Goal: Task Accomplishment & Management: Complete application form

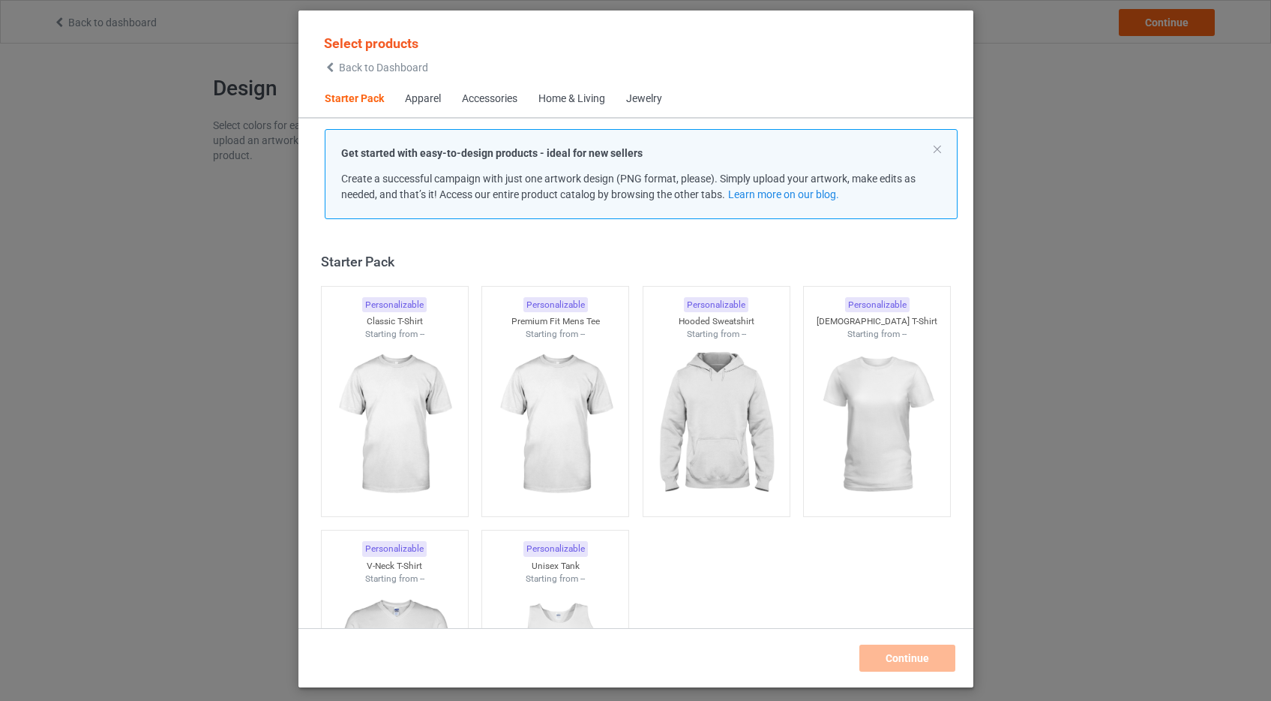
scroll to position [20, 0]
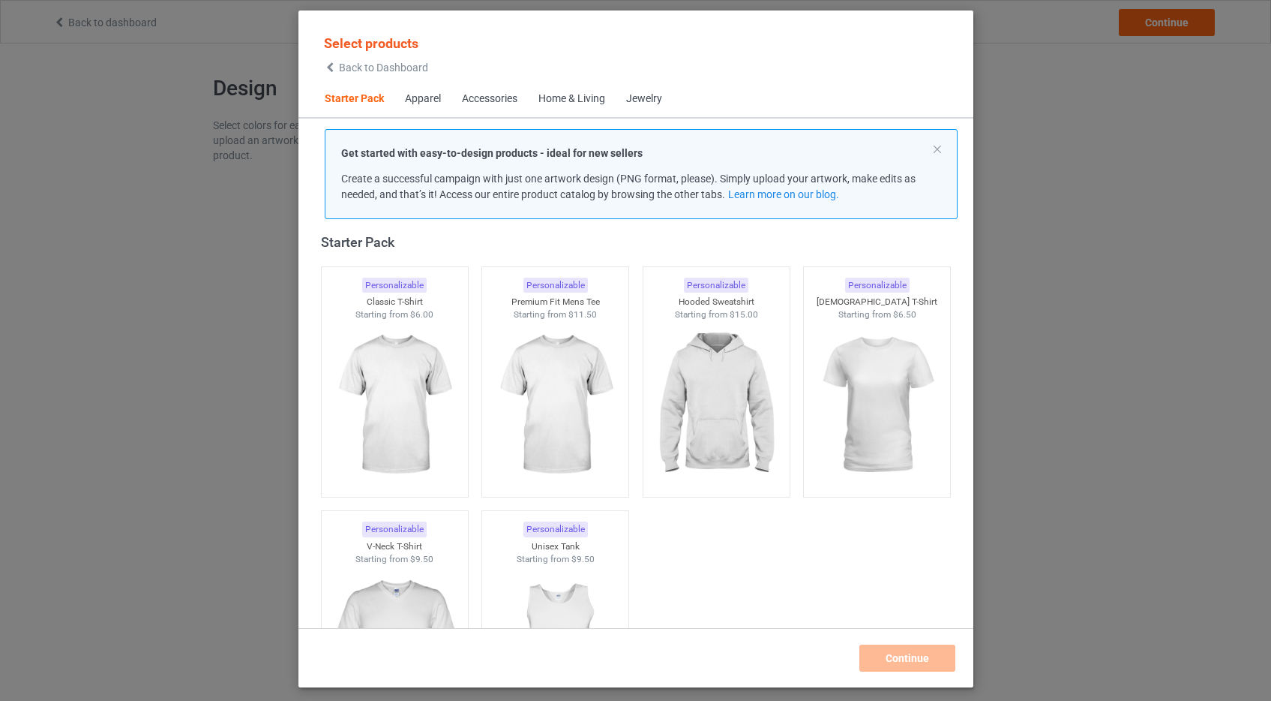
click at [374, 67] on span "Back to Dashboard" at bounding box center [383, 68] width 89 height 12
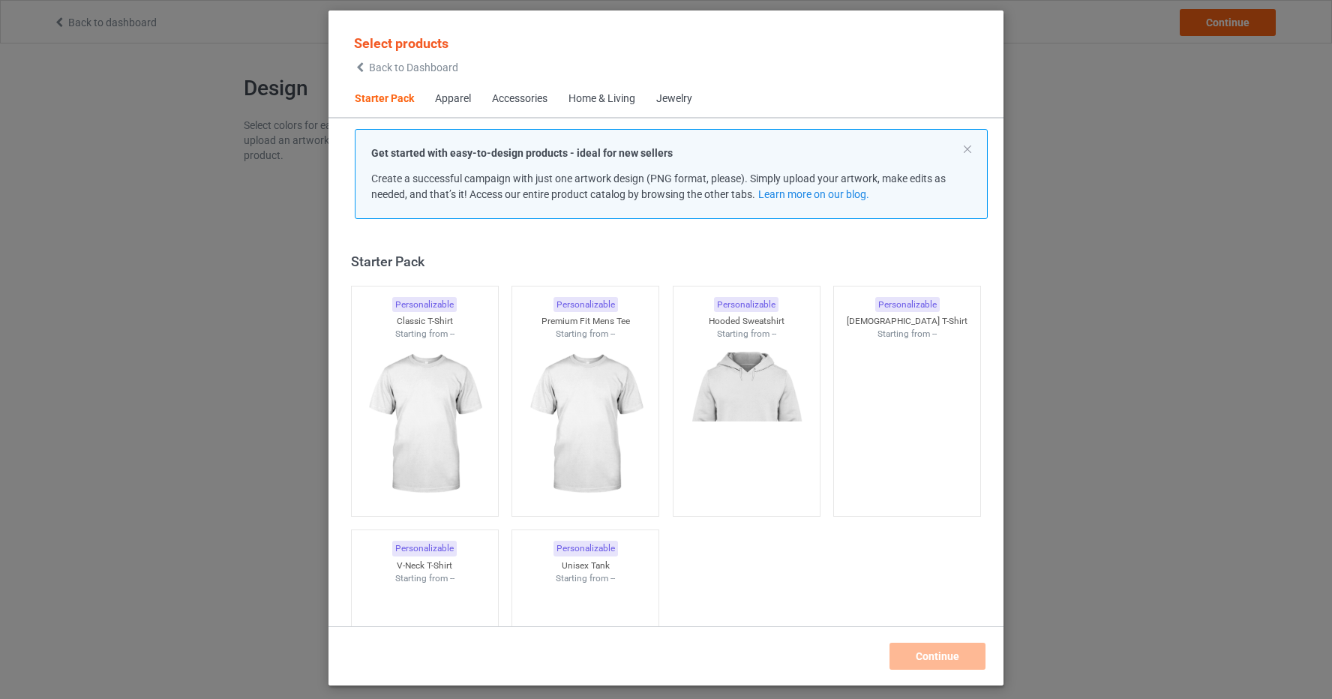
scroll to position [20, 0]
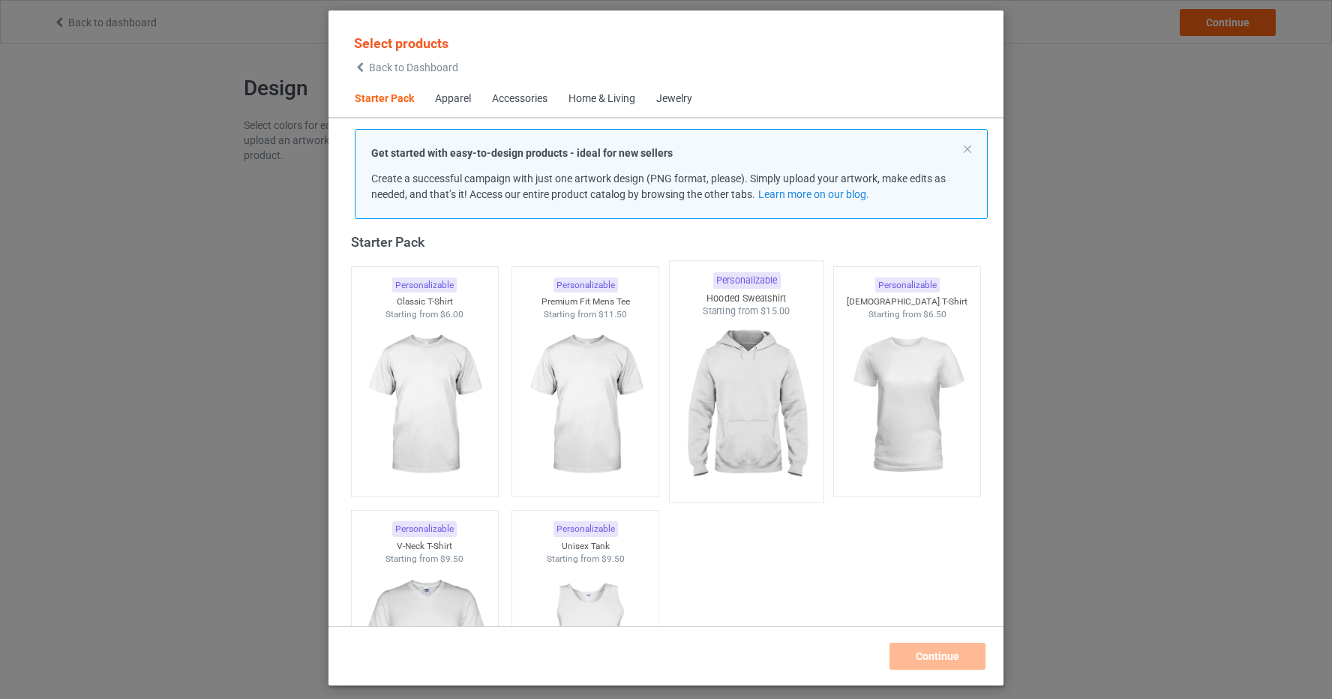
click at [725, 395] on img at bounding box center [746, 406] width 141 height 176
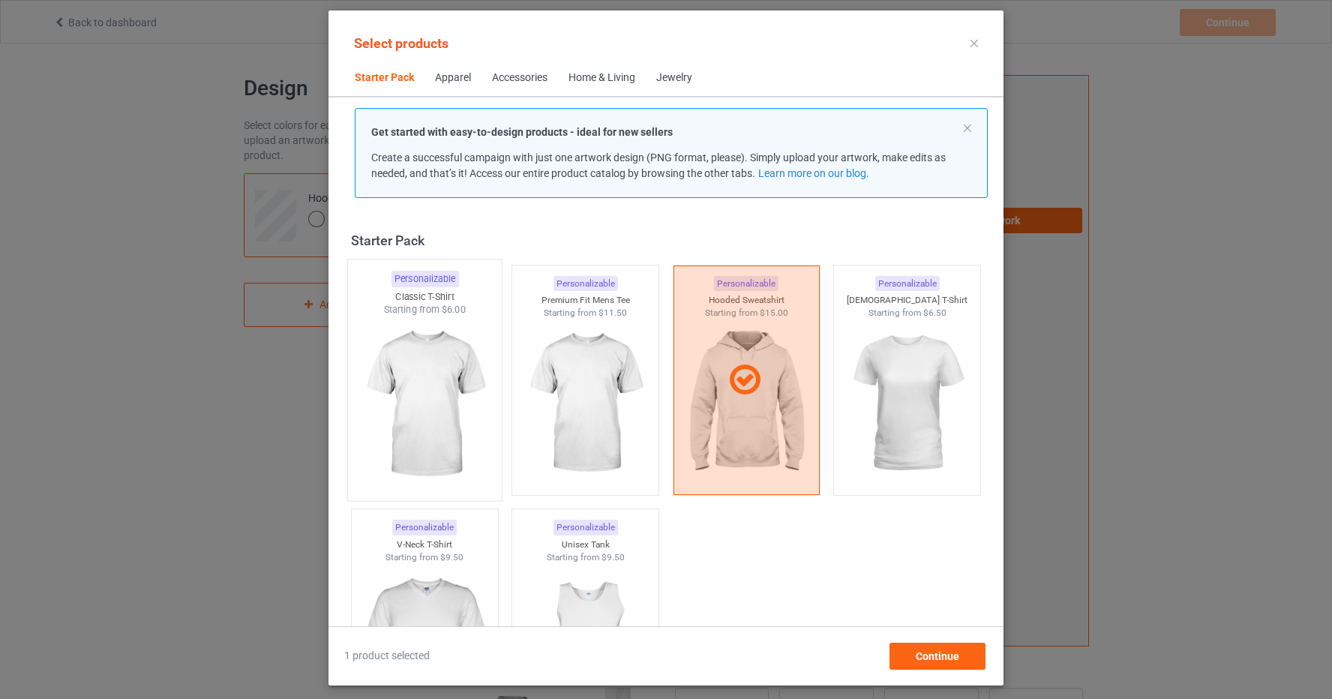
click at [437, 377] on img at bounding box center [424, 405] width 141 height 176
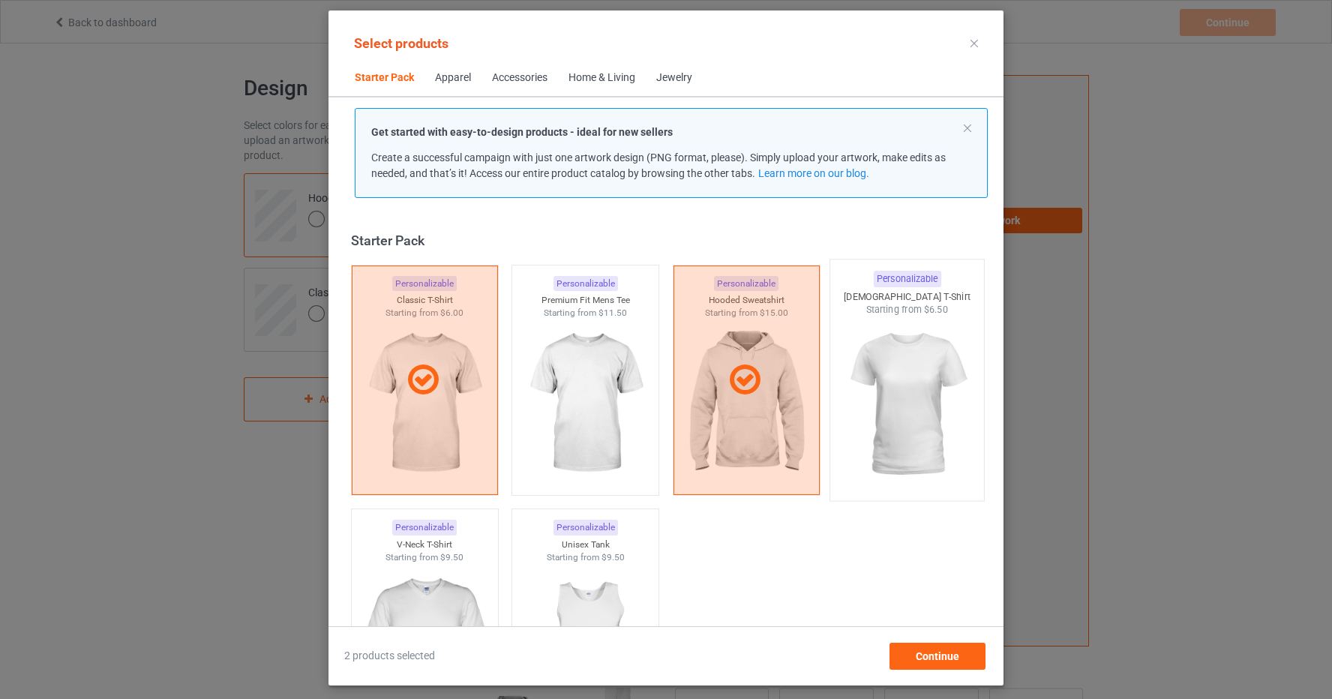
click at [918, 361] on img at bounding box center [907, 405] width 141 height 176
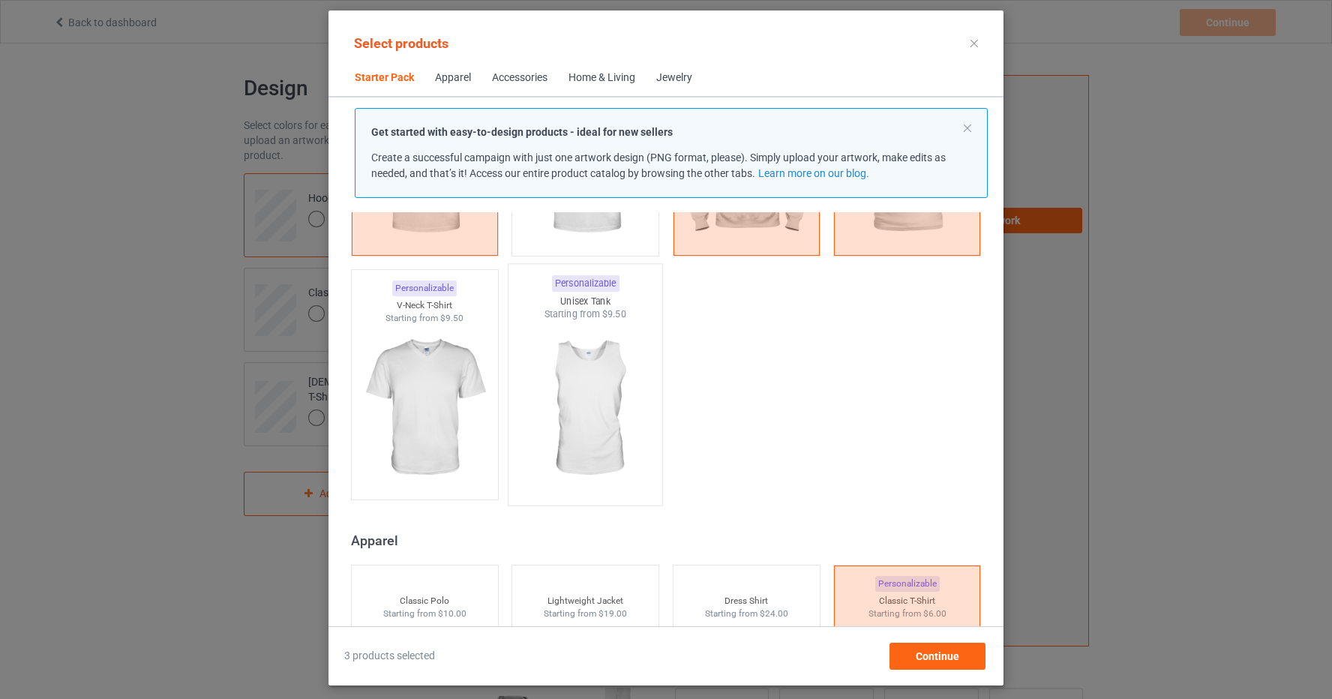
scroll to position [241, 0]
click at [602, 377] on img at bounding box center [585, 408] width 141 height 176
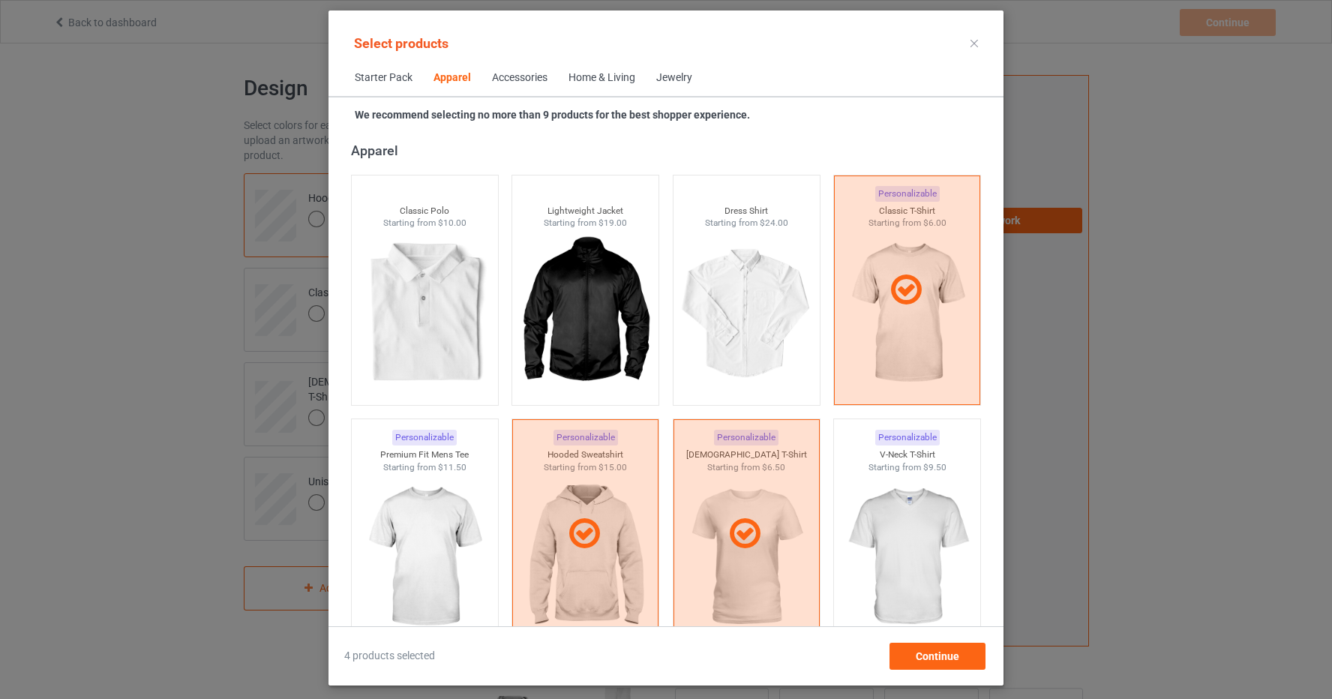
scroll to position [816, 0]
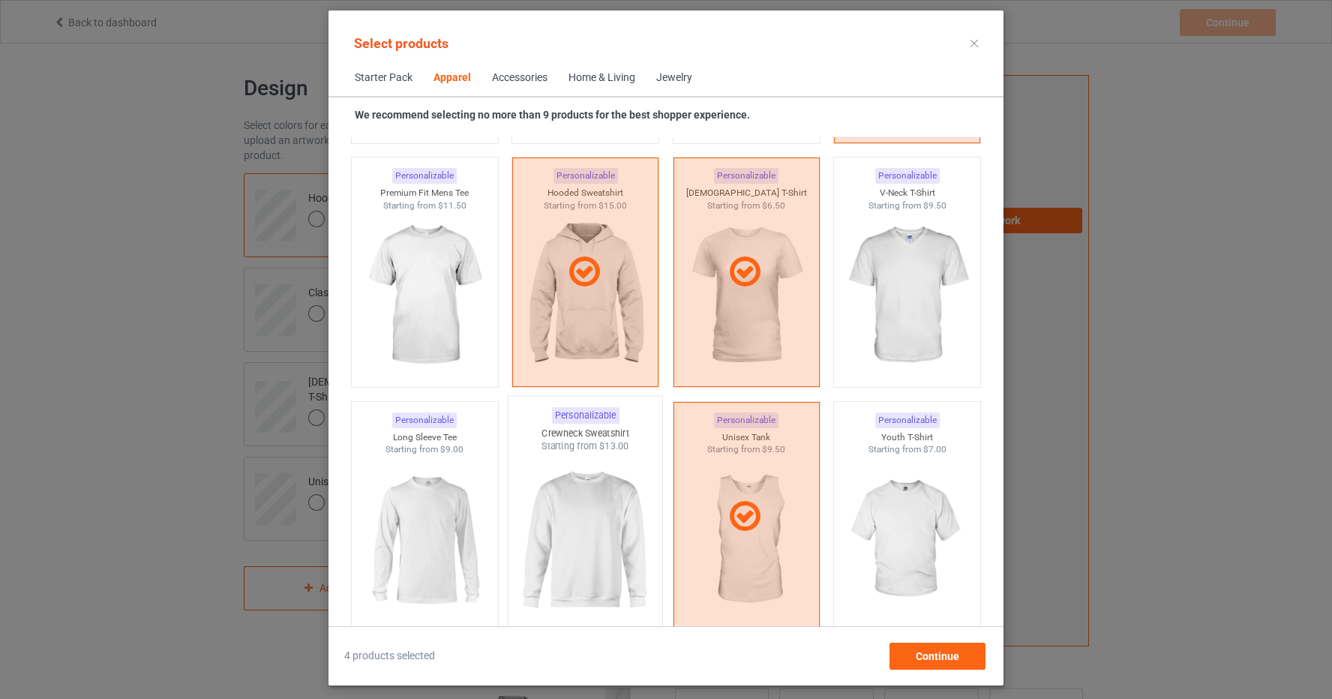
click at [598, 527] on img at bounding box center [585, 541] width 141 height 176
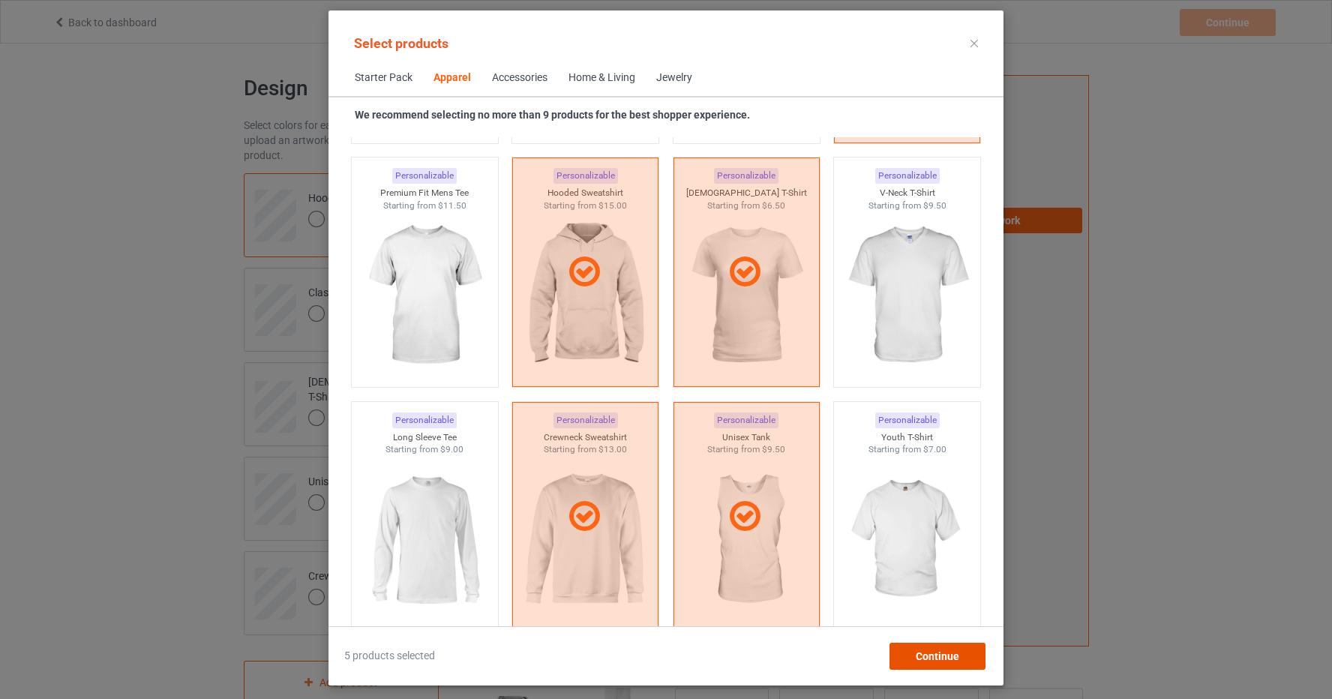
click at [948, 659] on span "Continue" at bounding box center [938, 656] width 44 height 12
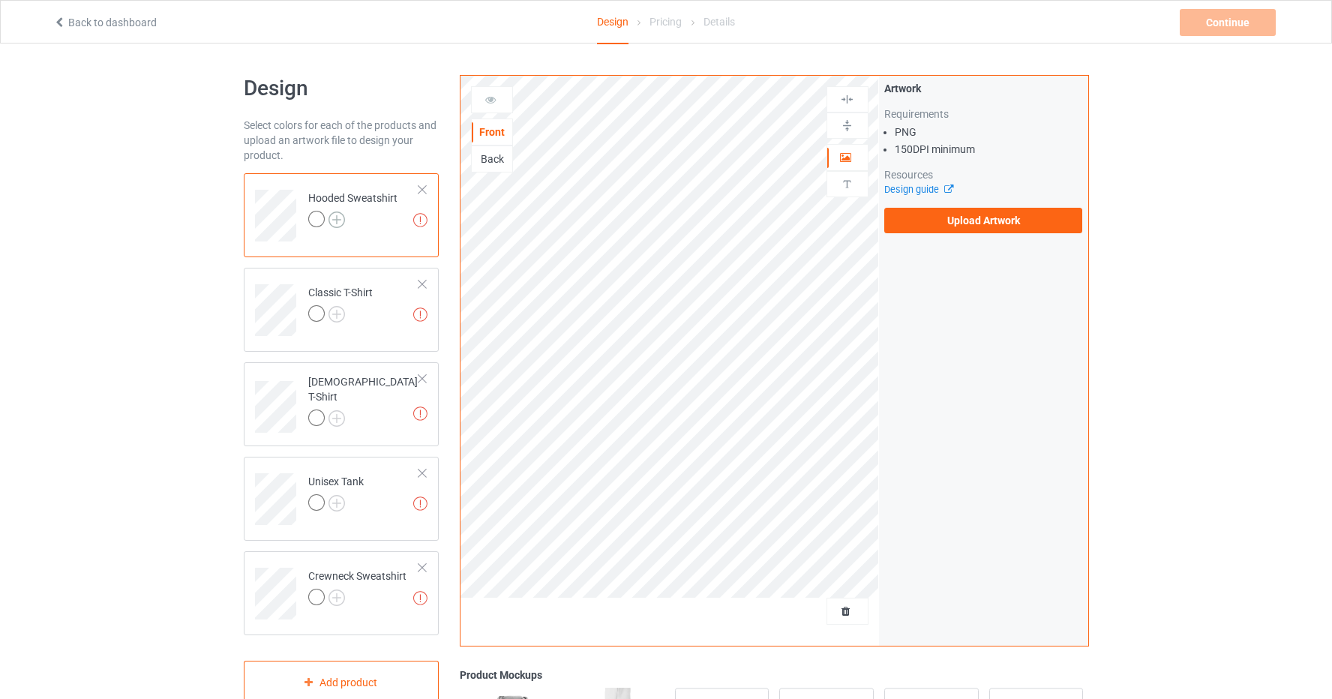
click at [338, 221] on img at bounding box center [337, 220] width 17 height 17
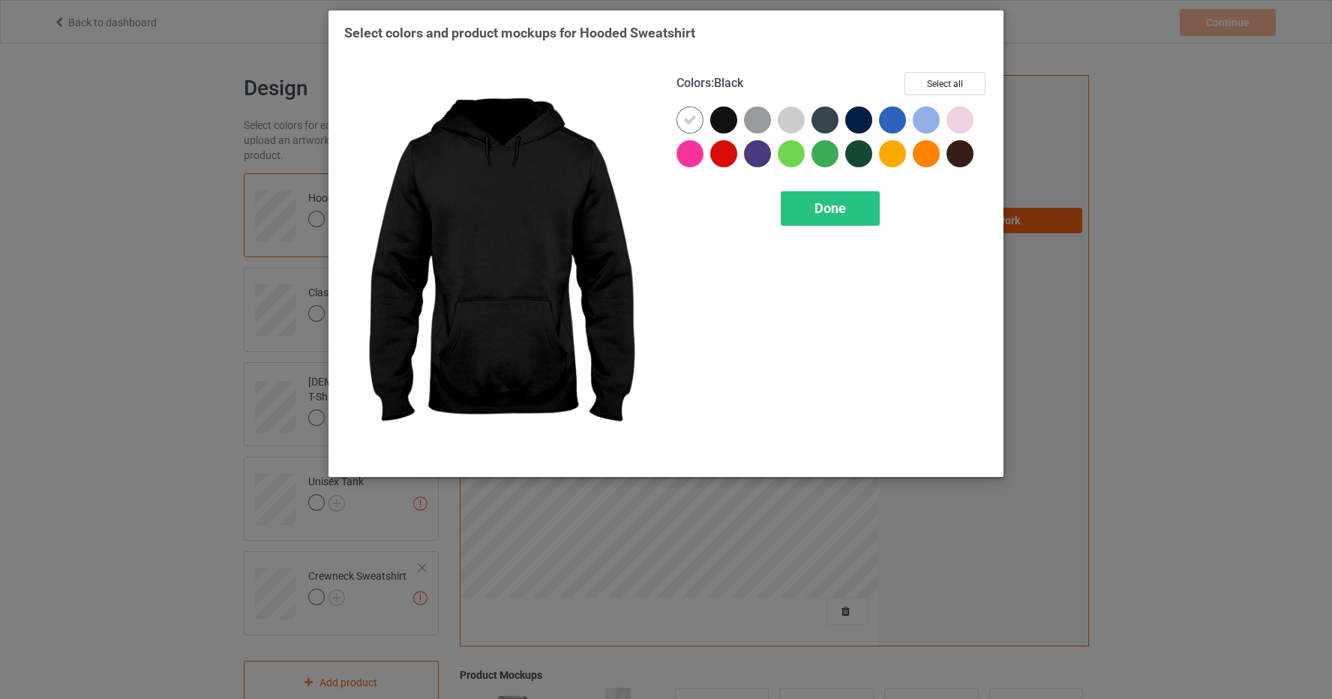
click at [728, 116] on div at bounding box center [723, 120] width 27 height 27
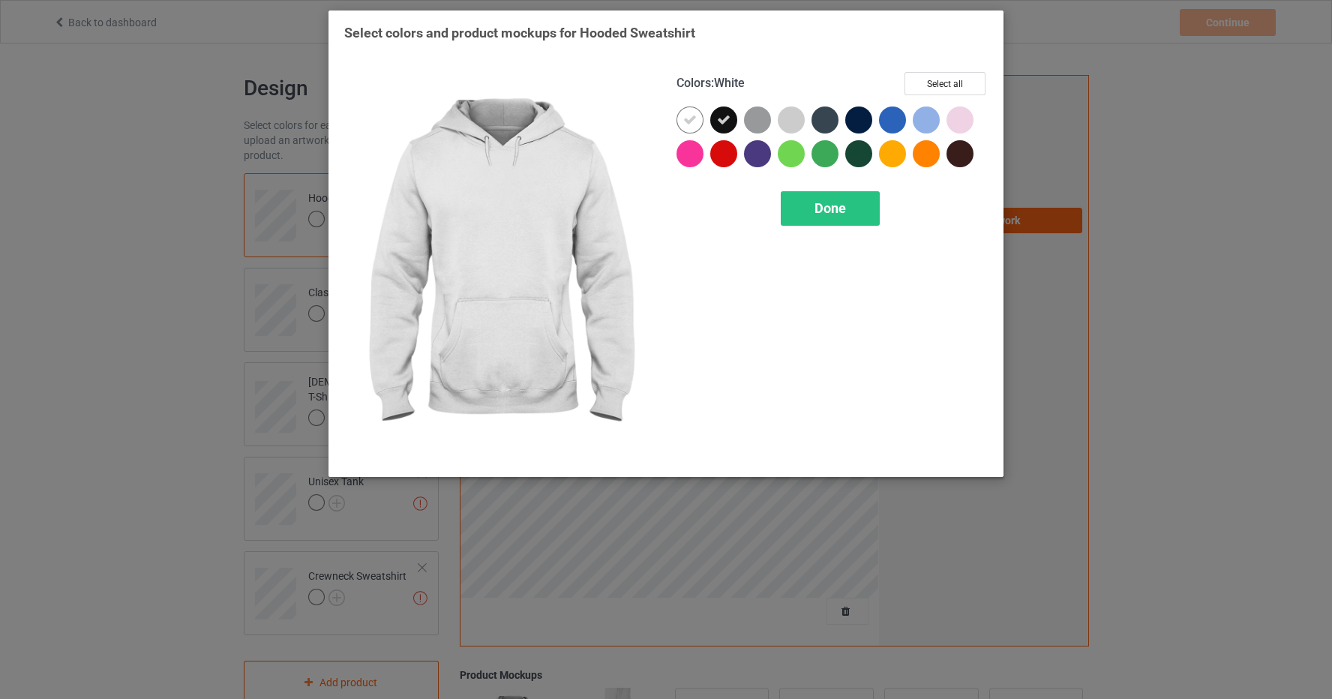
click at [692, 111] on div at bounding box center [690, 120] width 27 height 27
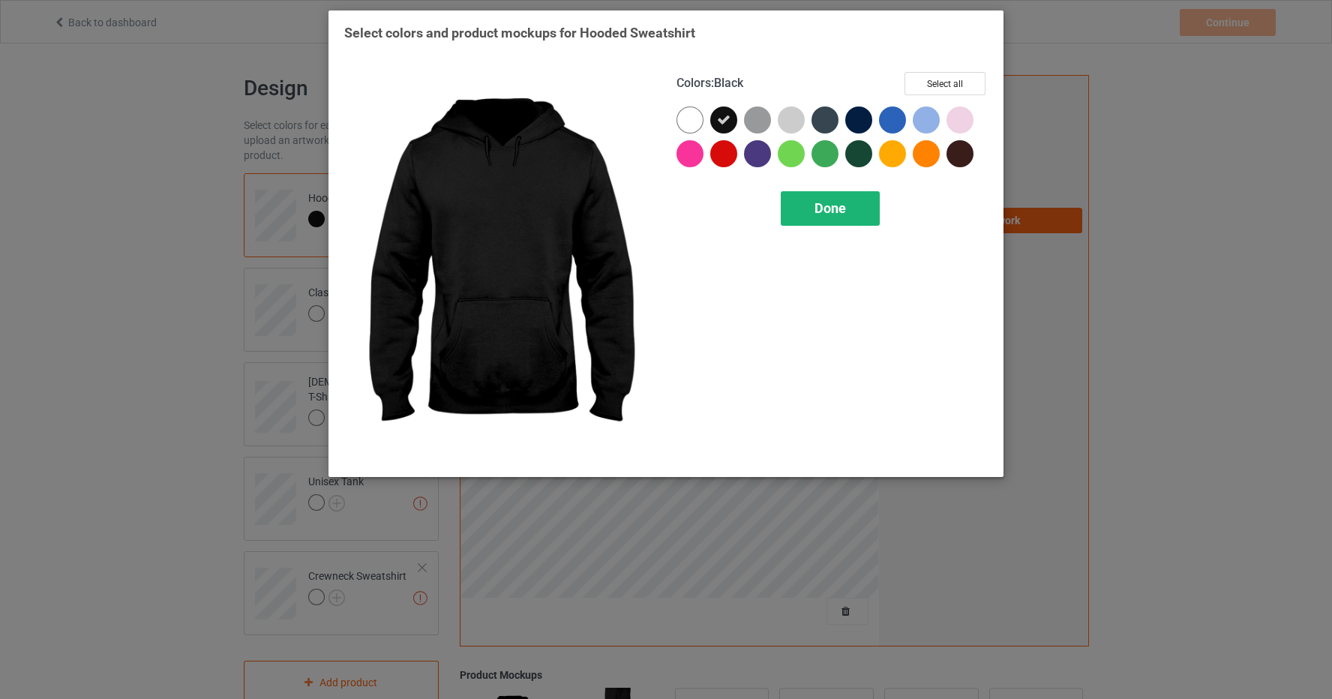
click at [864, 220] on div "Done" at bounding box center [830, 208] width 99 height 35
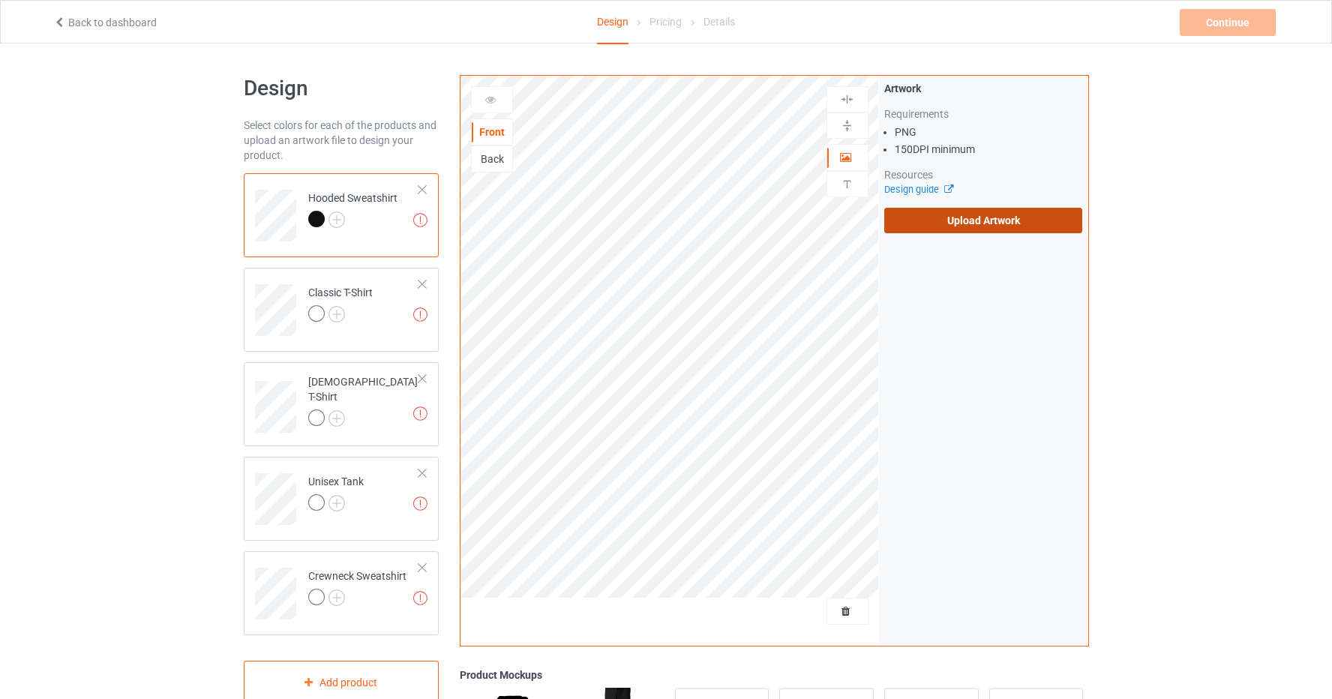
click at [998, 220] on label "Upload Artwork" at bounding box center [983, 221] width 199 height 26
click at [0, 0] on input "Upload Artwork" at bounding box center [0, 0] width 0 height 0
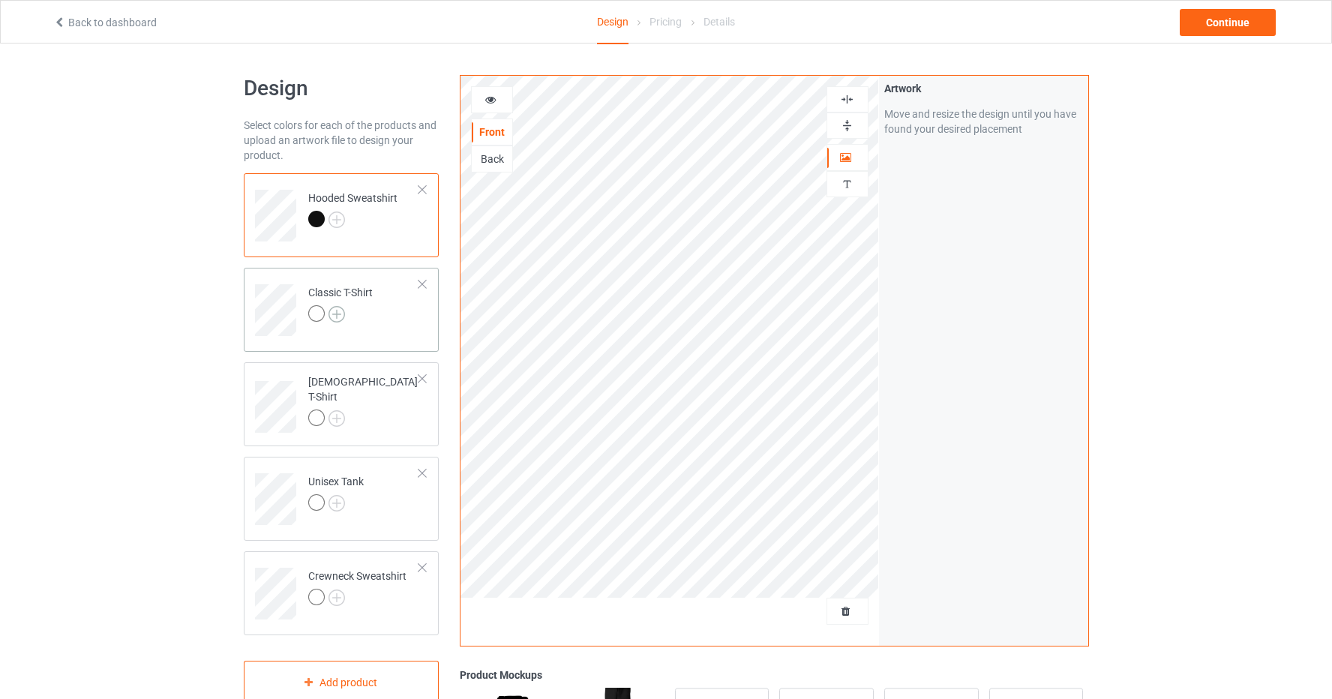
click at [341, 316] on img at bounding box center [337, 314] width 17 height 17
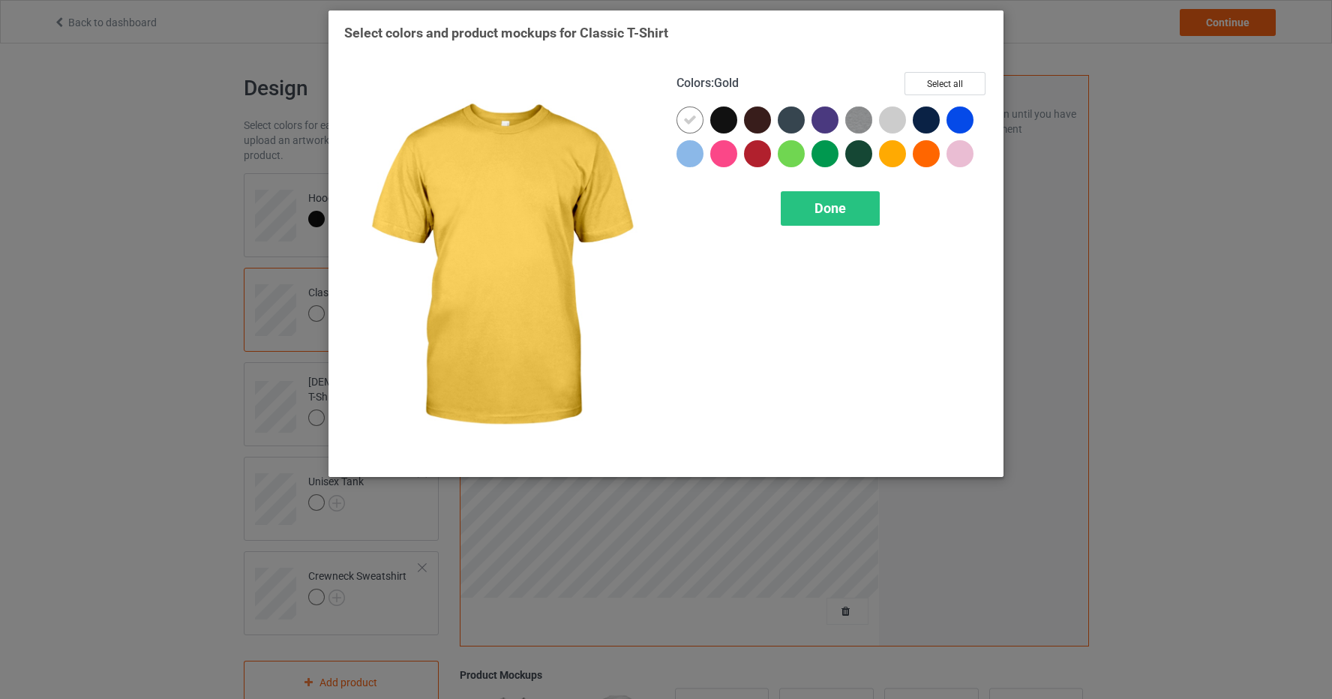
click at [1081, 48] on div "Select colors and product mockups for Classic T-Shirt Colors : Gold Select all …" at bounding box center [666, 349] width 1332 height 699
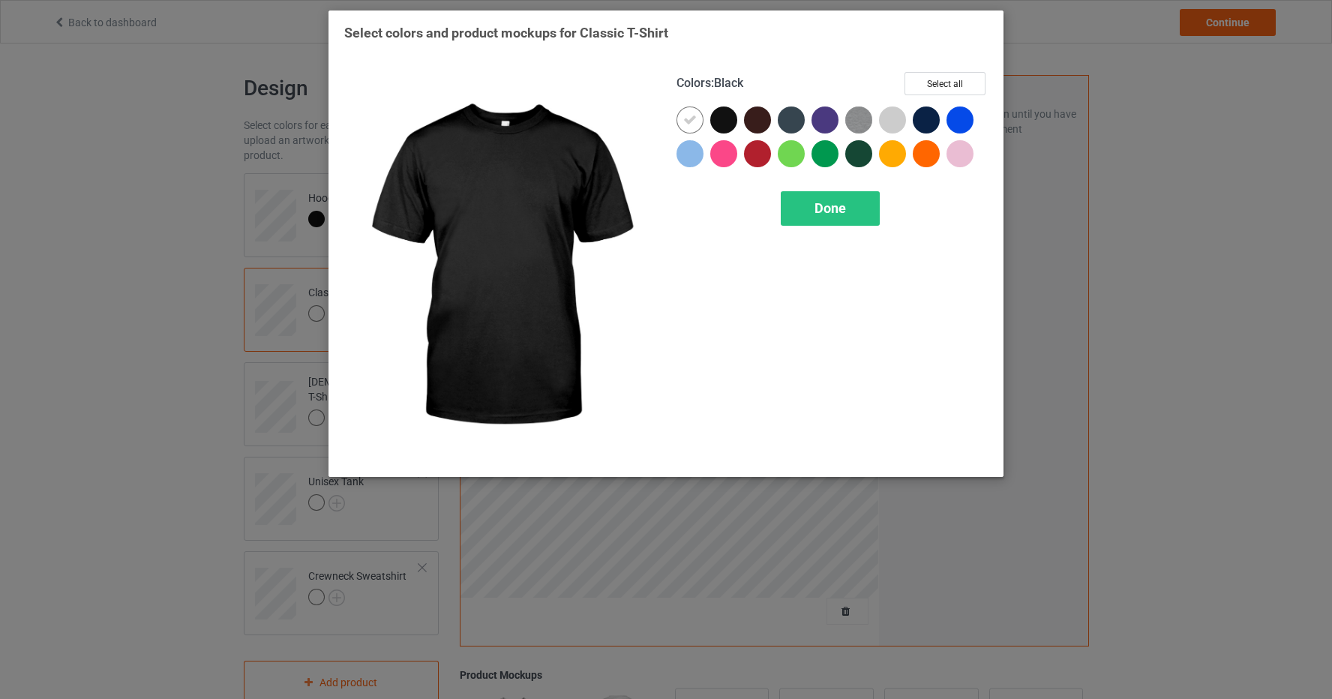
drag, startPoint x: 722, startPoint y: 114, endPoint x: 694, endPoint y: 116, distance: 28.6
click at [722, 114] on div at bounding box center [723, 120] width 27 height 27
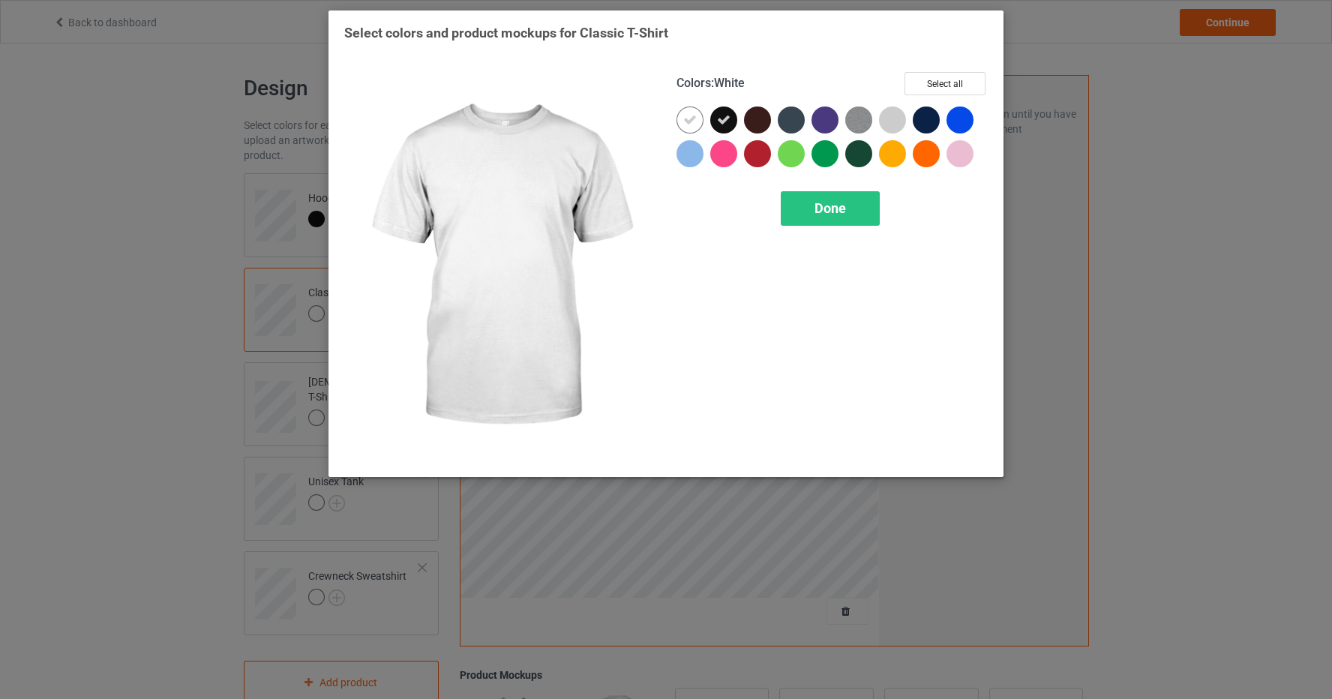
click at [688, 117] on icon at bounding box center [690, 120] width 14 height 14
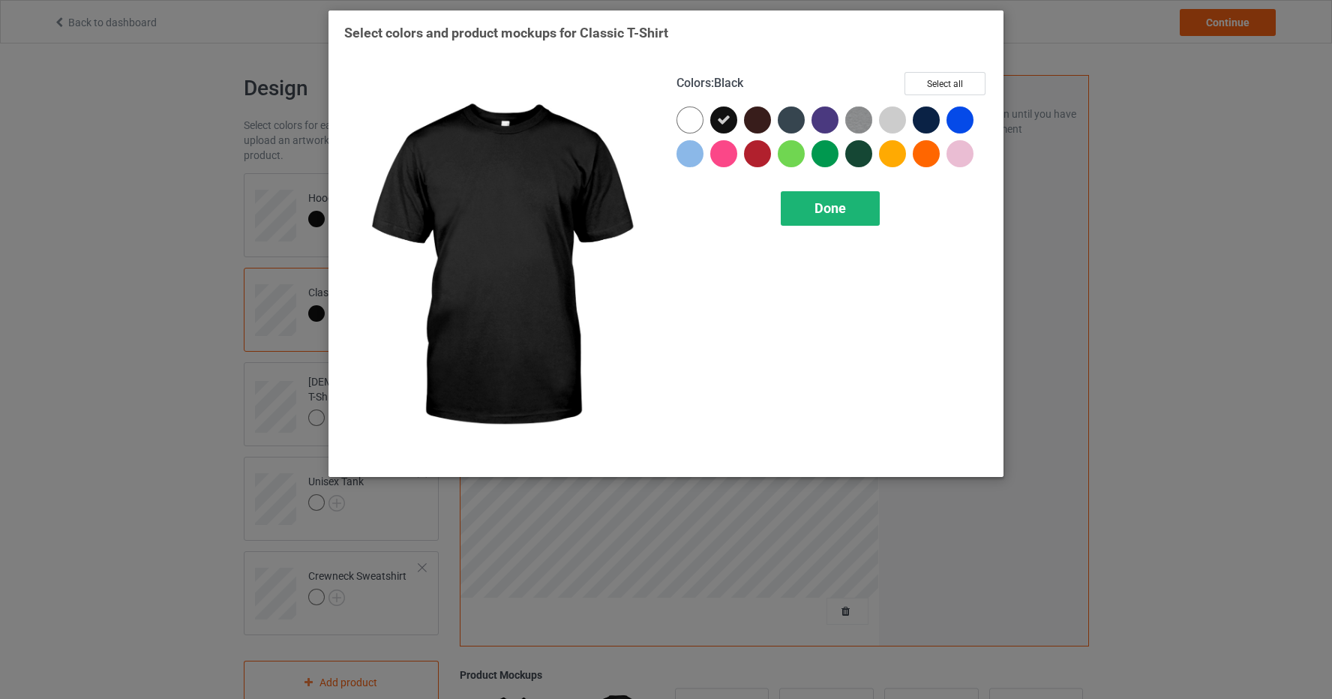
click at [845, 215] on span "Done" at bounding box center [831, 208] width 32 height 16
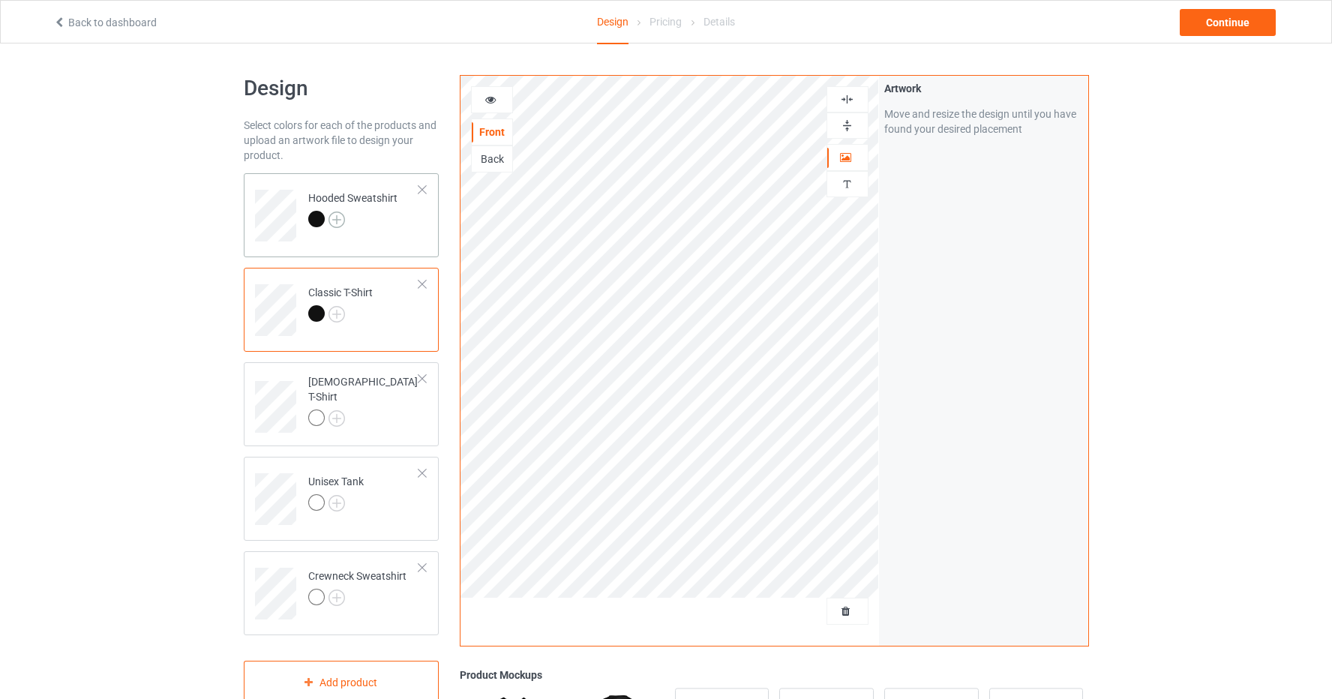
click at [338, 217] on img at bounding box center [337, 220] width 17 height 17
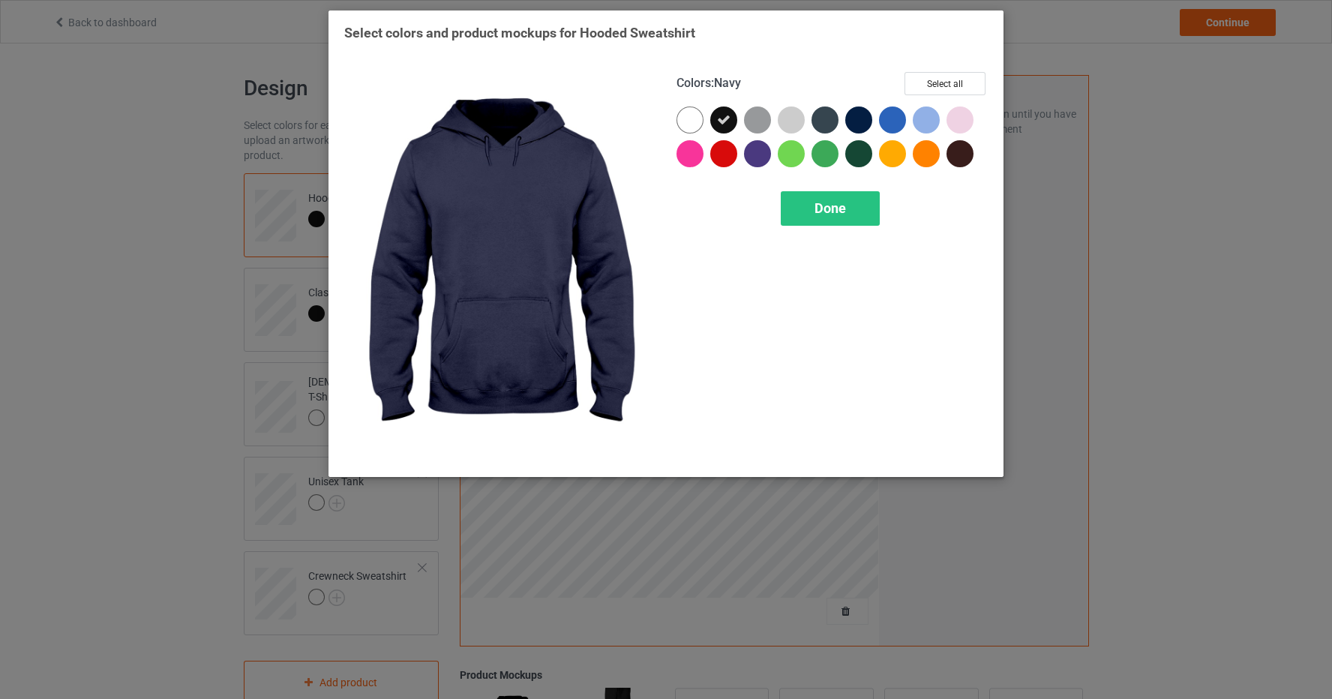
click at [861, 117] on div at bounding box center [858, 120] width 27 height 27
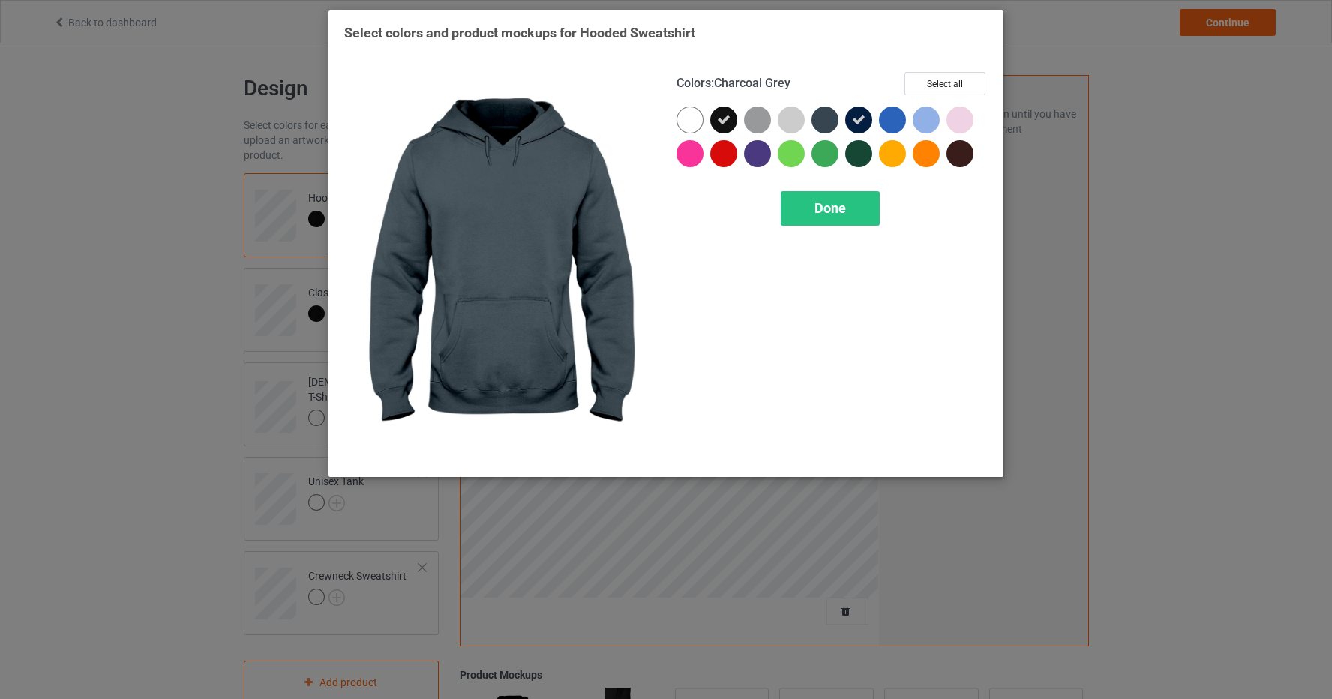
click at [831, 119] on div at bounding box center [825, 120] width 27 height 27
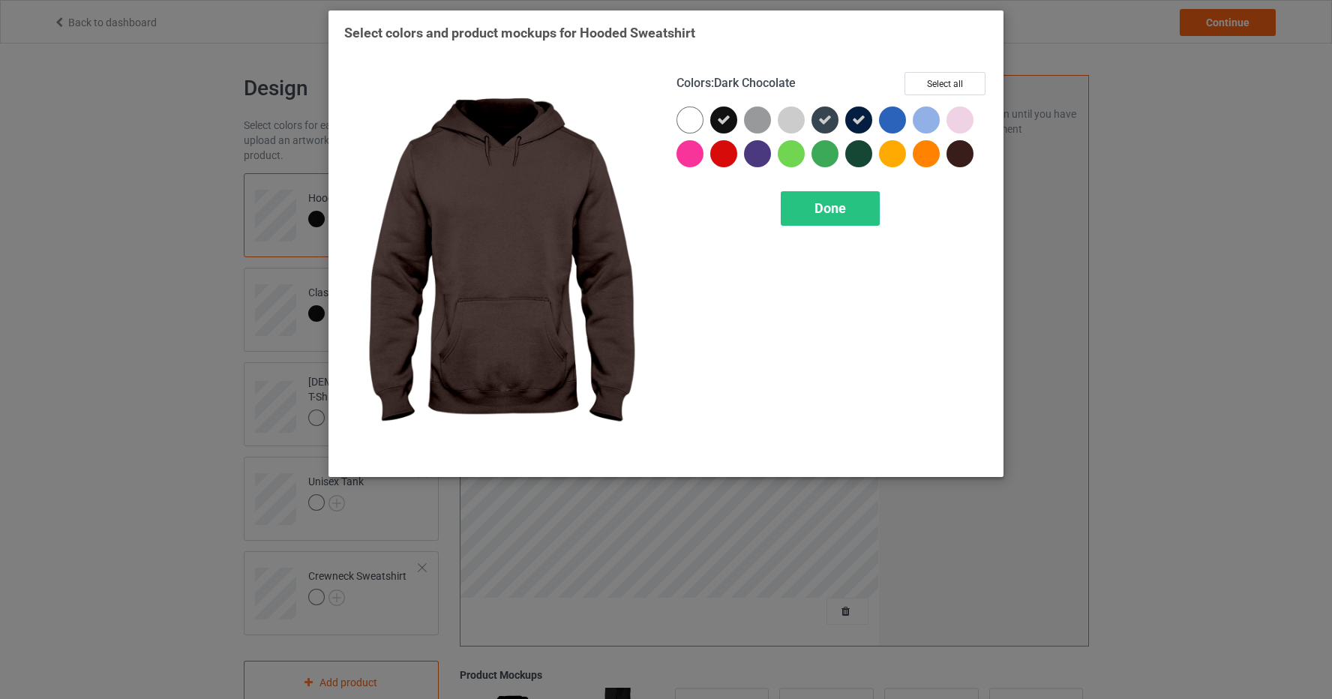
click at [962, 161] on div at bounding box center [960, 153] width 27 height 27
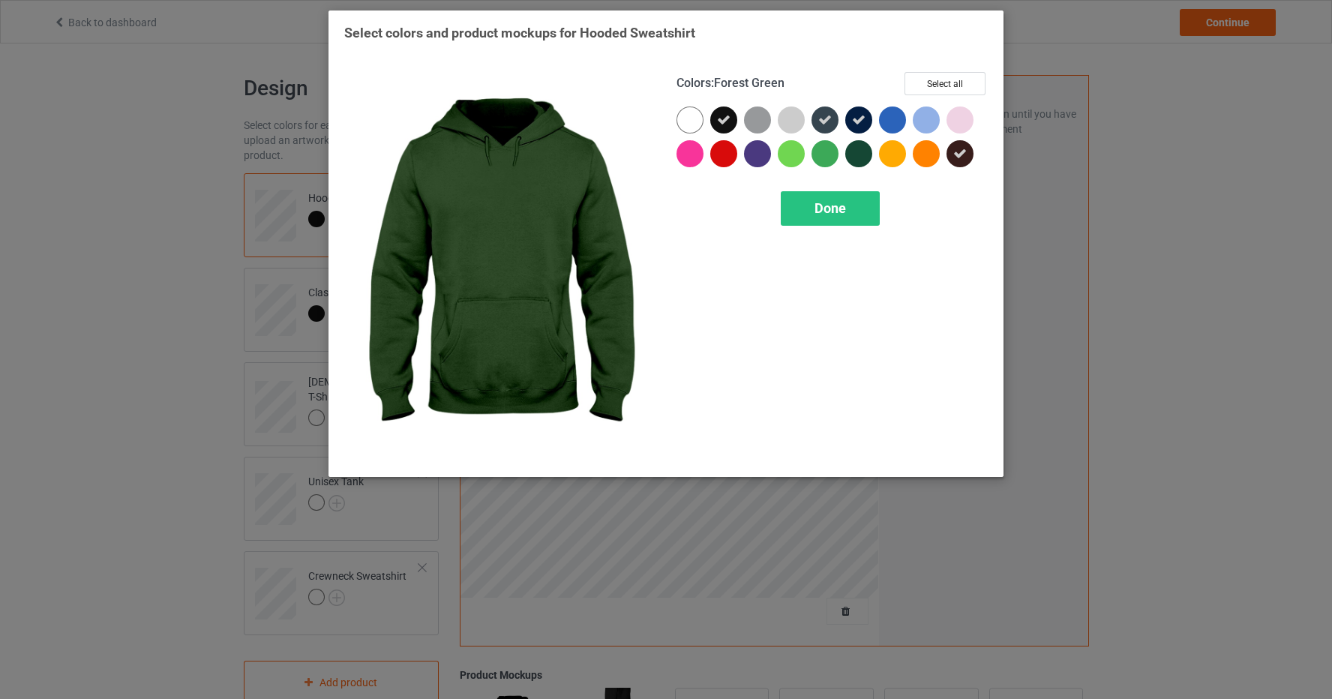
click at [858, 160] on div at bounding box center [858, 153] width 27 height 27
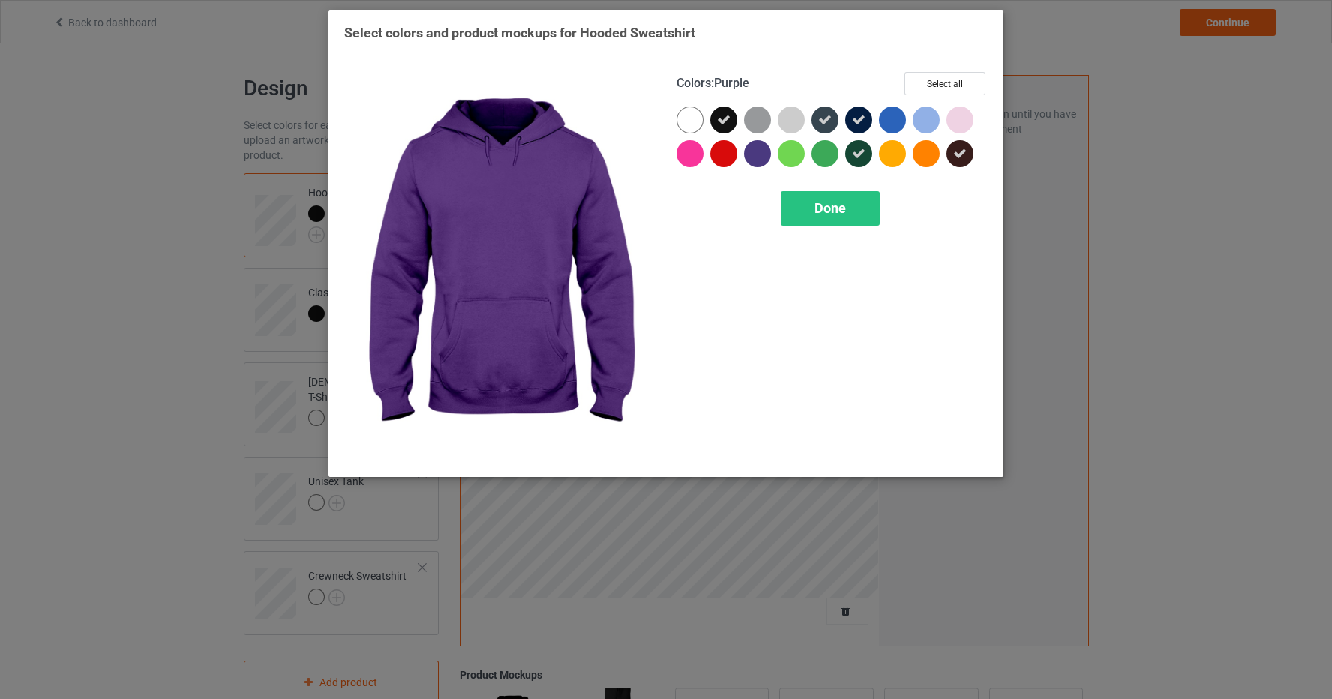
click at [752, 157] on div at bounding box center [757, 153] width 27 height 27
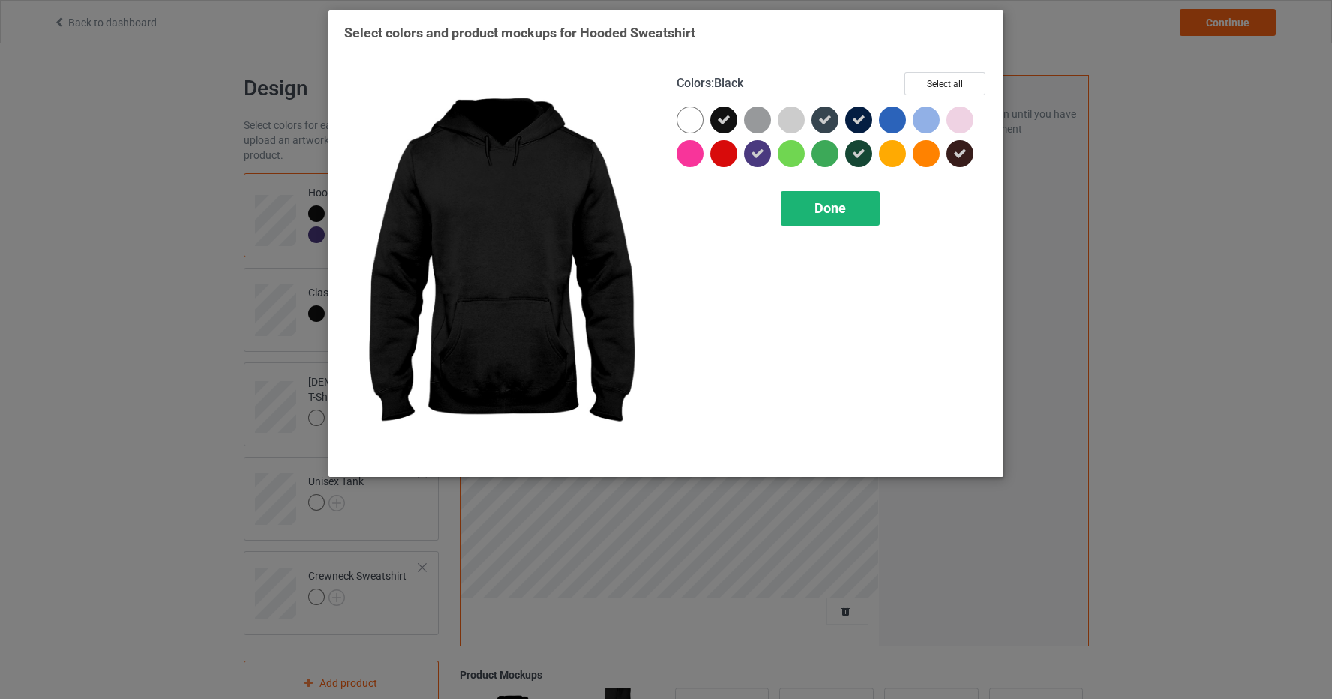
click at [819, 209] on span "Done" at bounding box center [831, 208] width 32 height 16
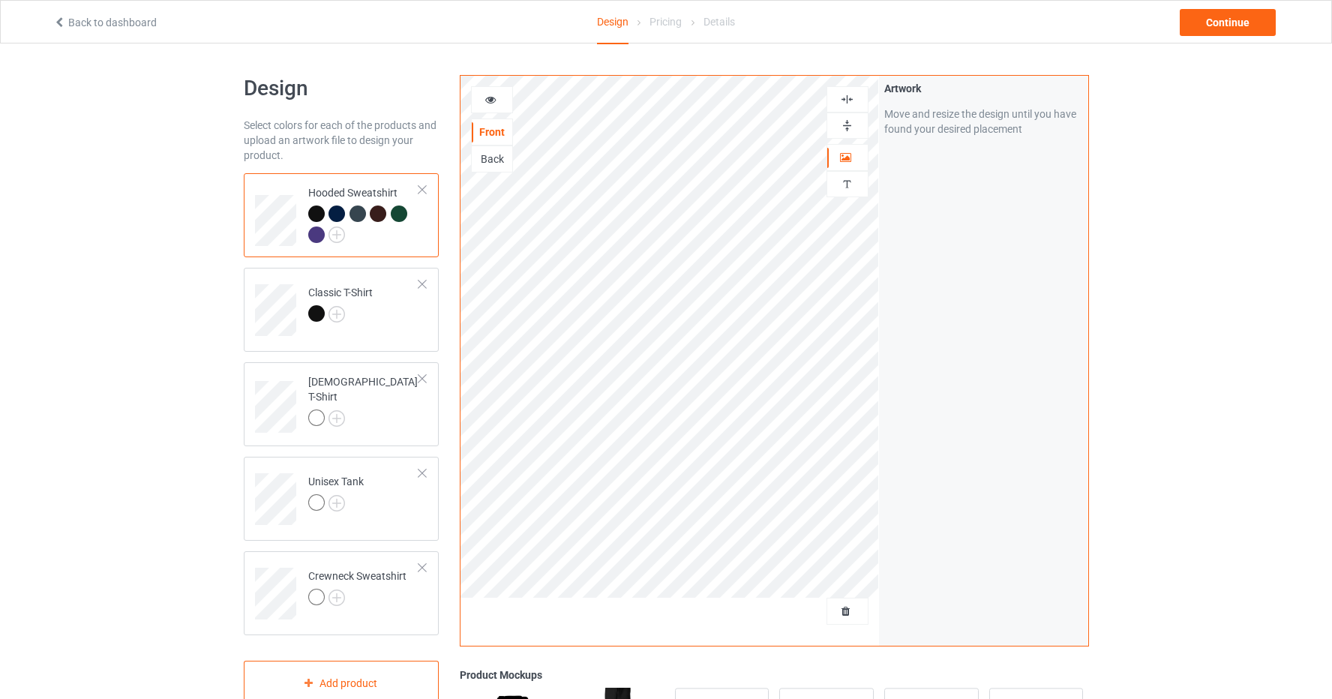
click at [494, 99] on icon at bounding box center [491, 97] width 13 height 11
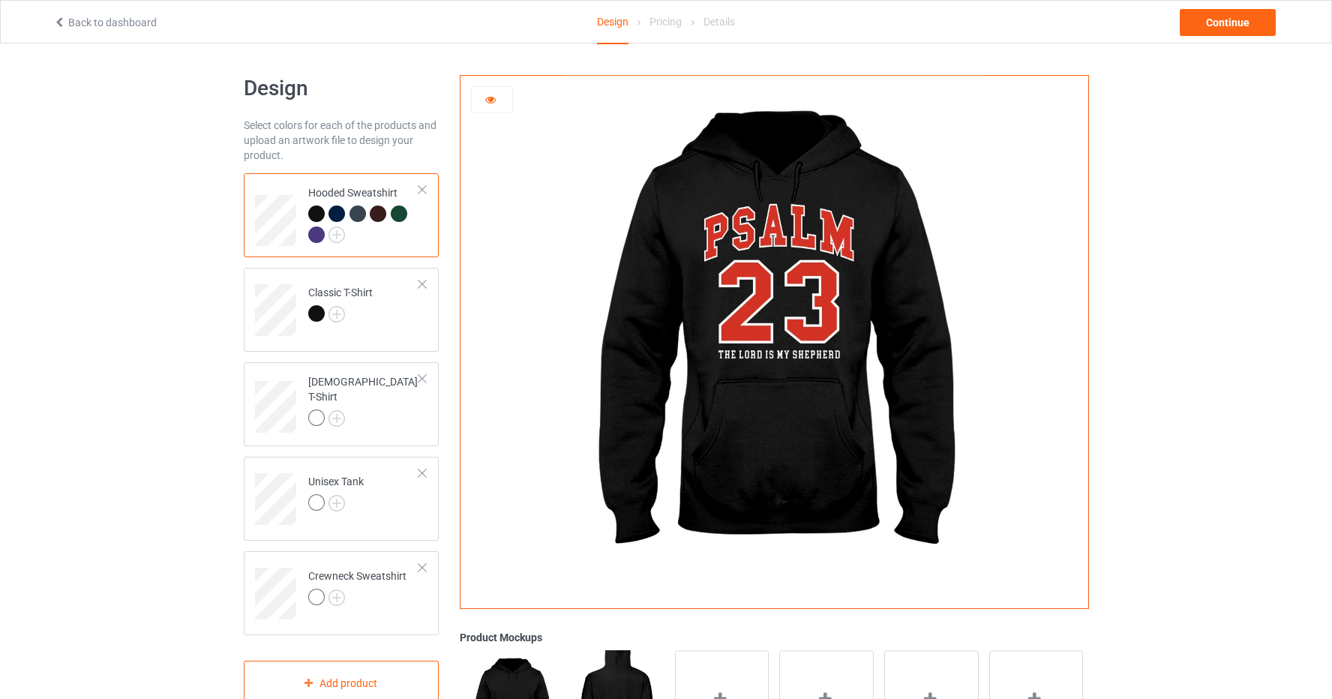
click at [340, 212] on div at bounding box center [337, 214] width 17 height 17
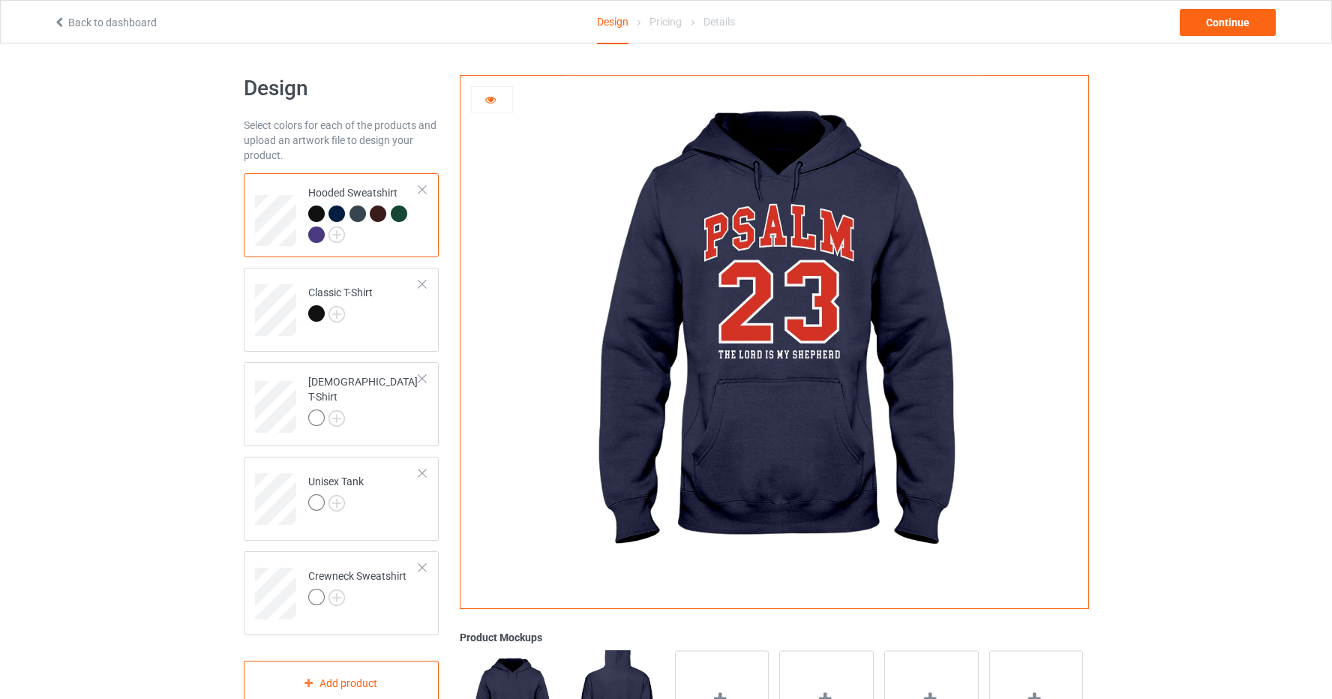
click at [311, 234] on div at bounding box center [316, 235] width 17 height 17
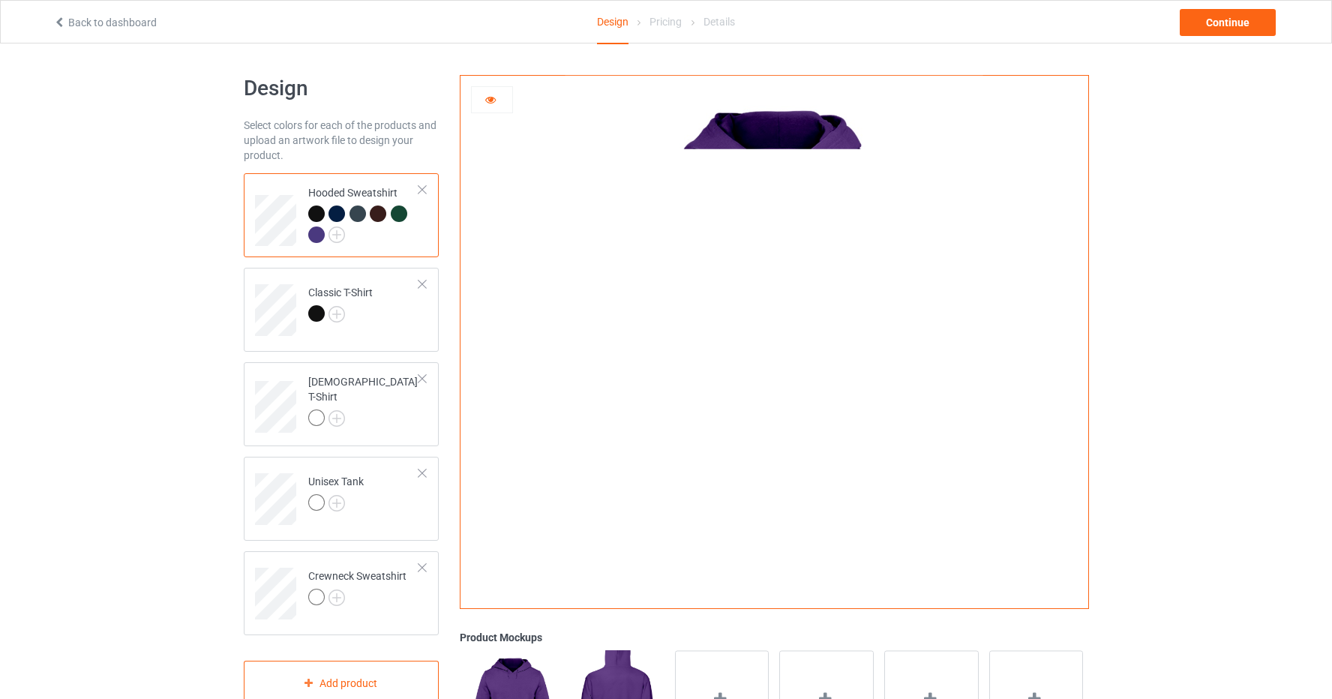
click at [316, 209] on div at bounding box center [316, 214] width 17 height 17
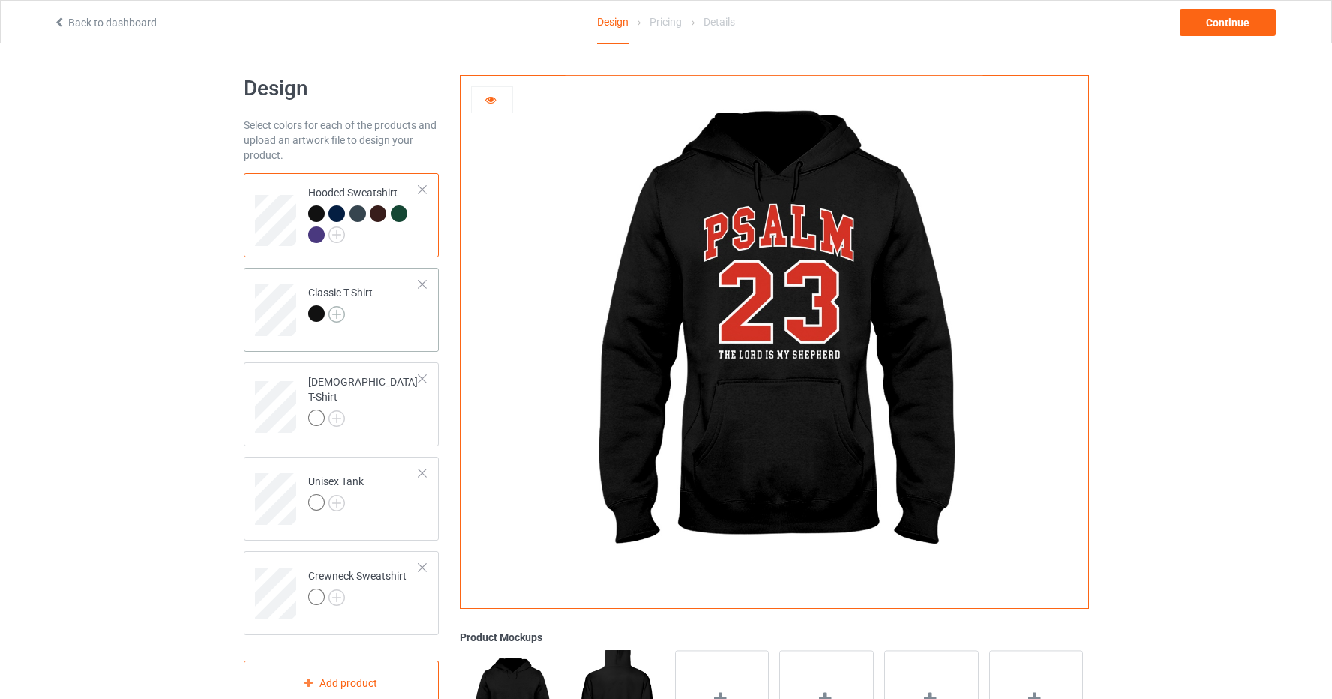
click at [341, 313] on img at bounding box center [337, 314] width 17 height 17
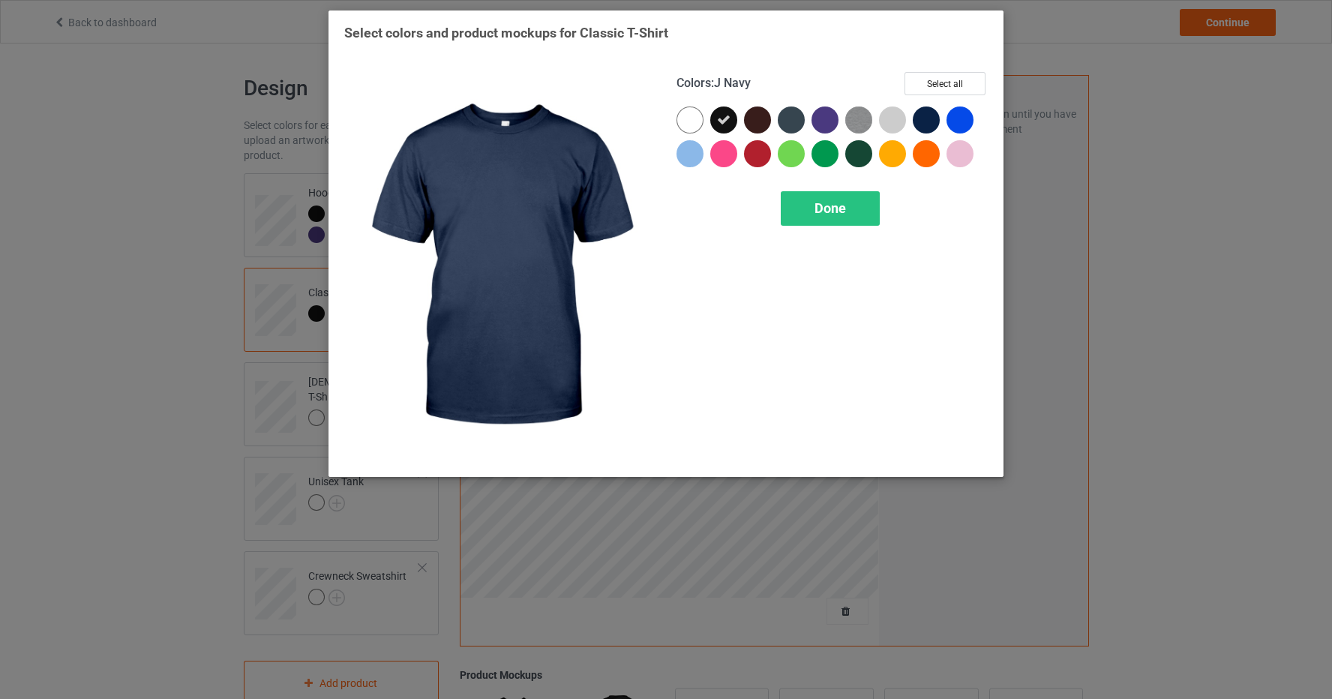
drag, startPoint x: 923, startPoint y: 114, endPoint x: 893, endPoint y: 110, distance: 30.3
click at [923, 114] on div at bounding box center [926, 120] width 27 height 27
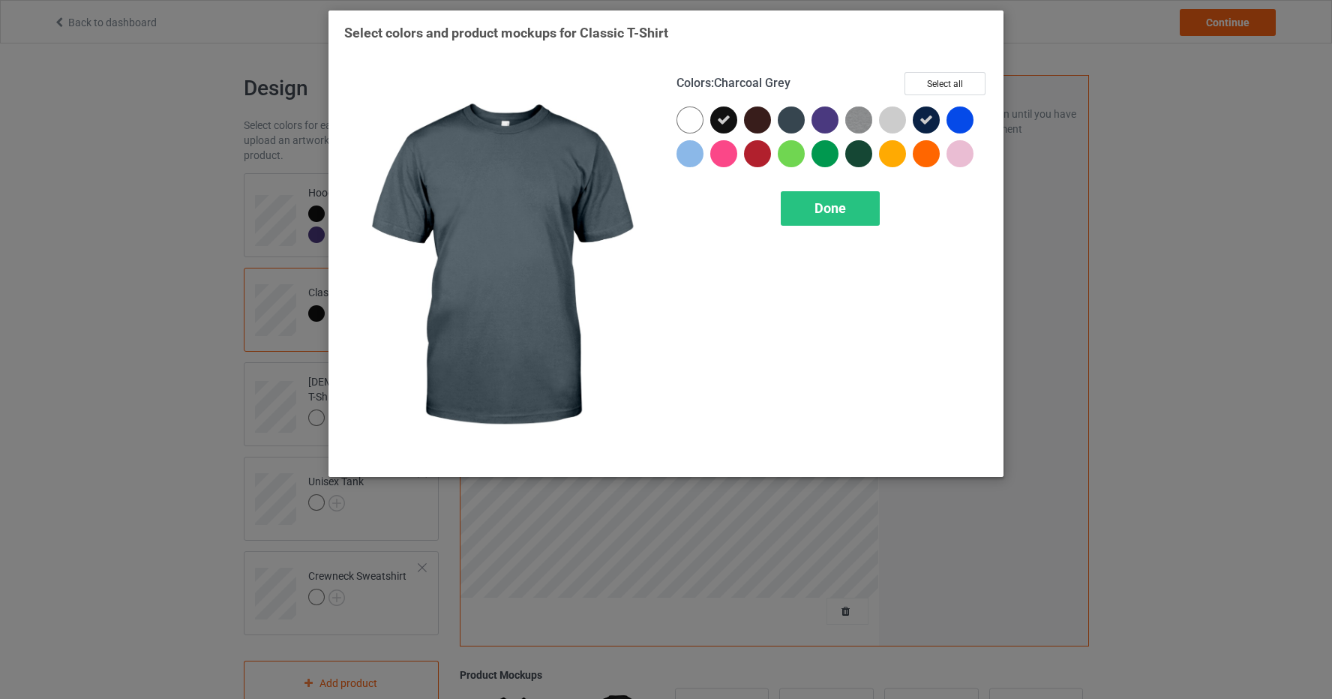
click at [783, 114] on div at bounding box center [791, 120] width 27 height 27
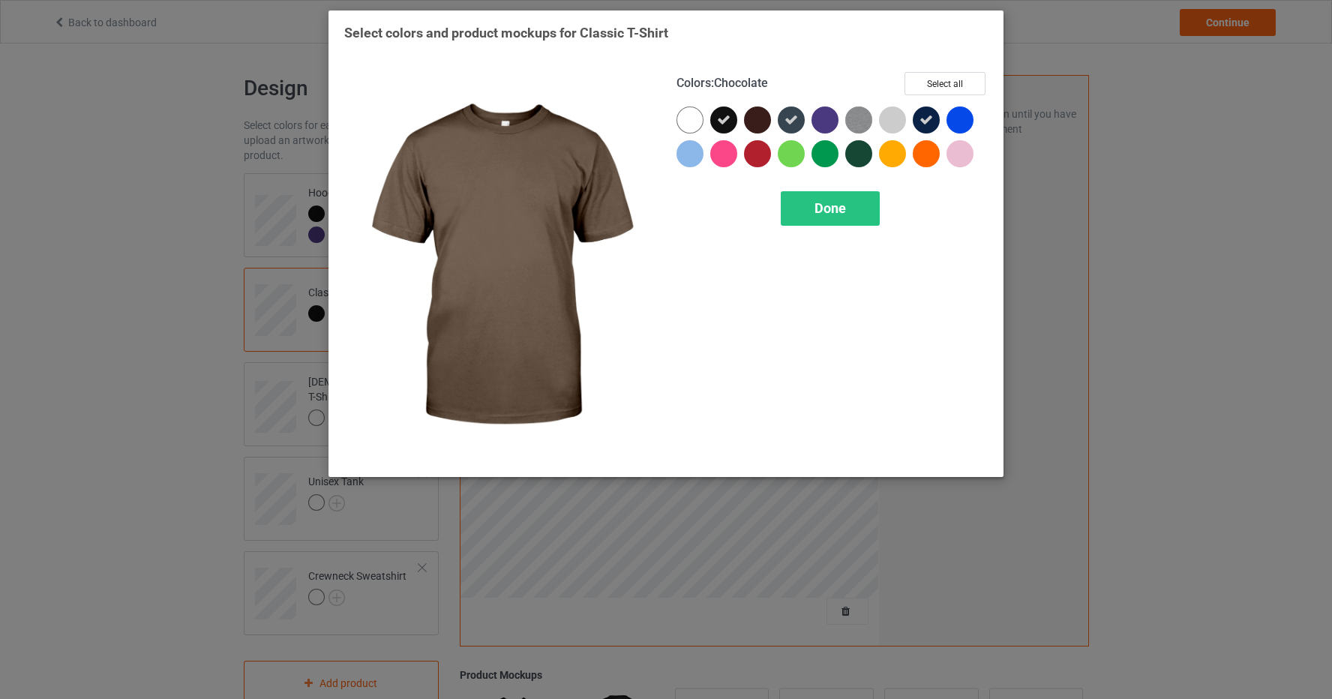
click at [758, 113] on div at bounding box center [757, 120] width 27 height 27
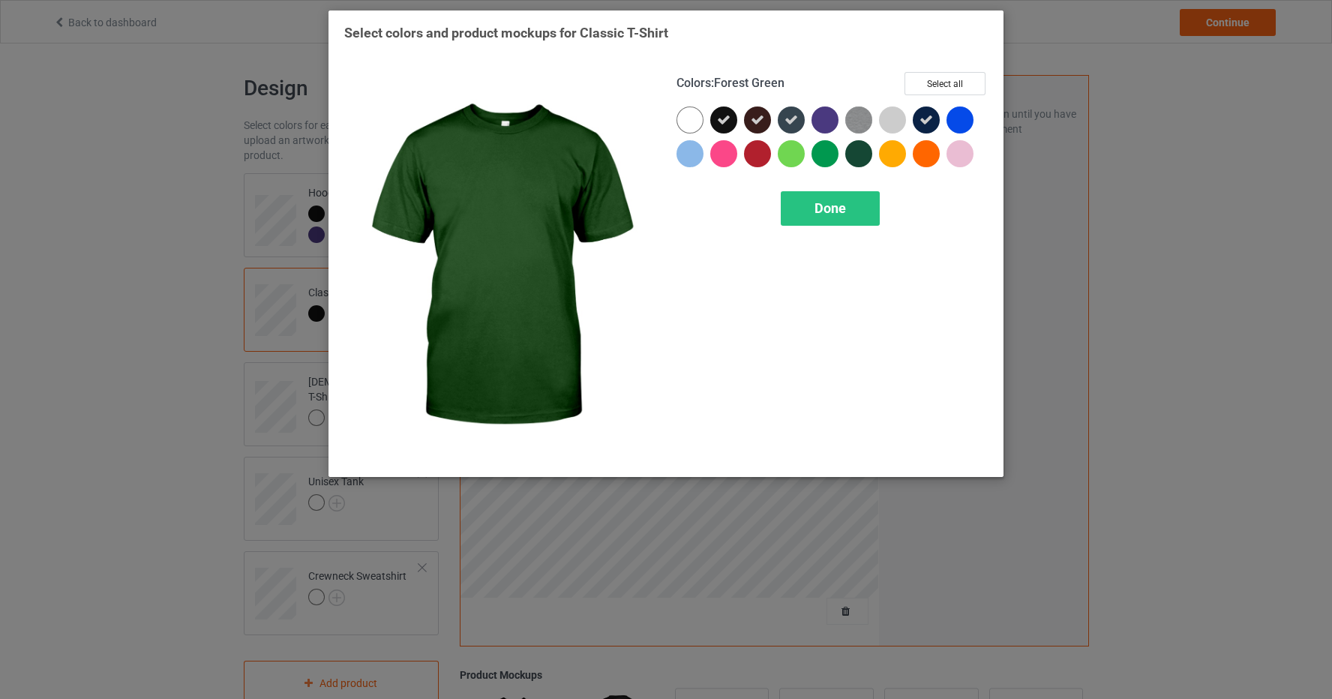
click at [856, 154] on div at bounding box center [858, 153] width 27 height 27
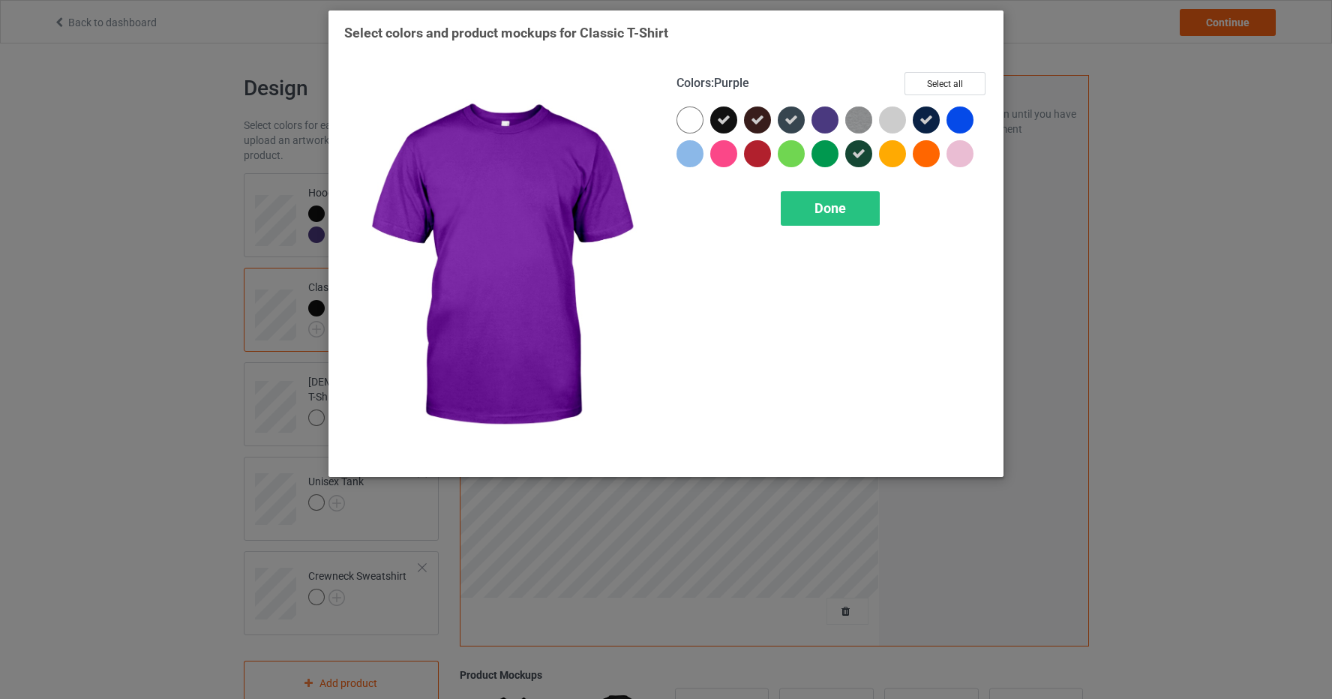
click at [824, 116] on div at bounding box center [825, 120] width 27 height 27
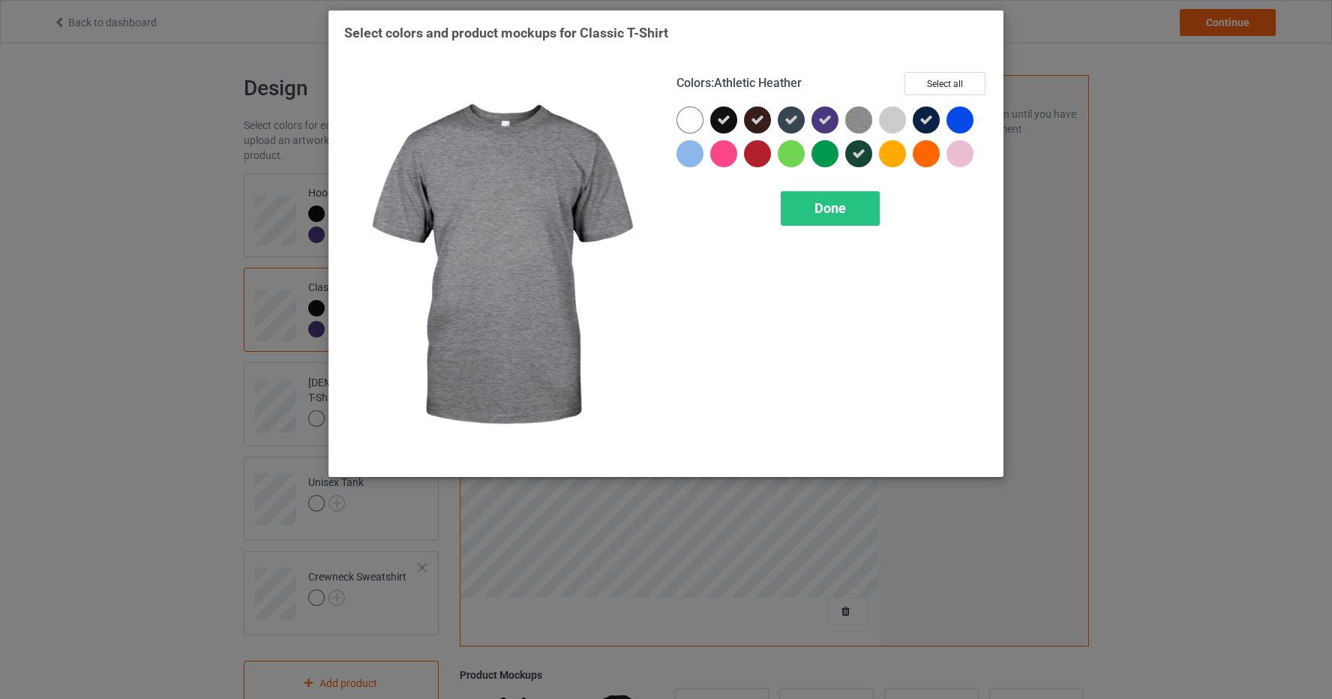
click at [861, 118] on img at bounding box center [858, 120] width 27 height 27
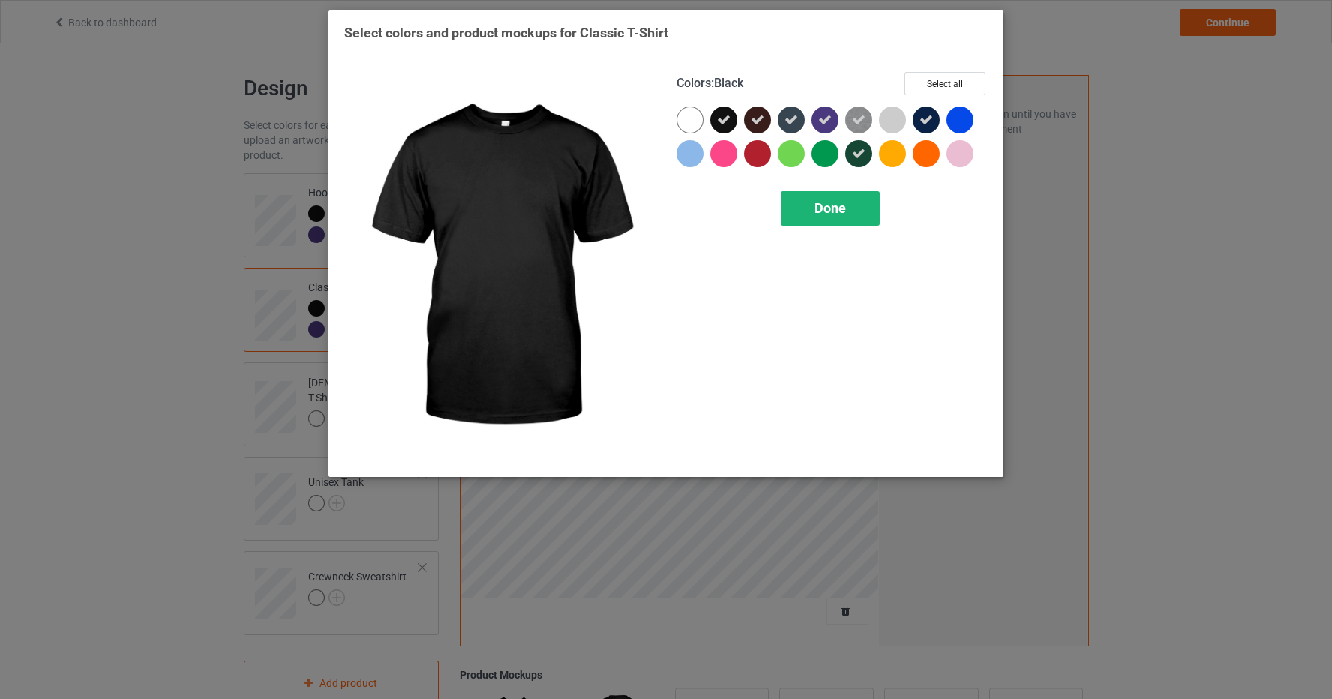
click at [822, 218] on div "Done" at bounding box center [830, 208] width 99 height 35
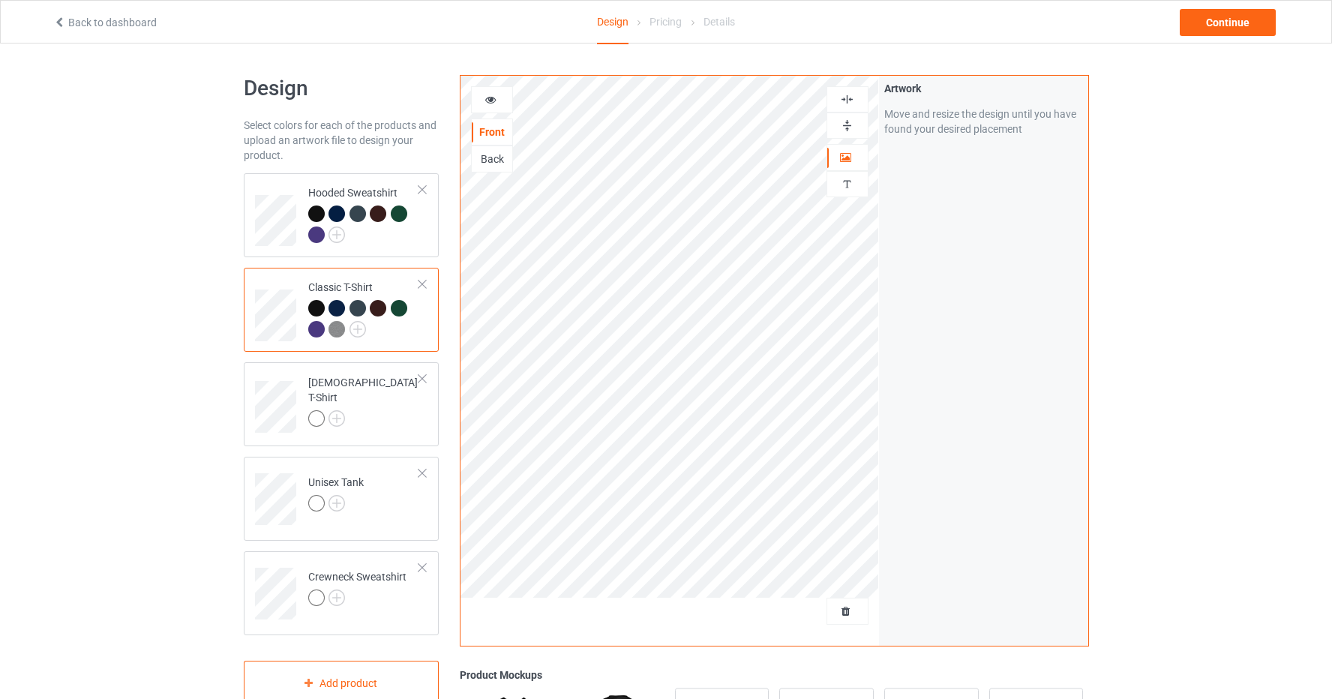
click at [331, 328] on img at bounding box center [337, 329] width 17 height 17
click at [358, 326] on img at bounding box center [358, 329] width 17 height 17
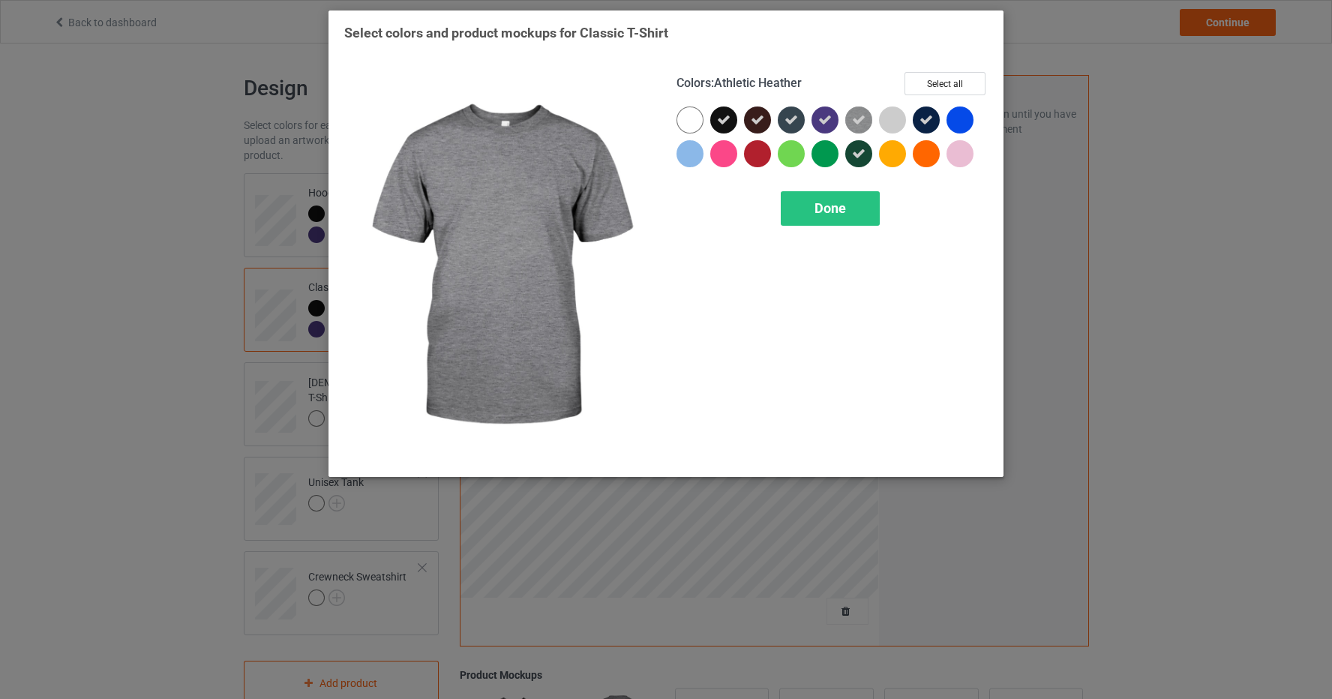
click at [856, 116] on icon at bounding box center [859, 120] width 14 height 14
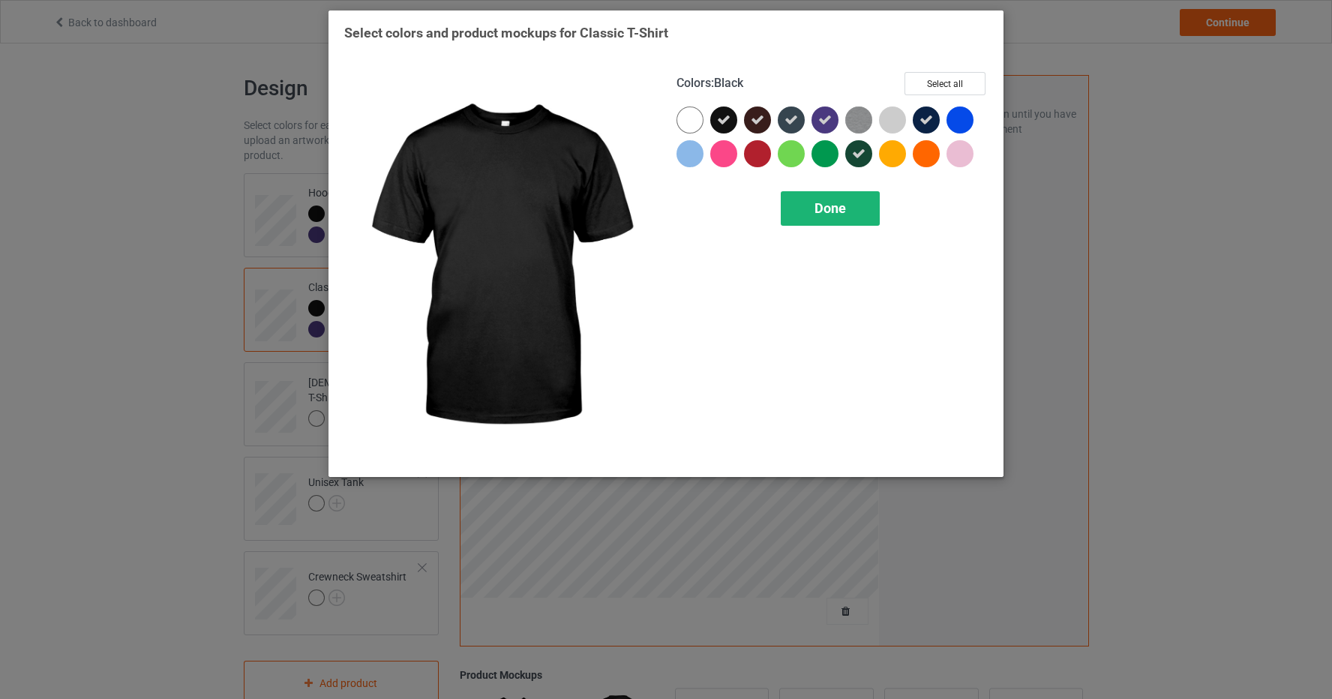
click at [809, 212] on div "Done" at bounding box center [830, 208] width 99 height 35
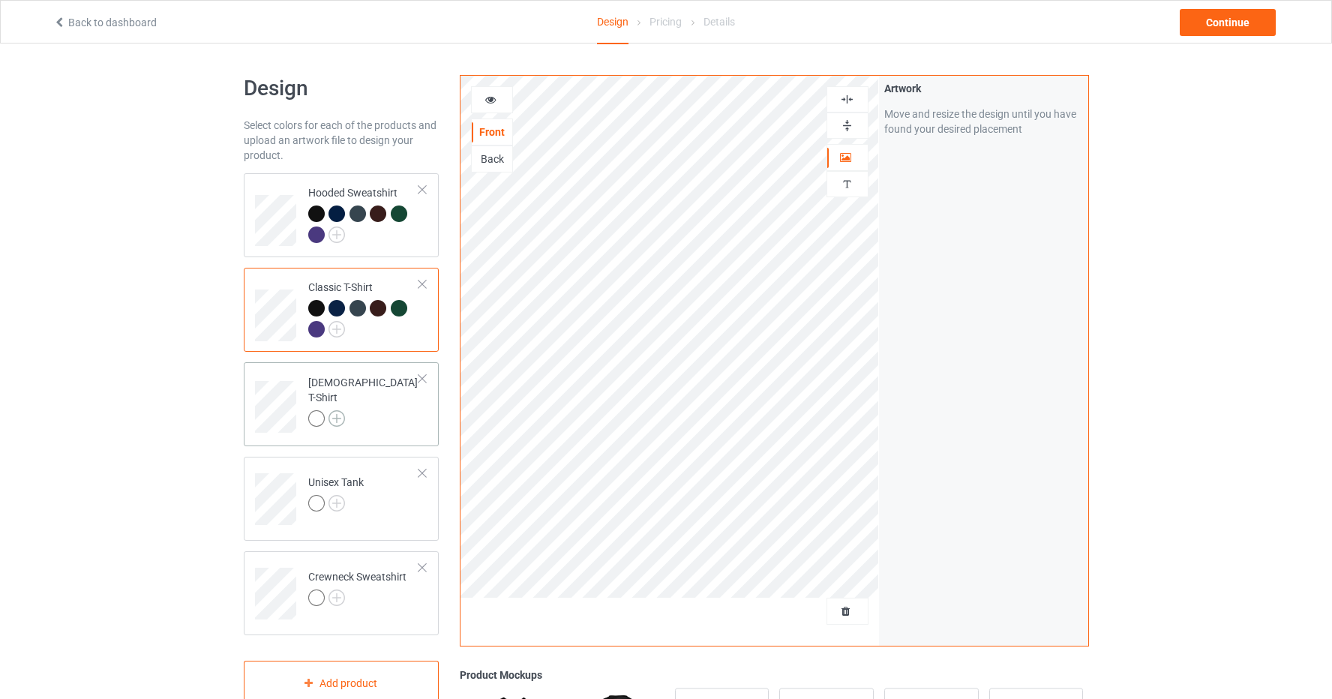
click at [342, 410] on img at bounding box center [337, 418] width 17 height 17
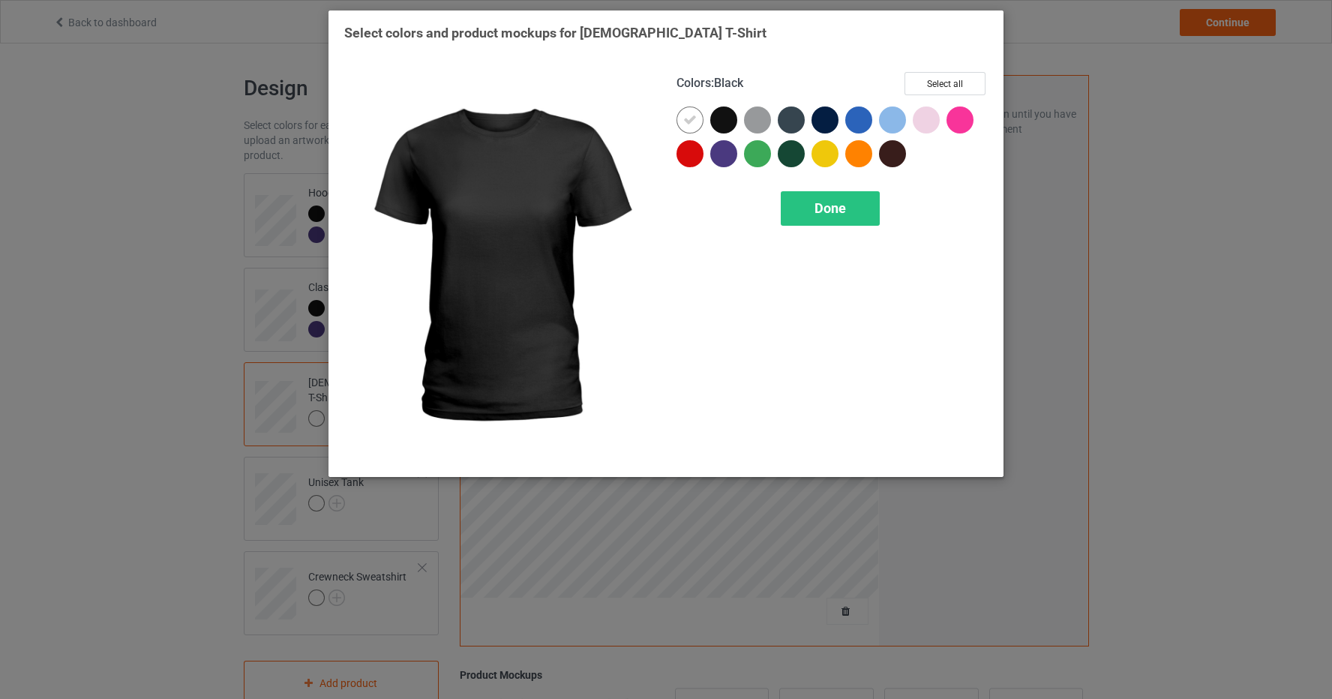
click at [732, 118] on div at bounding box center [723, 120] width 27 height 27
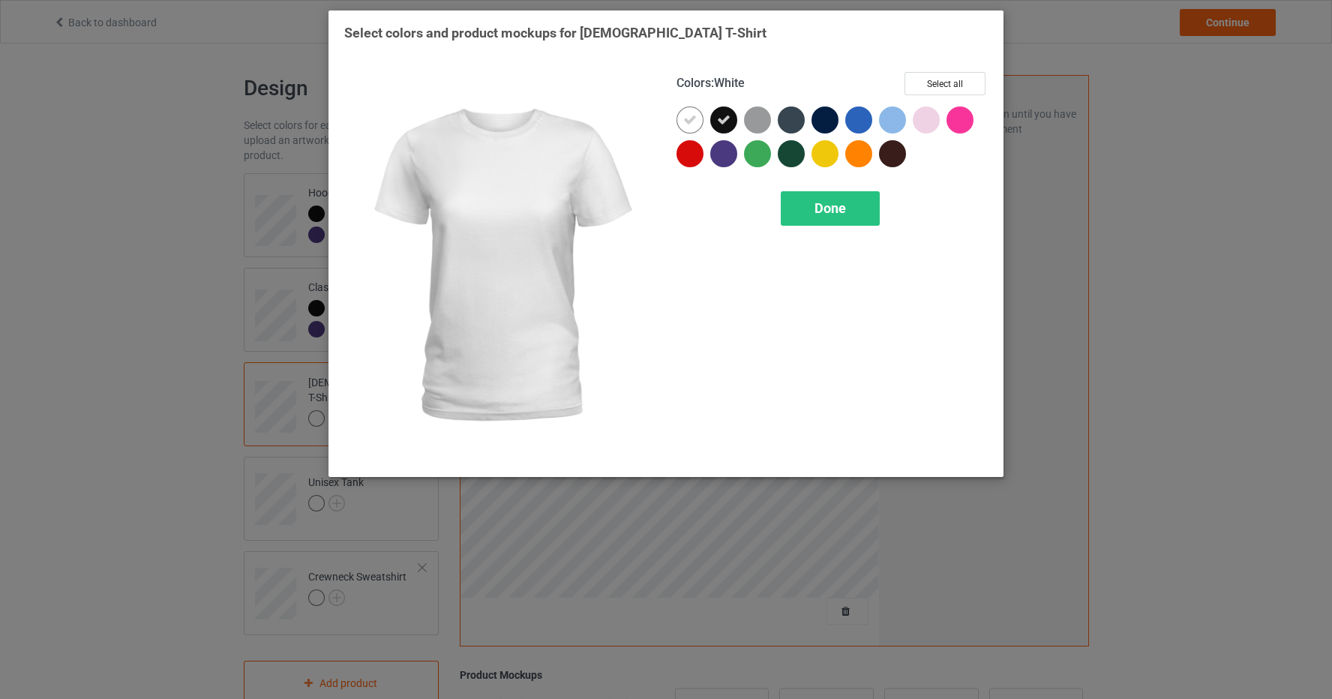
click at [697, 116] on div at bounding box center [690, 120] width 27 height 27
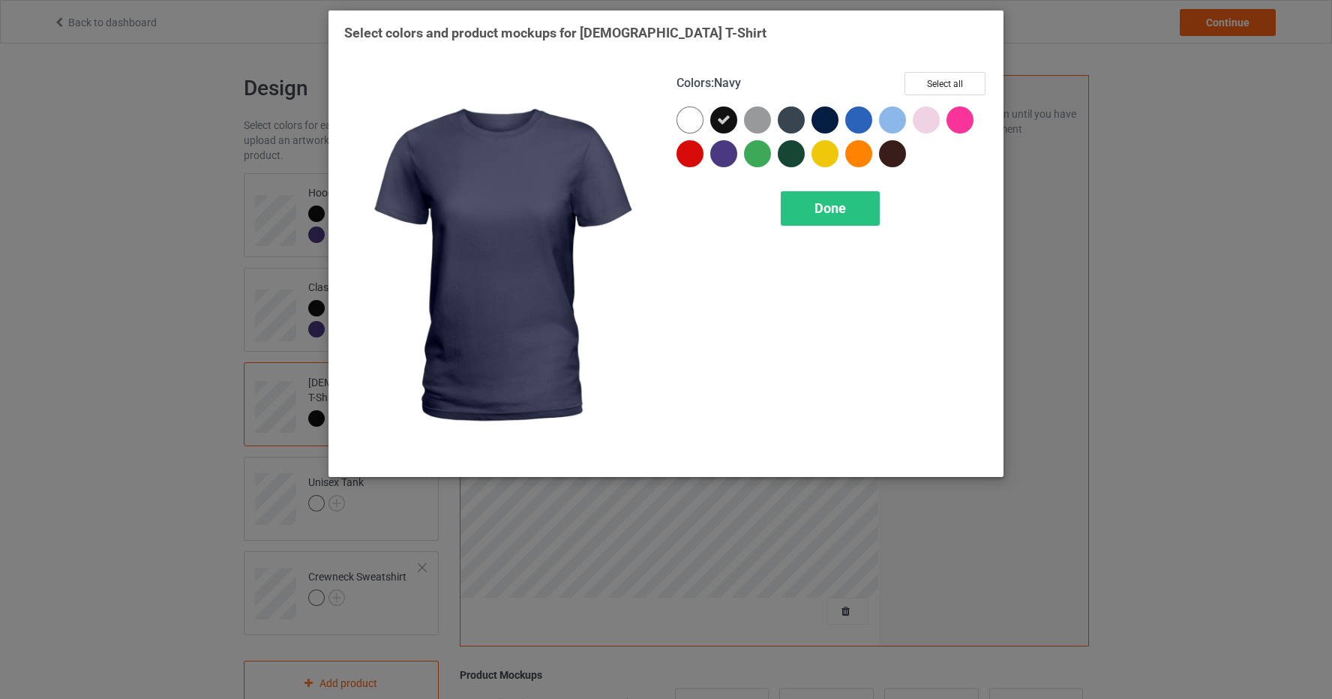
click at [828, 119] on div at bounding box center [825, 120] width 27 height 27
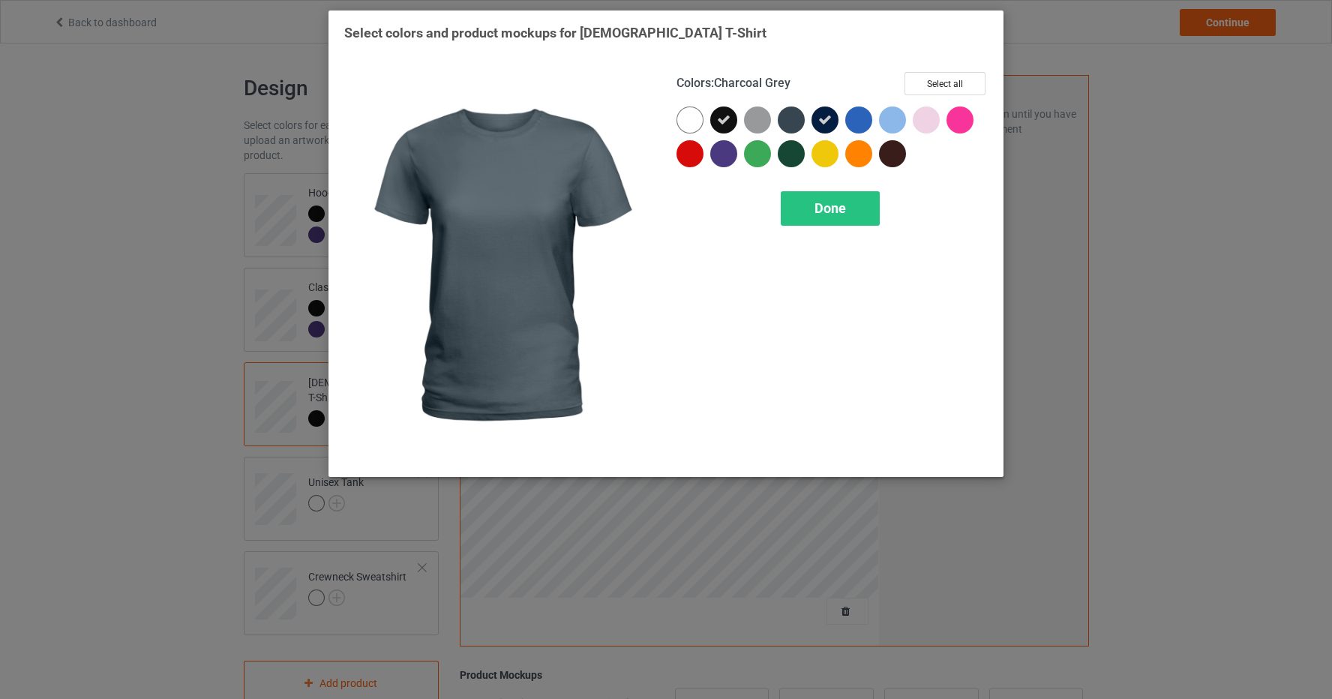
click at [790, 111] on div at bounding box center [791, 120] width 27 height 27
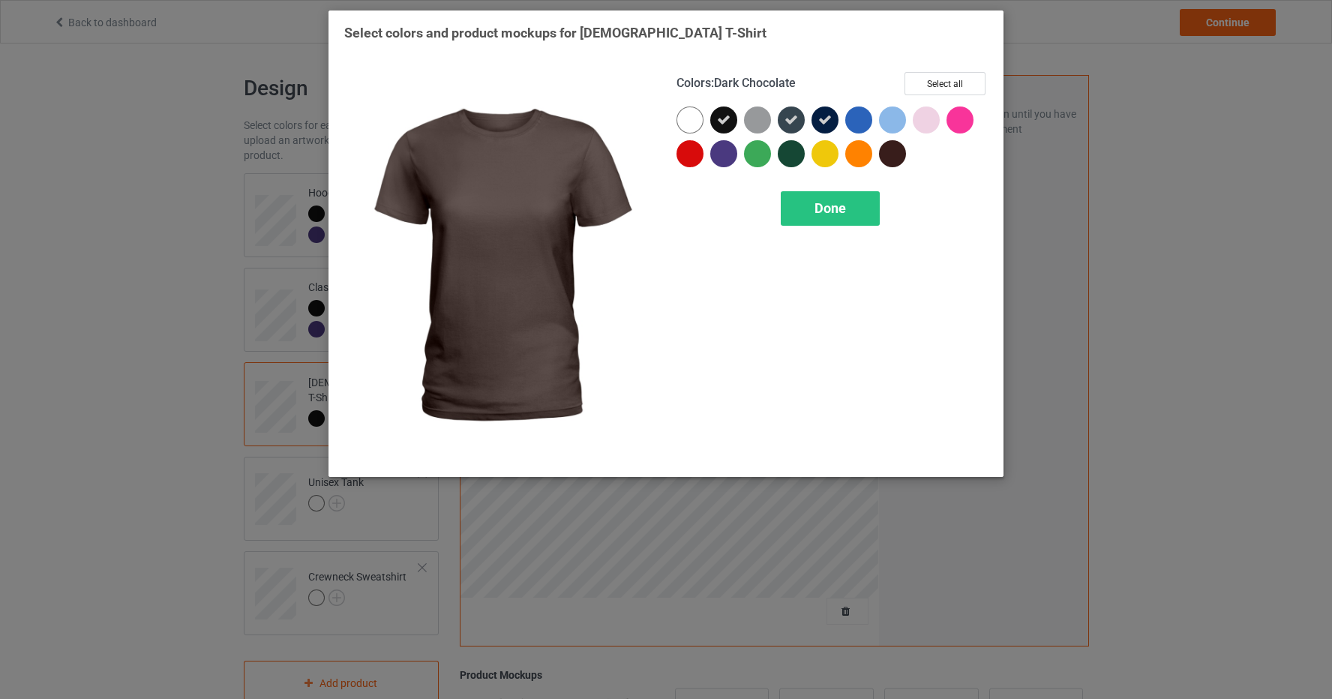
click at [902, 156] on div at bounding box center [892, 153] width 27 height 27
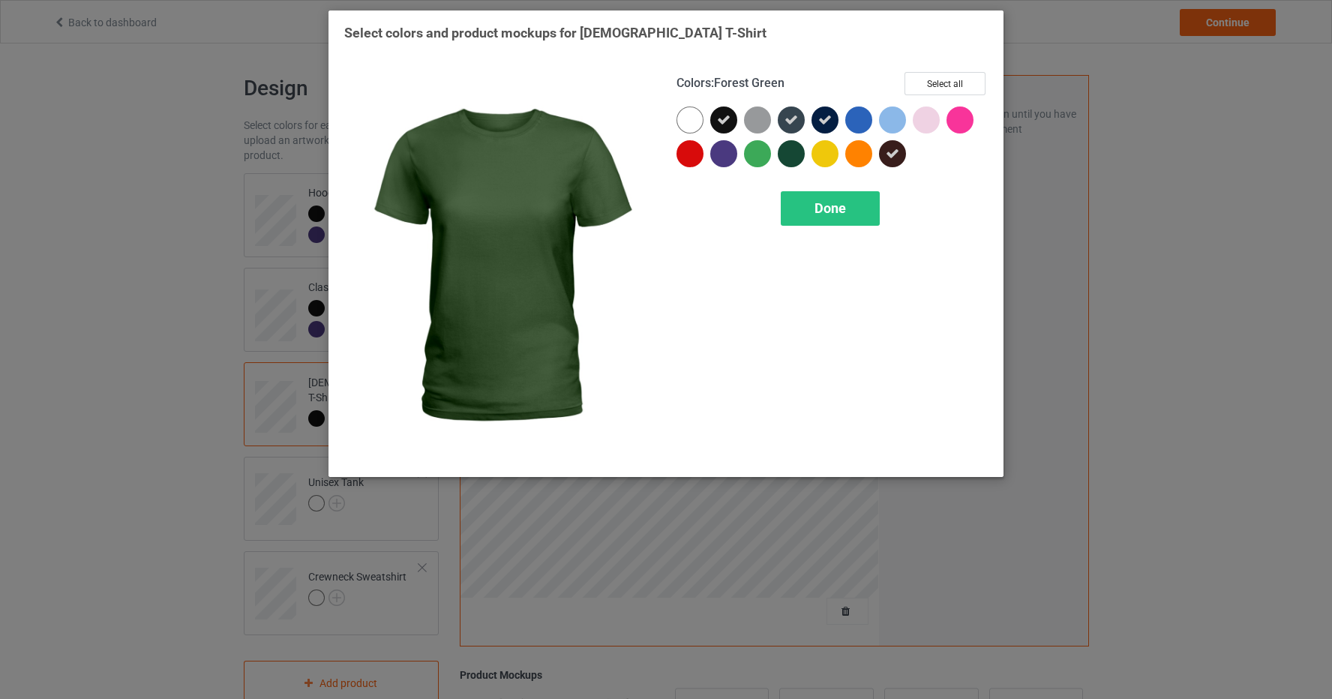
click at [795, 161] on div at bounding box center [791, 153] width 27 height 27
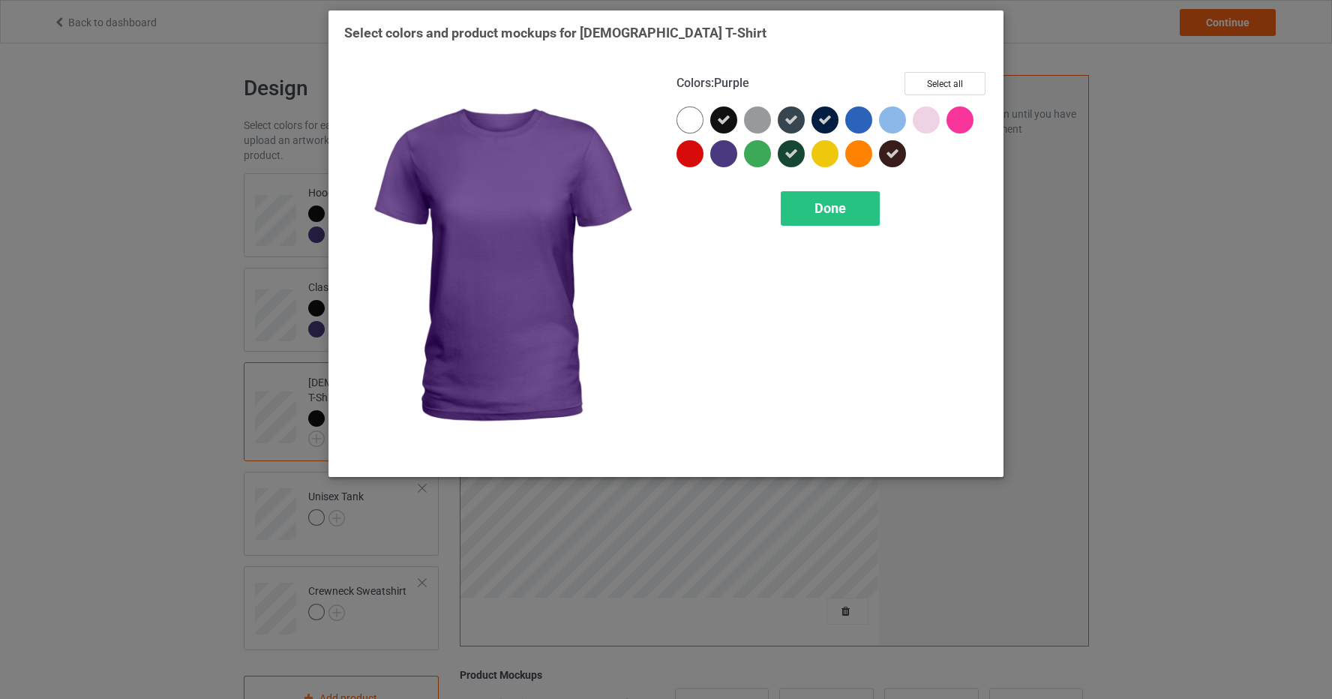
click at [725, 156] on div at bounding box center [723, 153] width 27 height 27
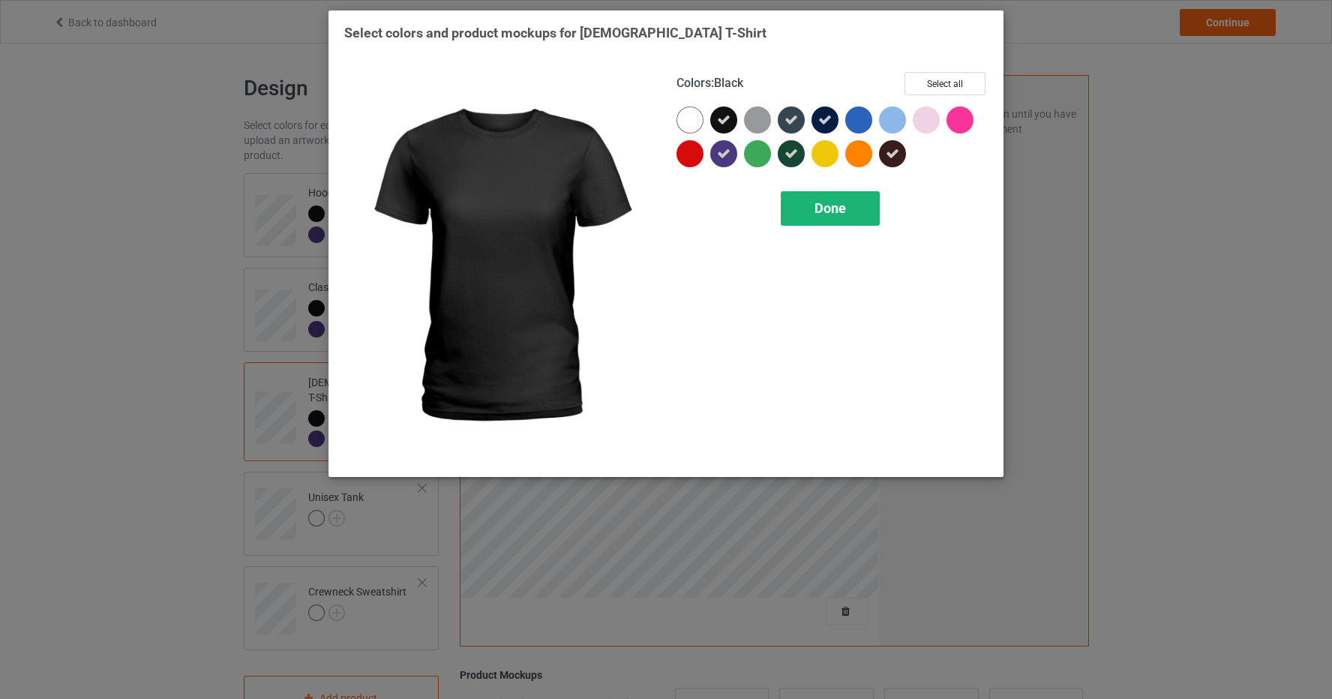
click at [816, 203] on span "Done" at bounding box center [831, 208] width 32 height 16
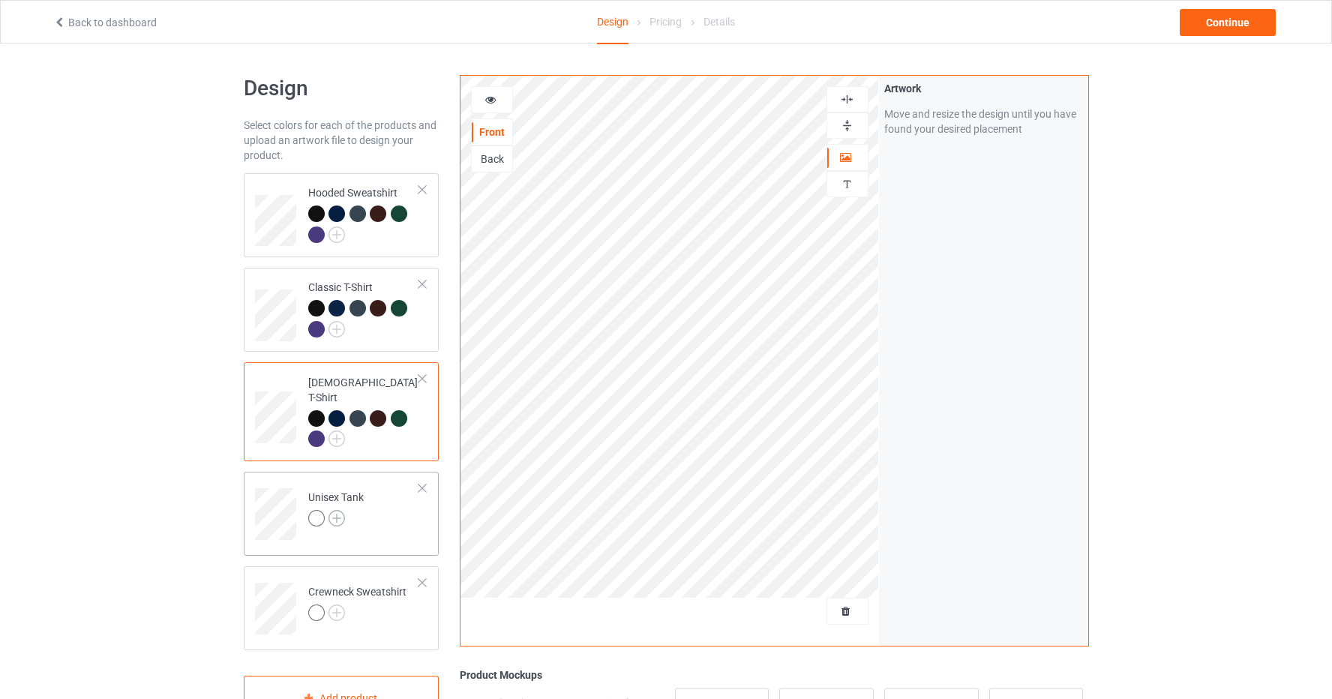
click at [339, 510] on img at bounding box center [337, 518] width 17 height 17
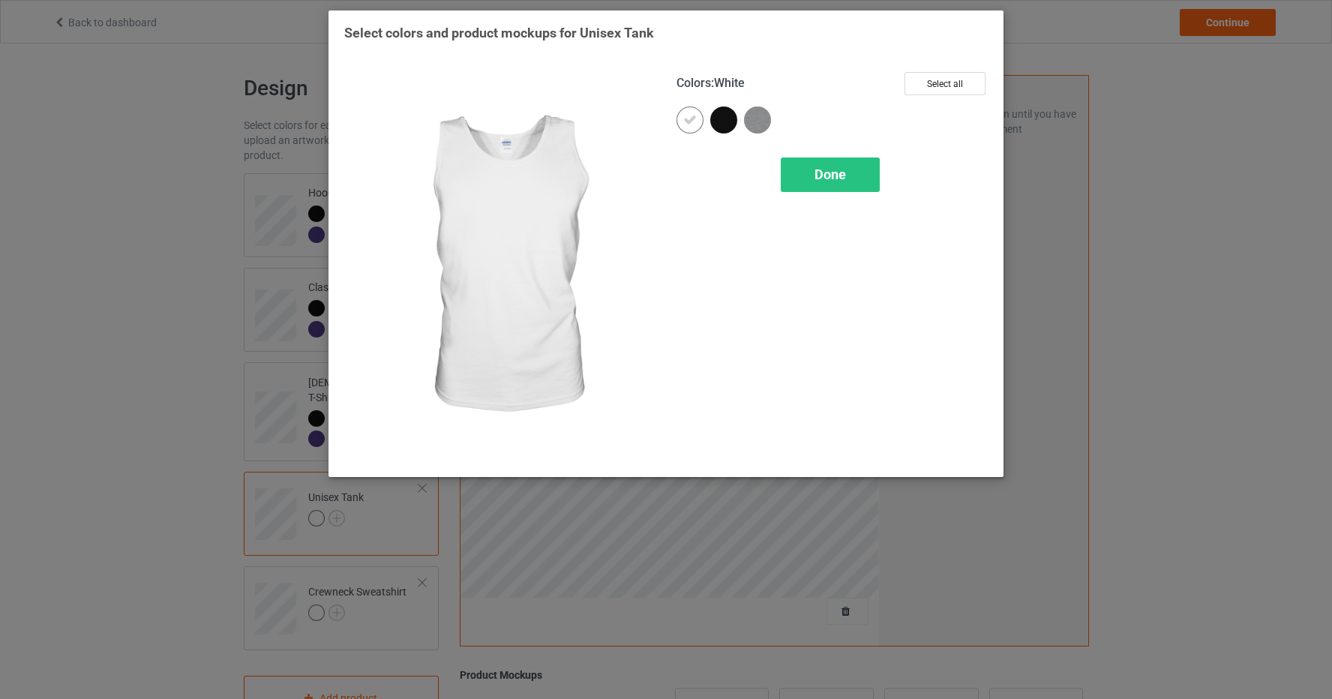
click at [688, 119] on icon at bounding box center [690, 120] width 14 height 14
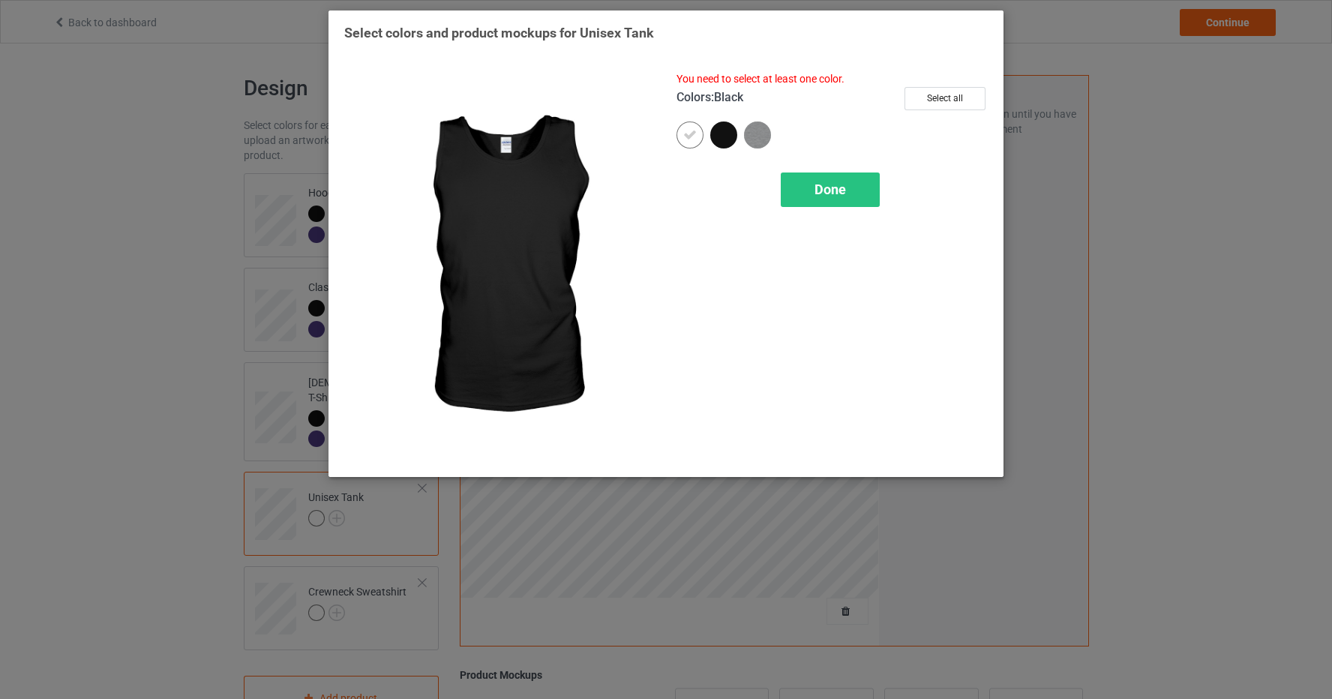
click at [722, 130] on div at bounding box center [723, 135] width 27 height 27
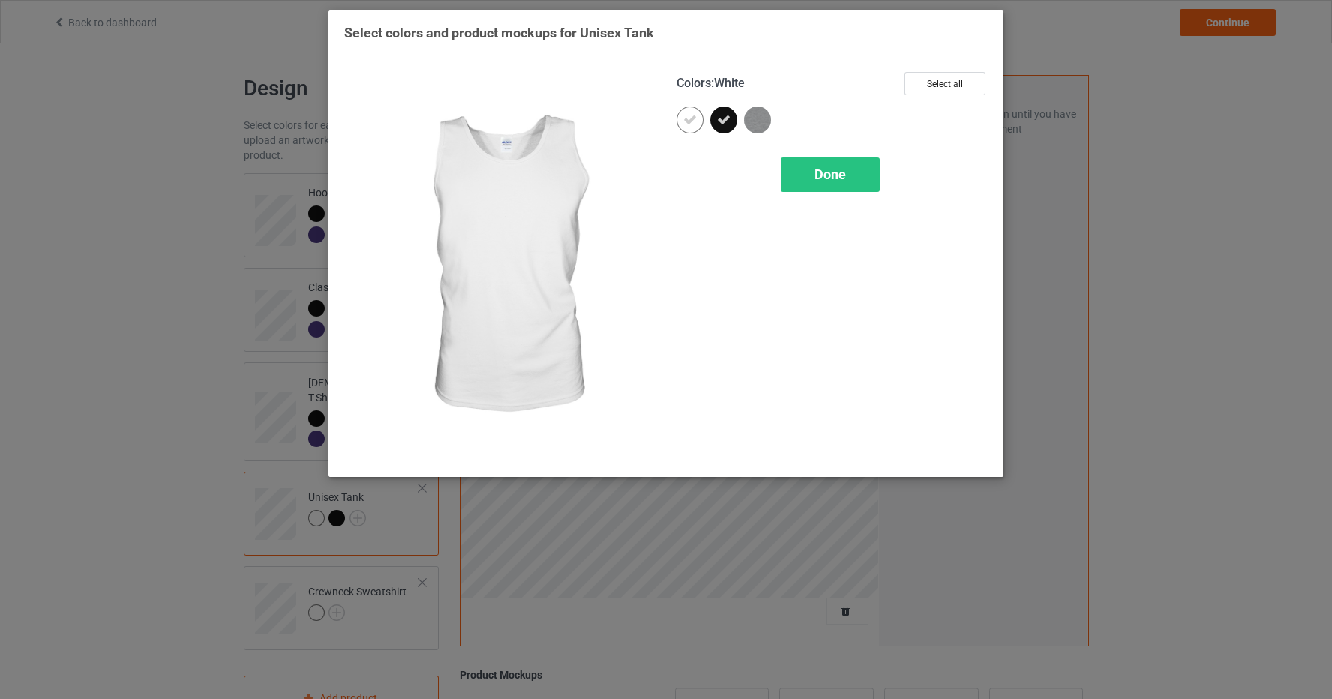
click at [686, 124] on icon at bounding box center [690, 120] width 14 height 14
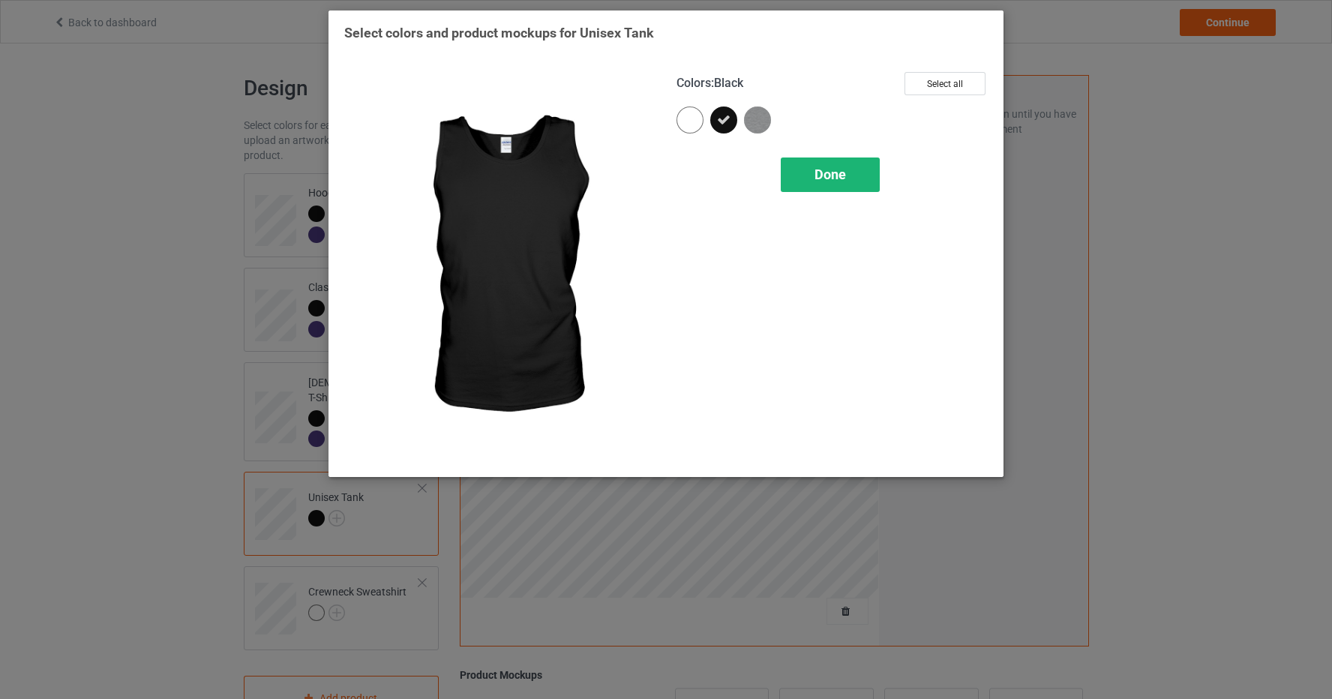
click at [807, 179] on div "Done" at bounding box center [830, 175] width 99 height 35
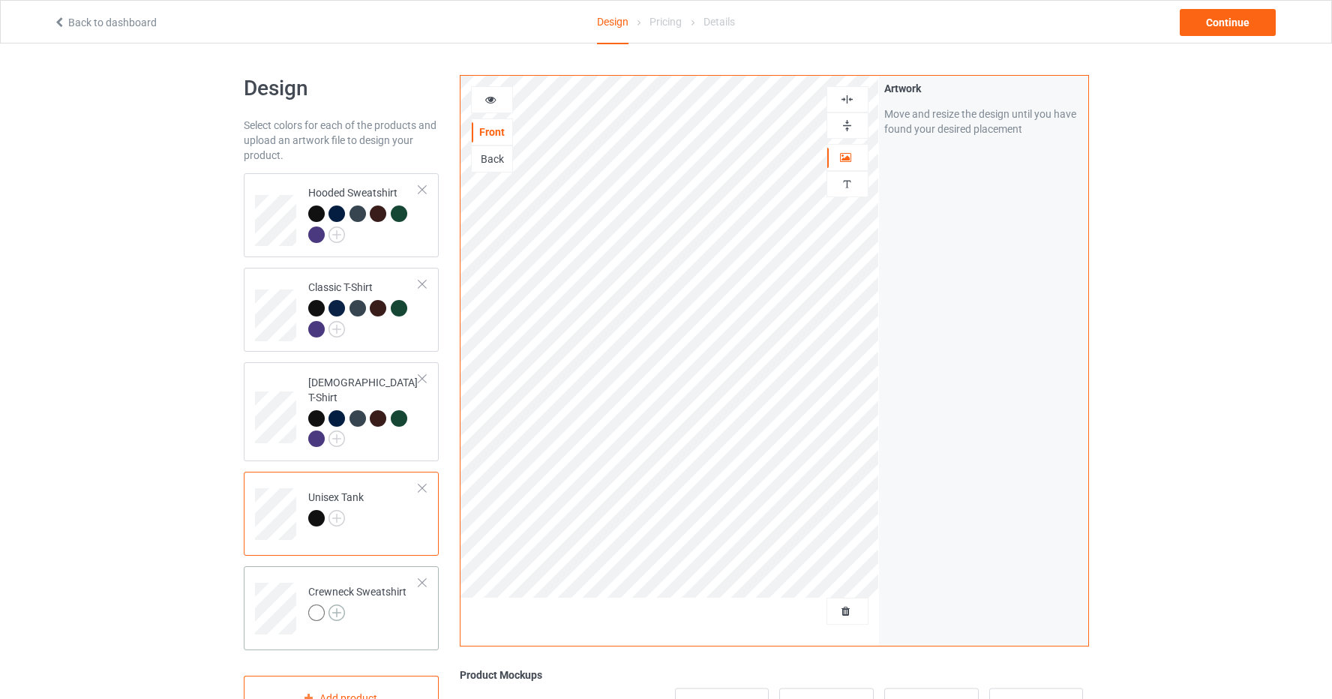
click at [338, 605] on img at bounding box center [337, 613] width 17 height 17
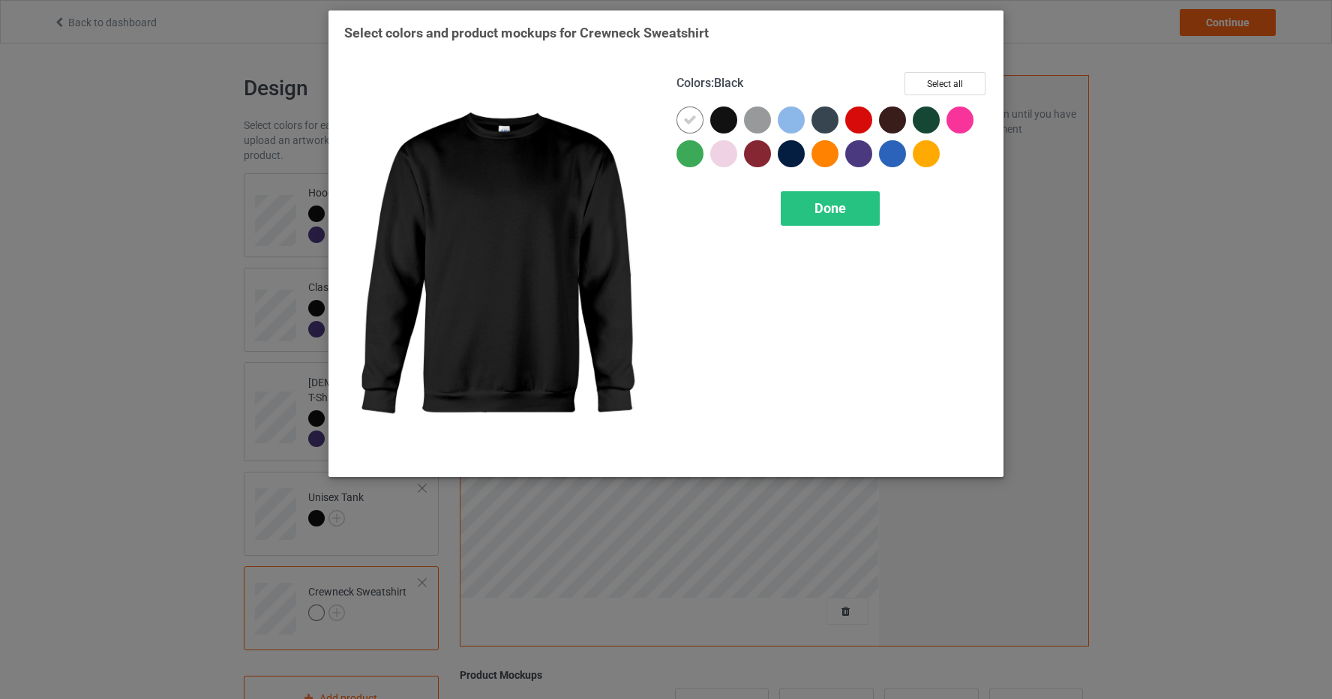
drag, startPoint x: 728, startPoint y: 114, endPoint x: 712, endPoint y: 115, distance: 15.8
click at [725, 114] on div at bounding box center [723, 120] width 27 height 27
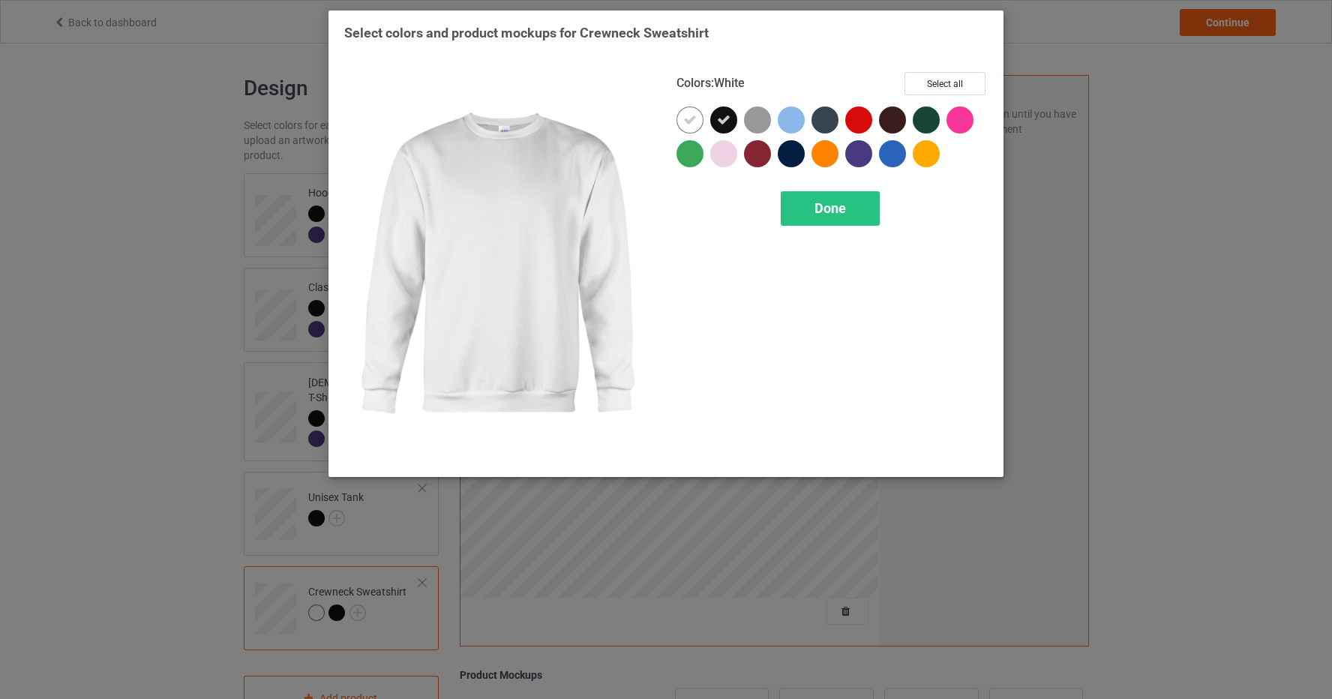
click at [691, 116] on icon at bounding box center [690, 120] width 14 height 14
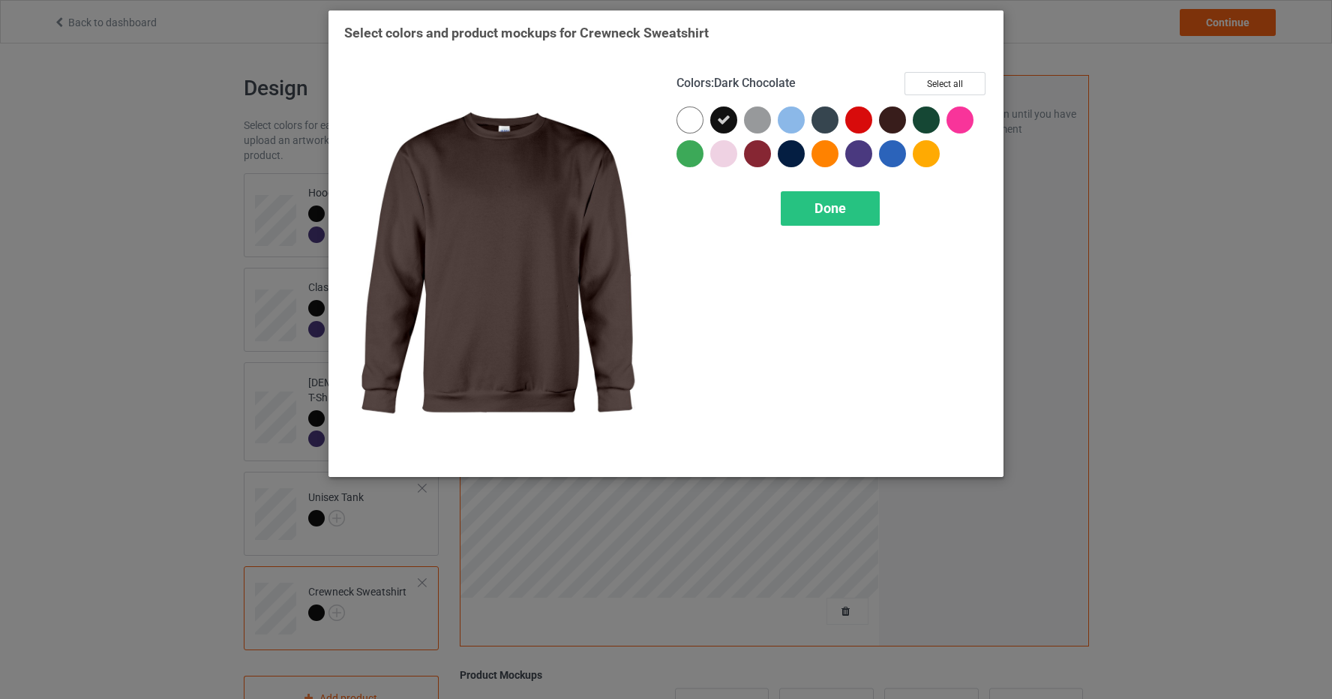
click at [894, 116] on div at bounding box center [892, 120] width 27 height 27
click at [896, 116] on icon at bounding box center [893, 120] width 14 height 14
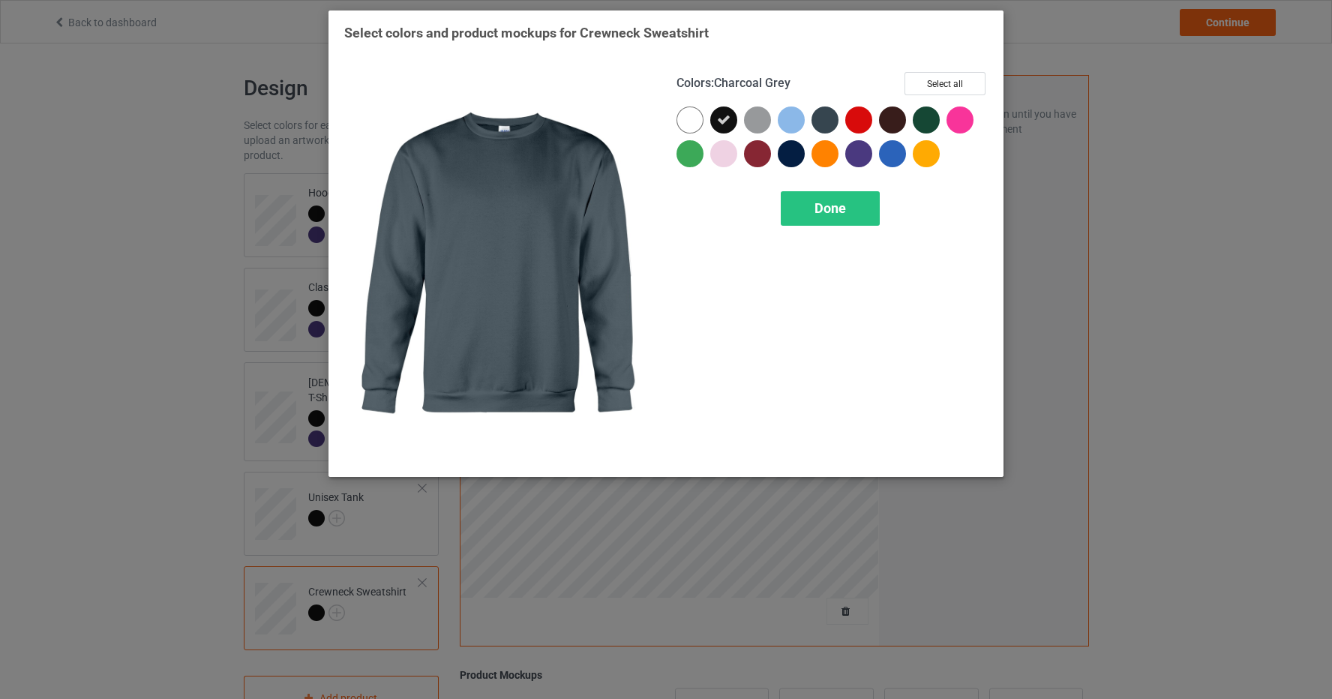
drag, startPoint x: 825, startPoint y: 117, endPoint x: 833, endPoint y: 109, distance: 11.2
click at [825, 117] on div at bounding box center [825, 120] width 27 height 27
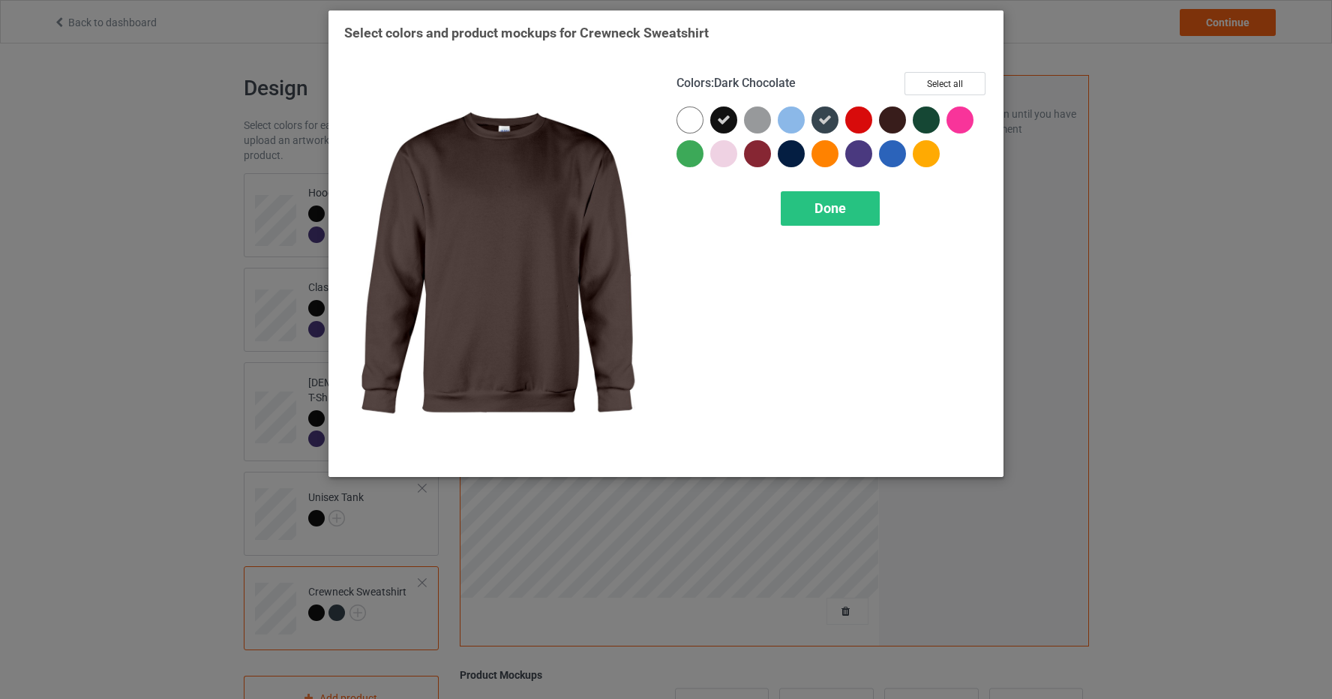
click at [893, 111] on div at bounding box center [892, 120] width 27 height 27
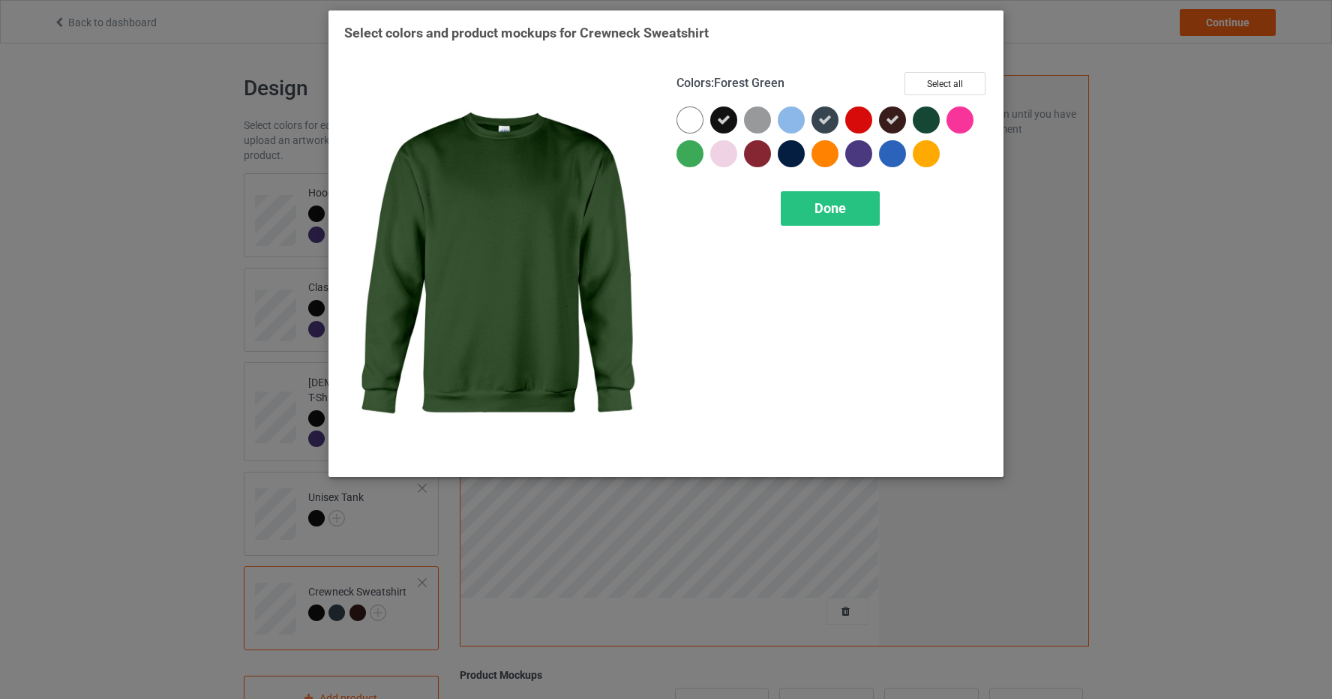
click at [928, 113] on div at bounding box center [926, 120] width 27 height 27
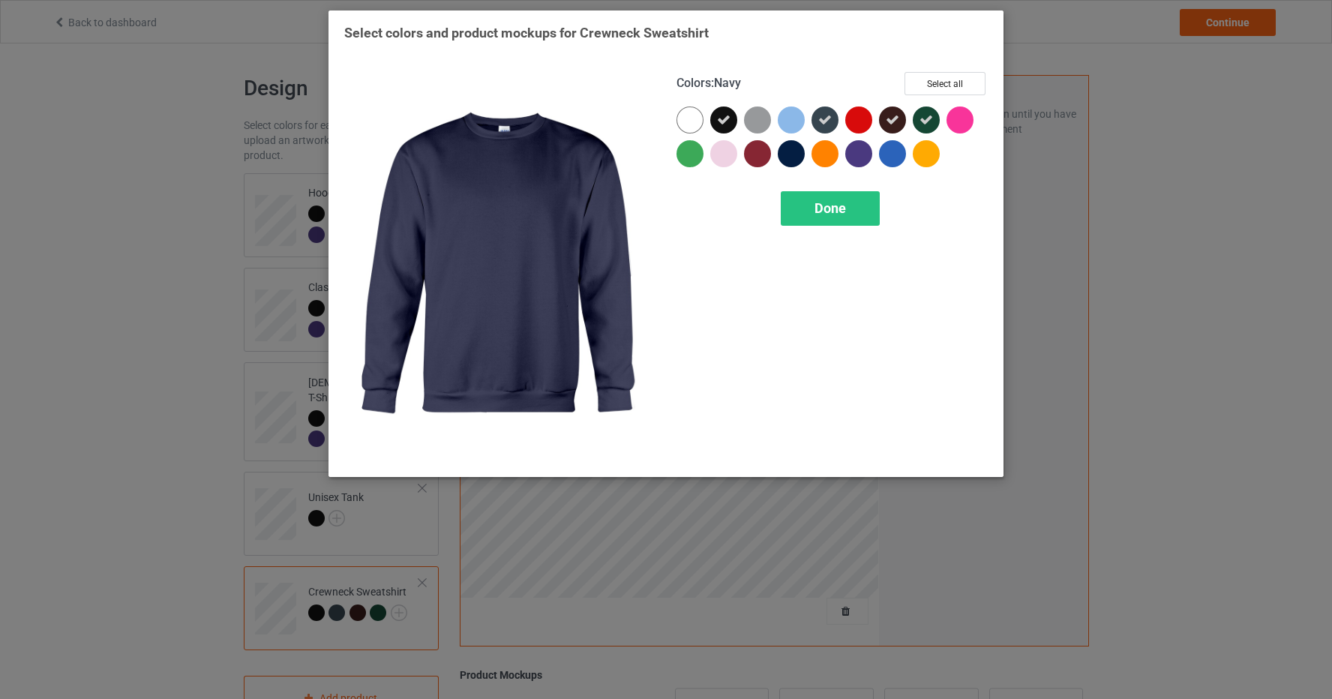
drag, startPoint x: 795, startPoint y: 149, endPoint x: 777, endPoint y: 152, distance: 18.1
click at [794, 149] on div at bounding box center [791, 153] width 27 height 27
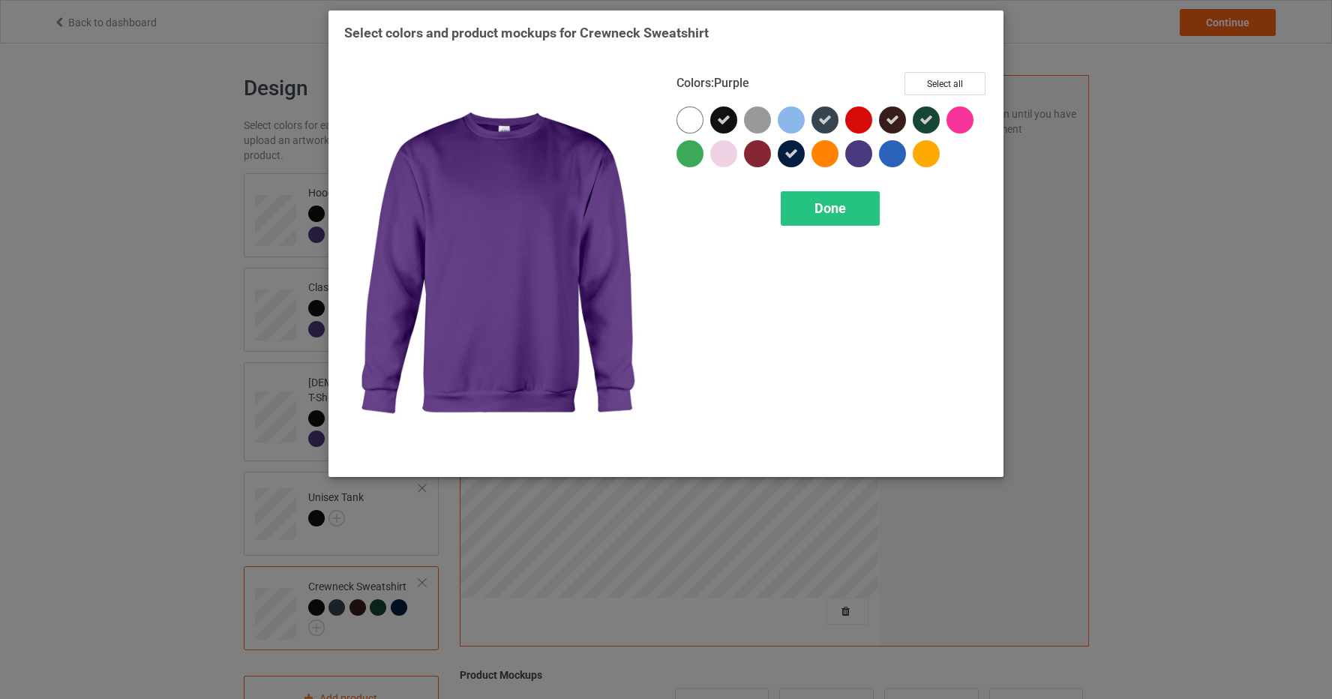
click at [864, 152] on div at bounding box center [858, 153] width 27 height 27
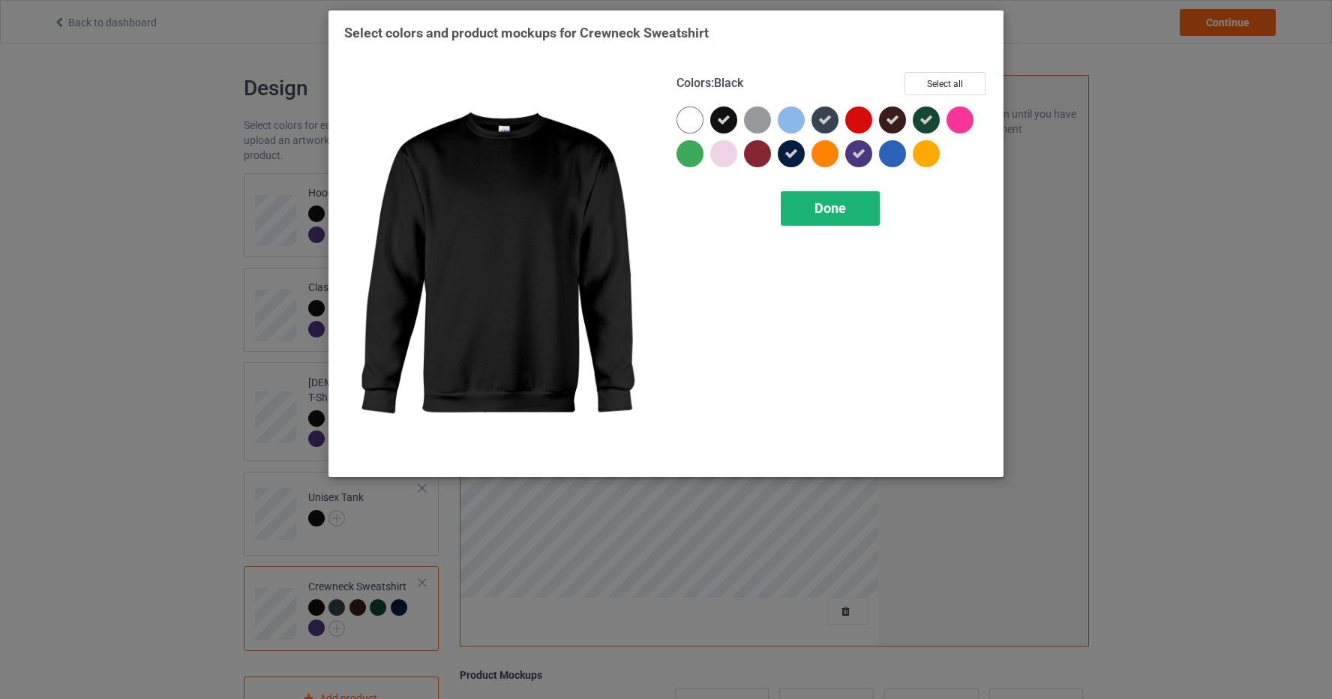
click at [818, 212] on span "Done" at bounding box center [831, 208] width 32 height 16
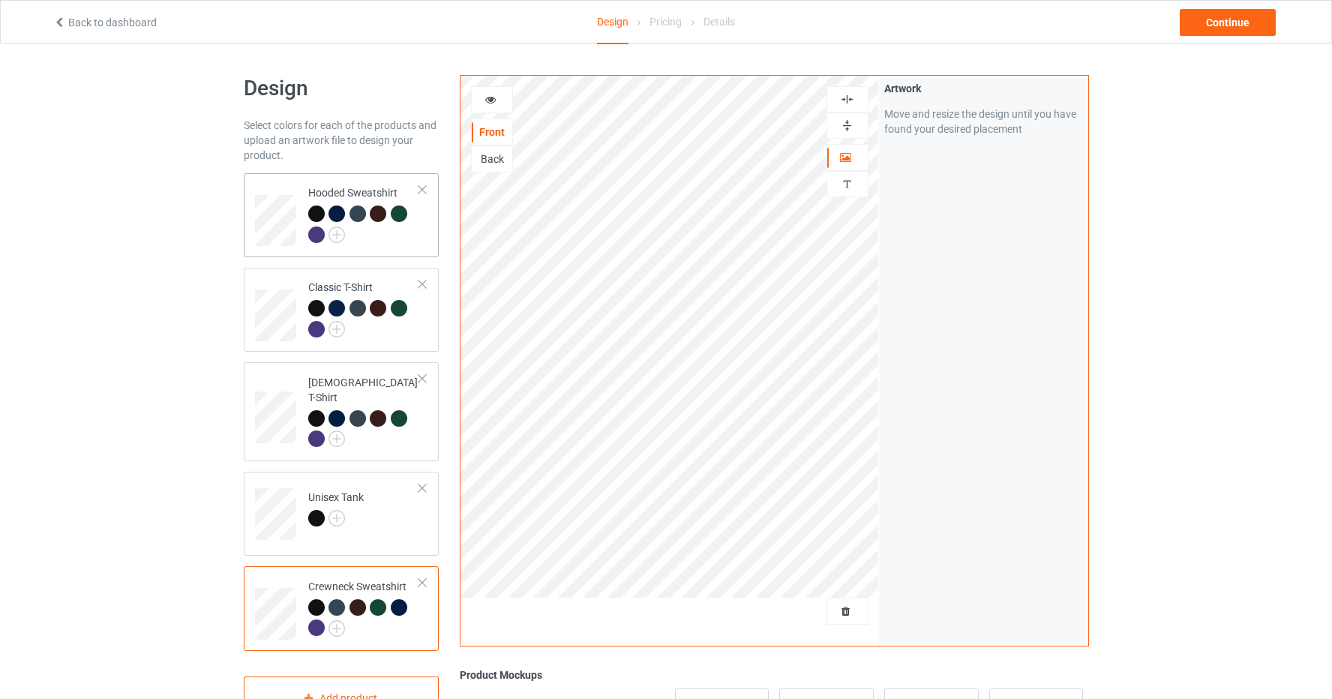
click at [371, 242] on div at bounding box center [364, 226] width 112 height 41
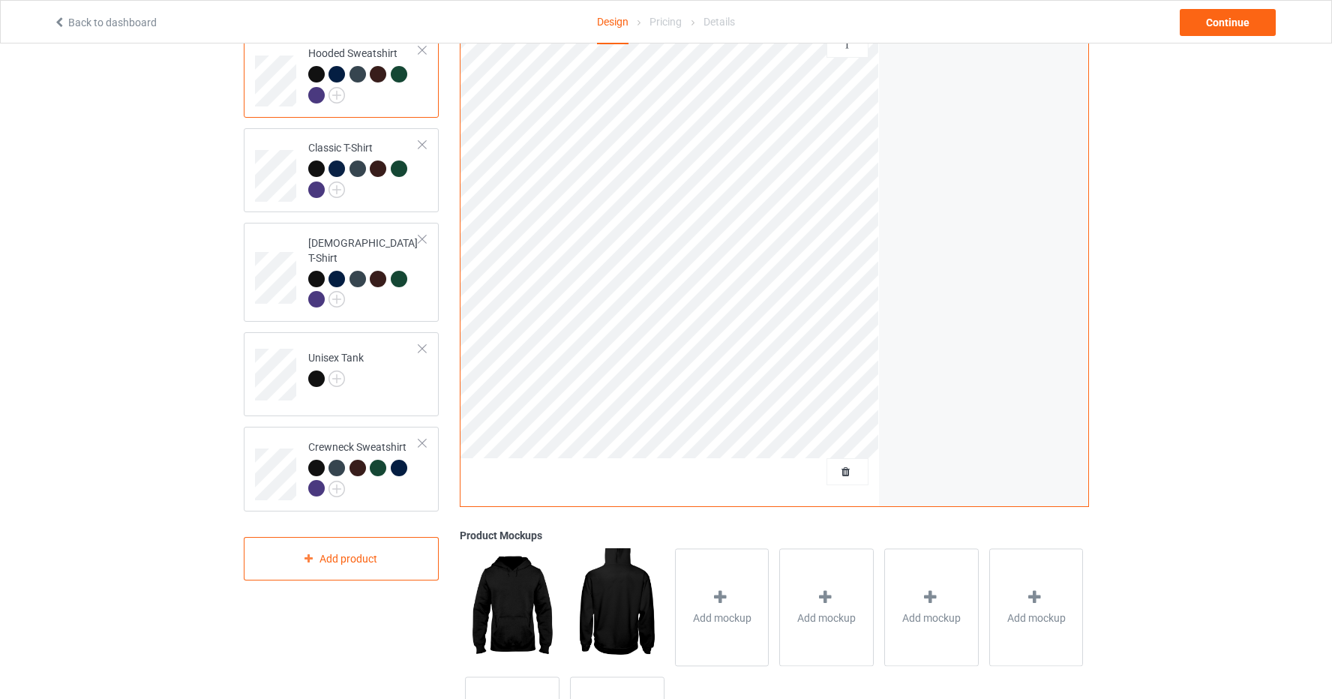
scroll to position [158, 0]
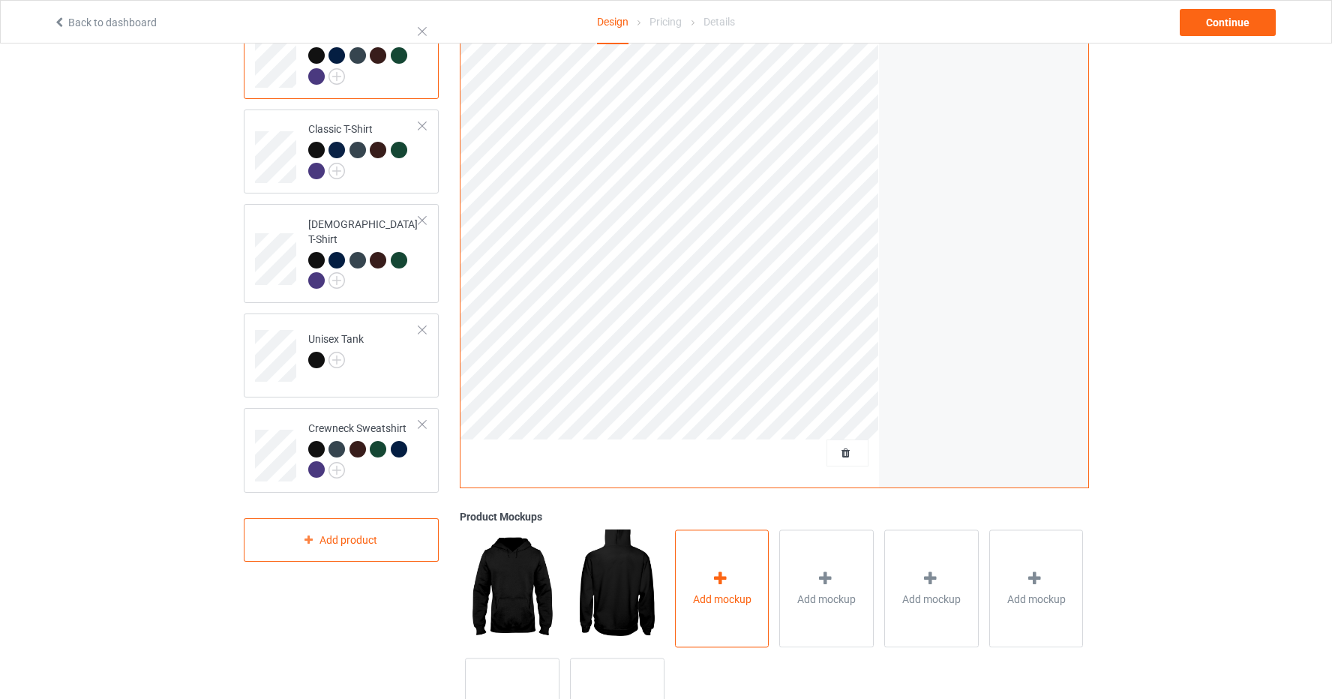
click at [720, 576] on icon at bounding box center [720, 579] width 19 height 16
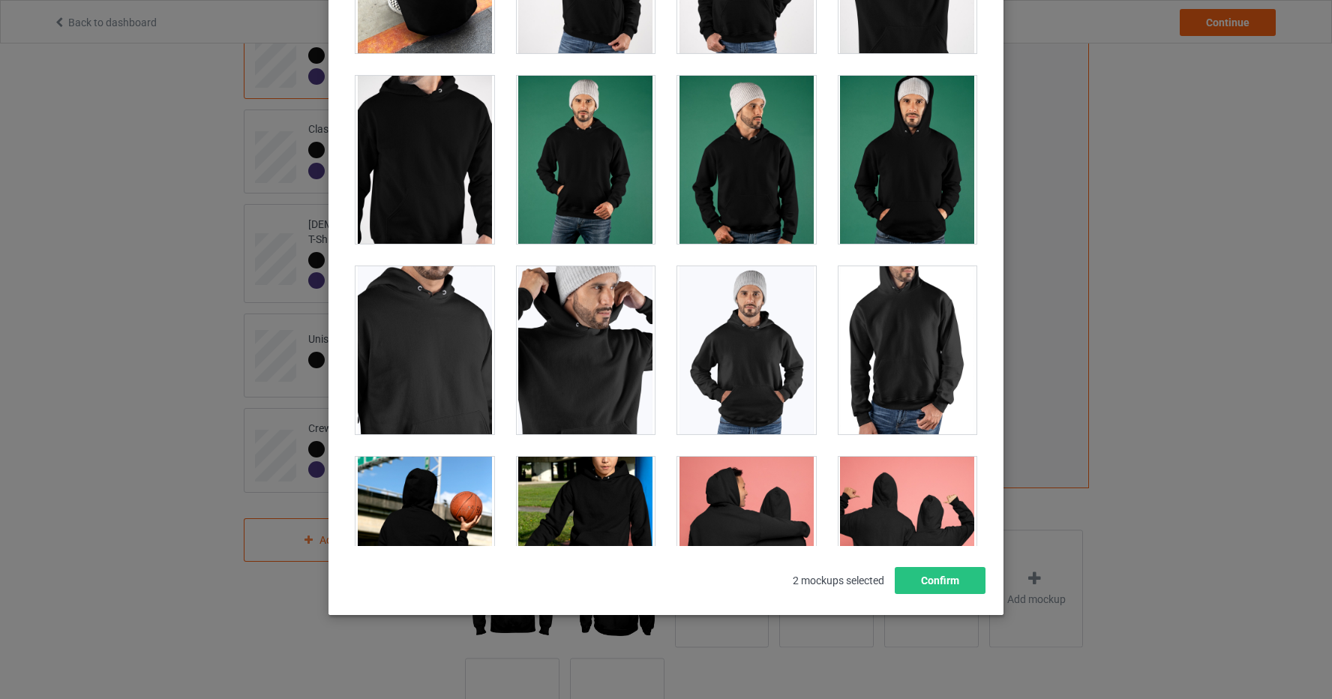
scroll to position [4867, 0]
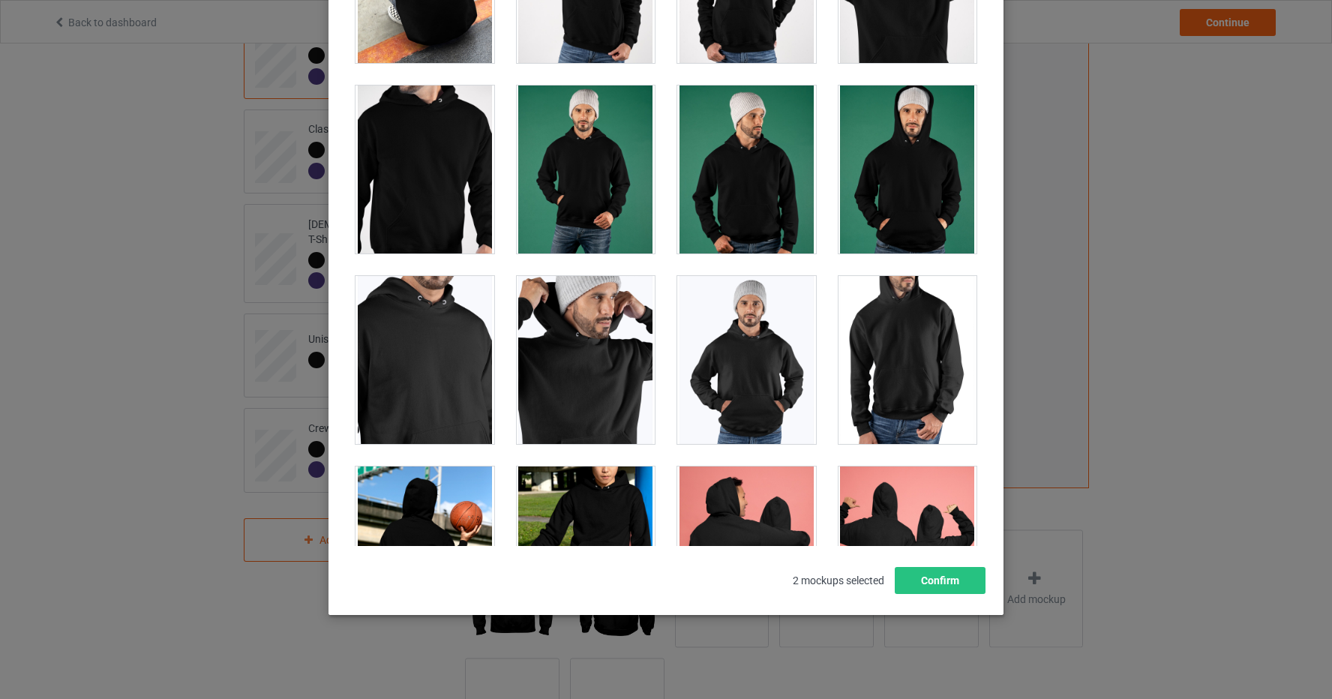
click at [431, 163] on div at bounding box center [425, 170] width 139 height 168
click at [435, 399] on div at bounding box center [425, 360] width 139 height 168
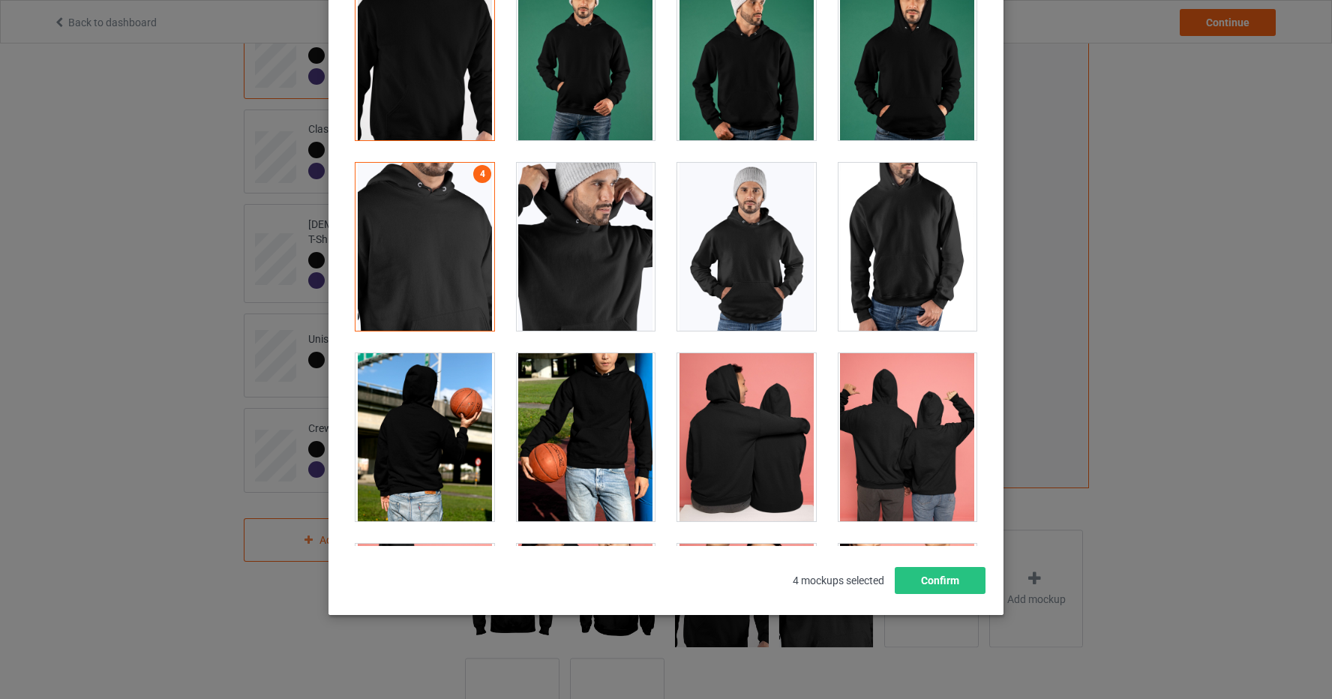
scroll to position [4982, 0]
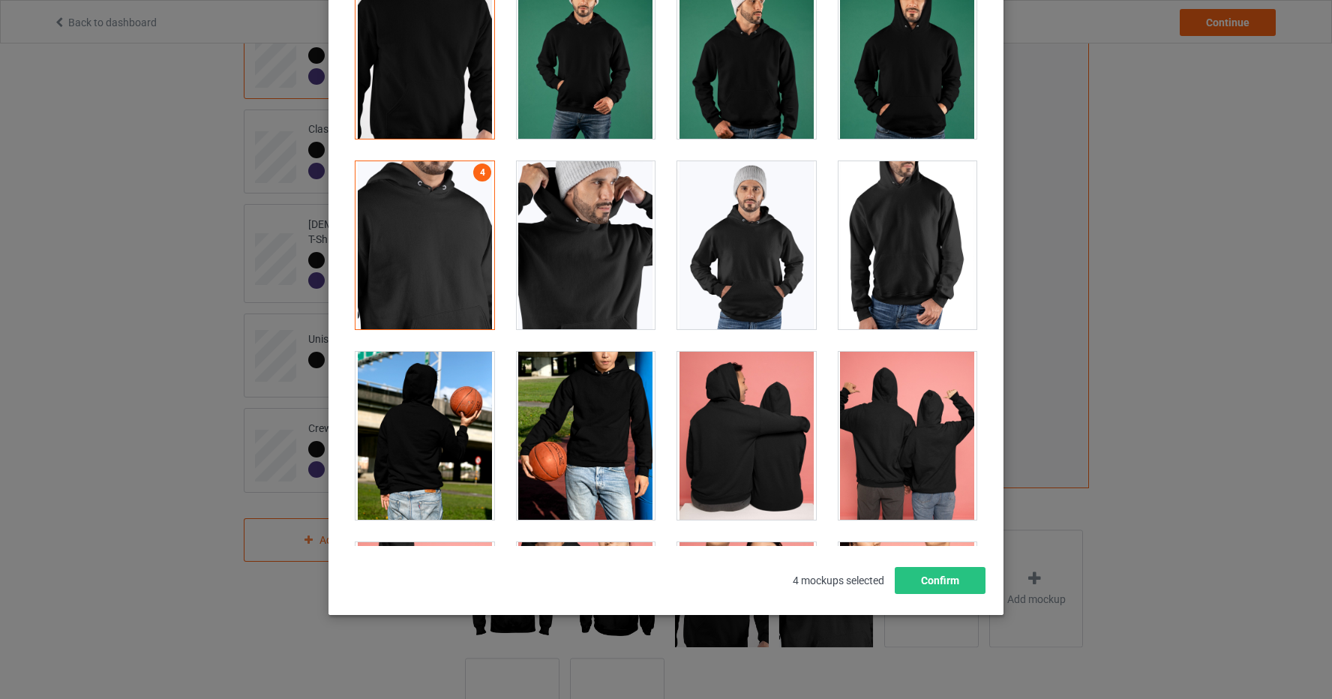
click at [920, 291] on div at bounding box center [908, 245] width 139 height 168
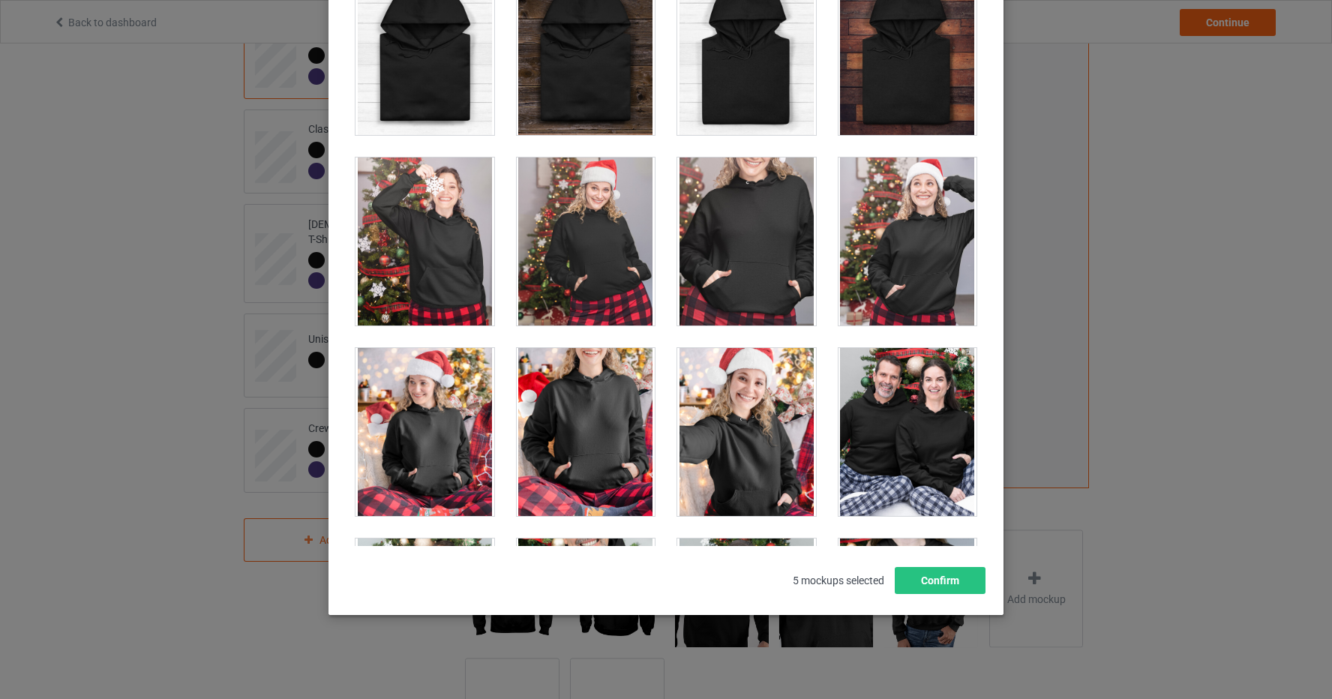
scroll to position [9364, 0]
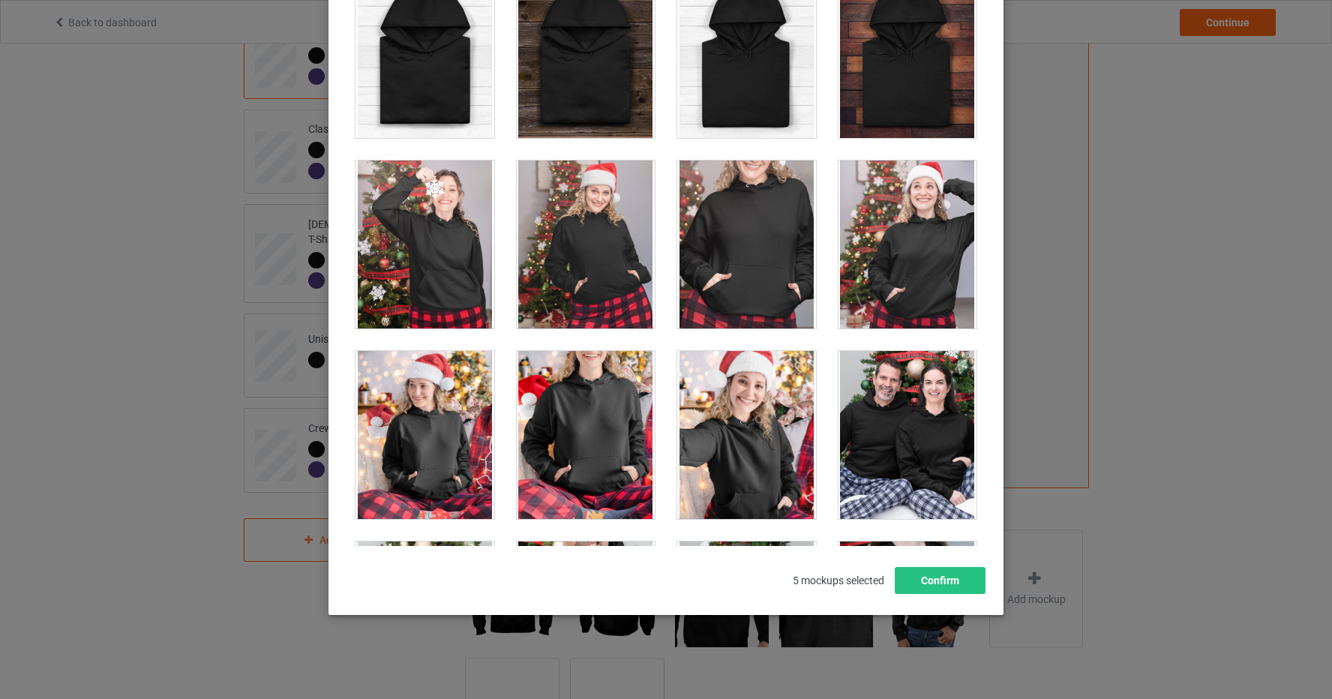
click at [762, 244] on div at bounding box center [746, 245] width 139 height 168
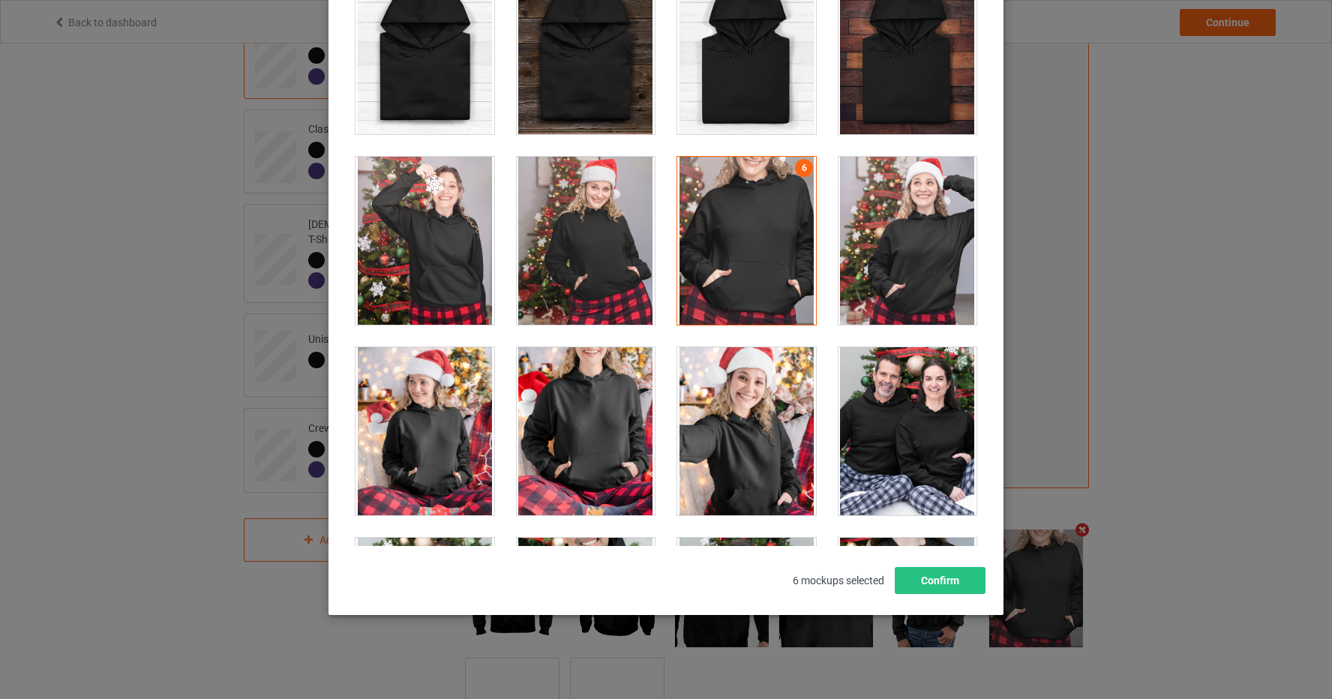
scroll to position [9373, 0]
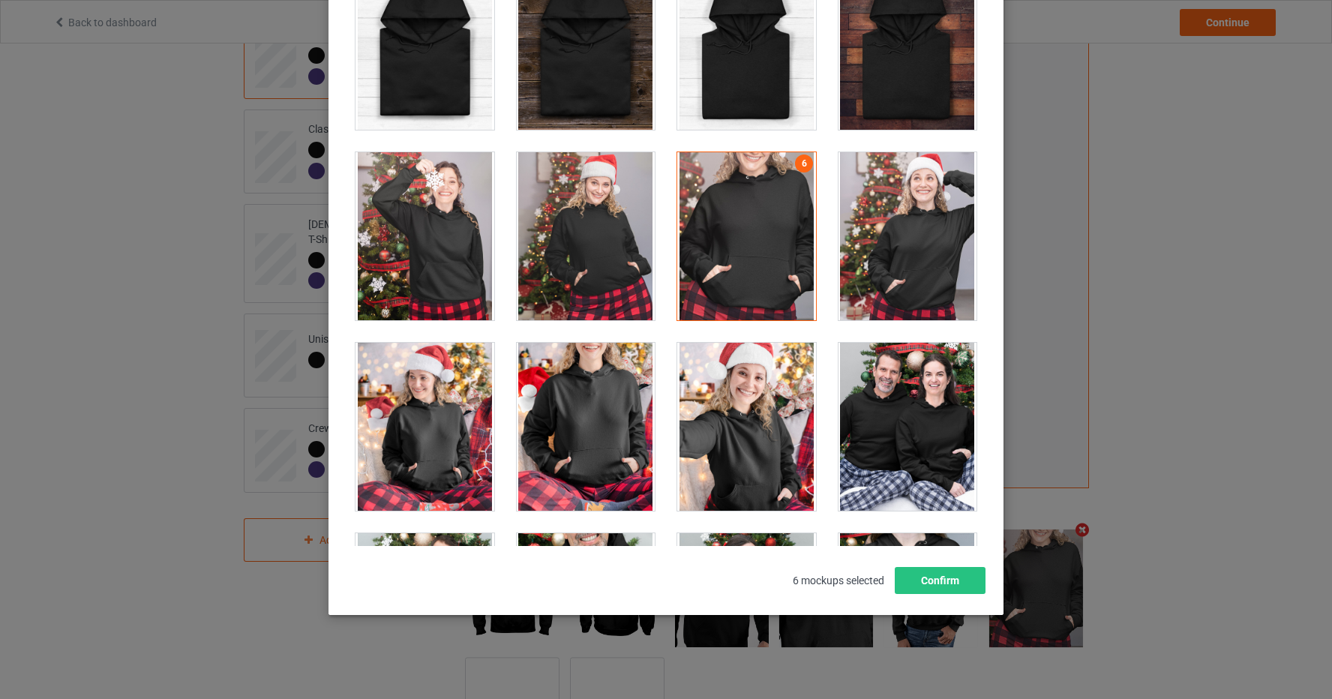
click at [903, 434] on div at bounding box center [908, 427] width 139 height 168
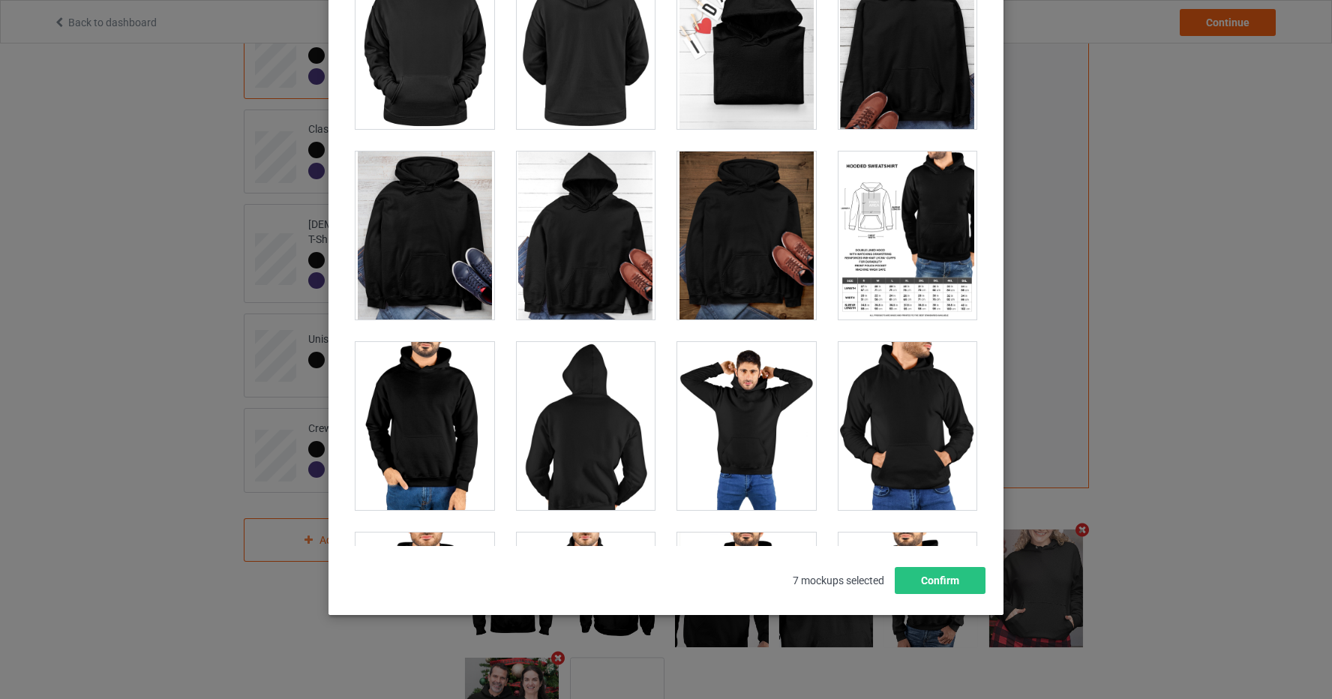
scroll to position [7284, 0]
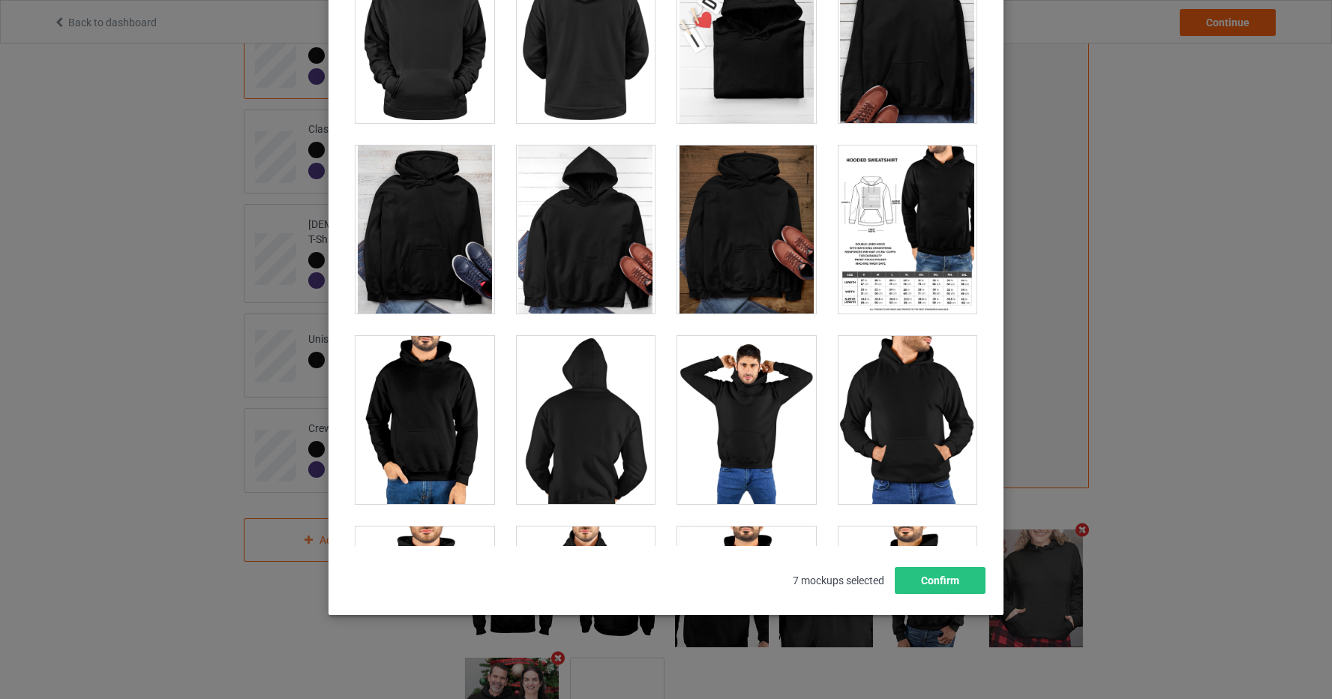
click at [913, 241] on div at bounding box center [908, 230] width 139 height 168
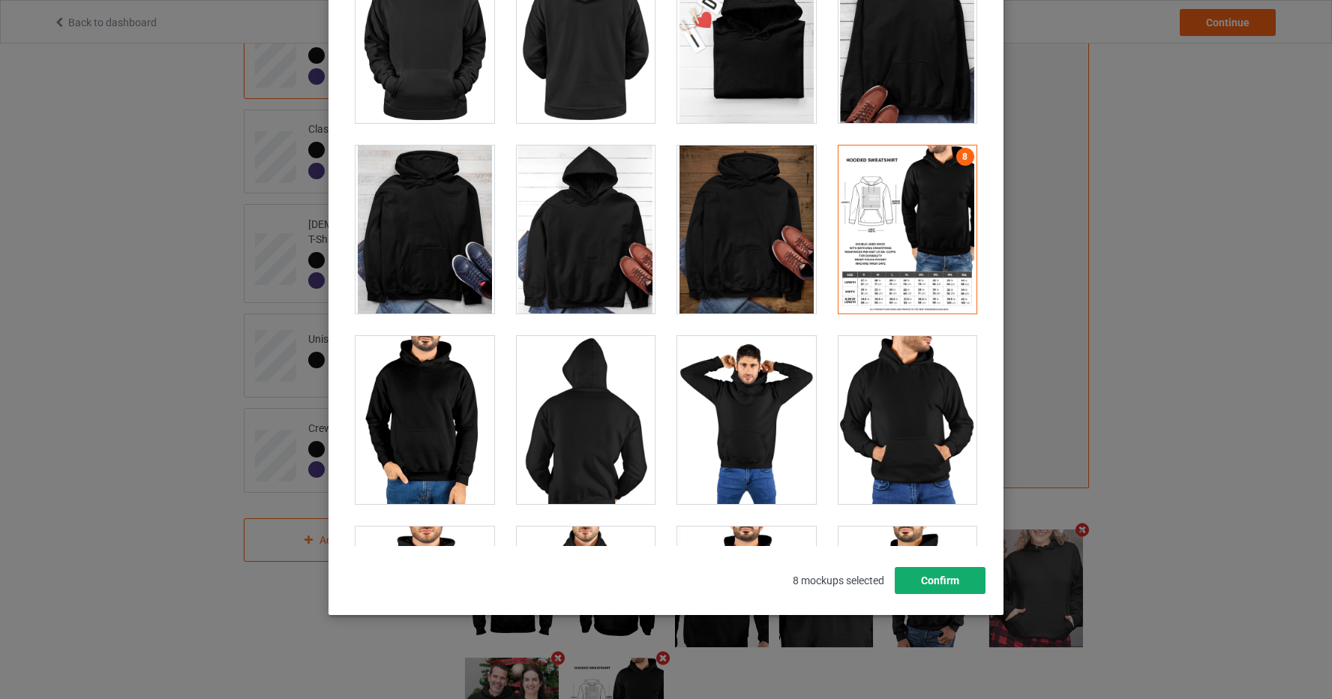
click at [960, 579] on button "Confirm" at bounding box center [940, 580] width 91 height 27
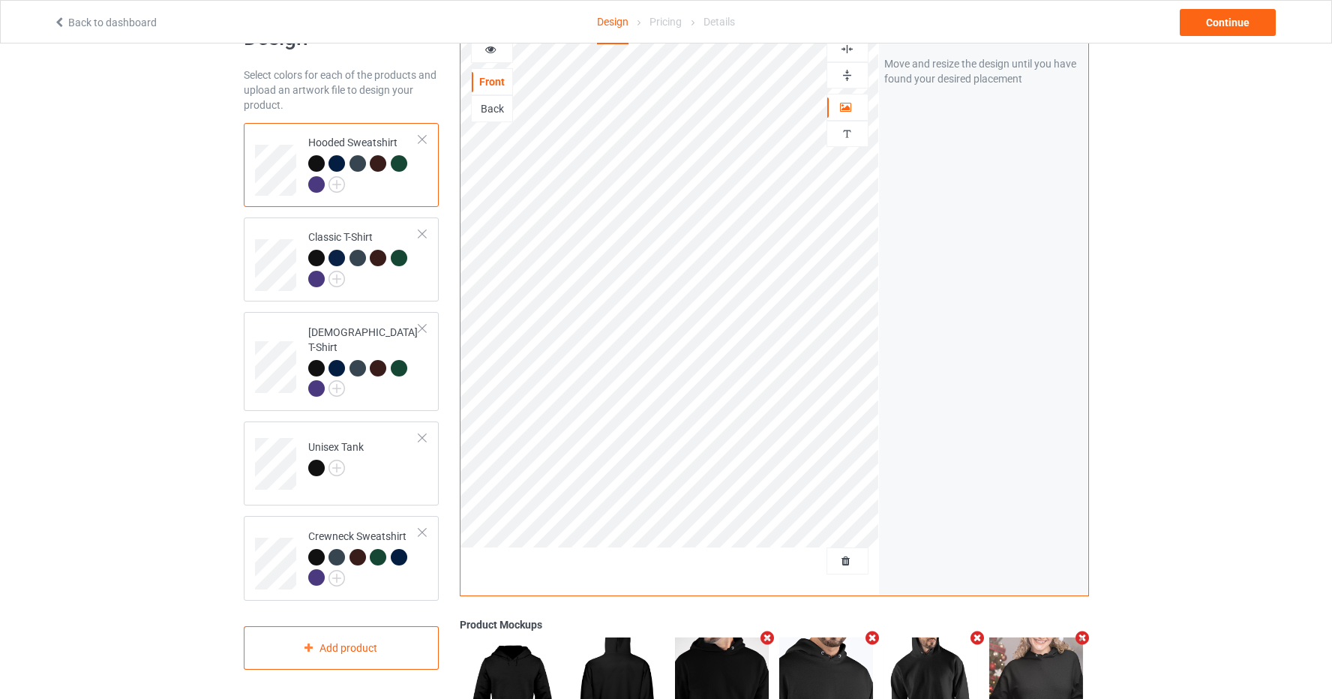
scroll to position [49, 0]
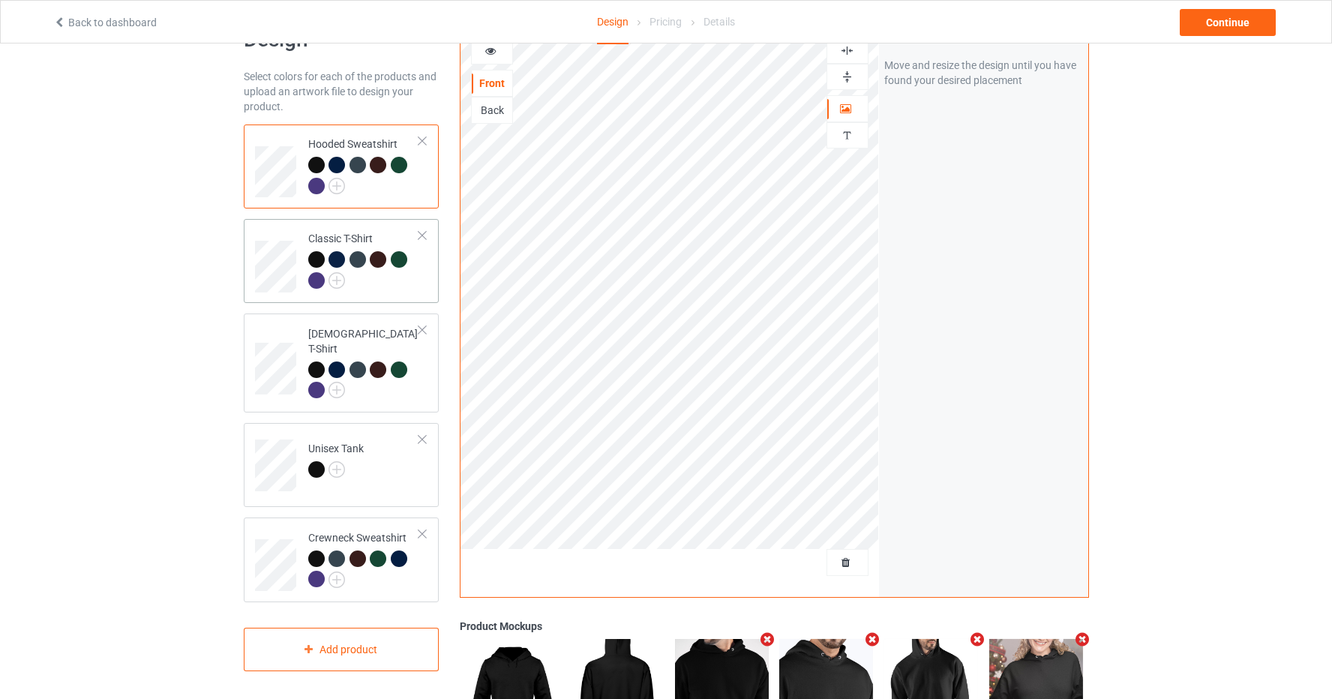
click at [410, 290] on div at bounding box center [364, 271] width 112 height 41
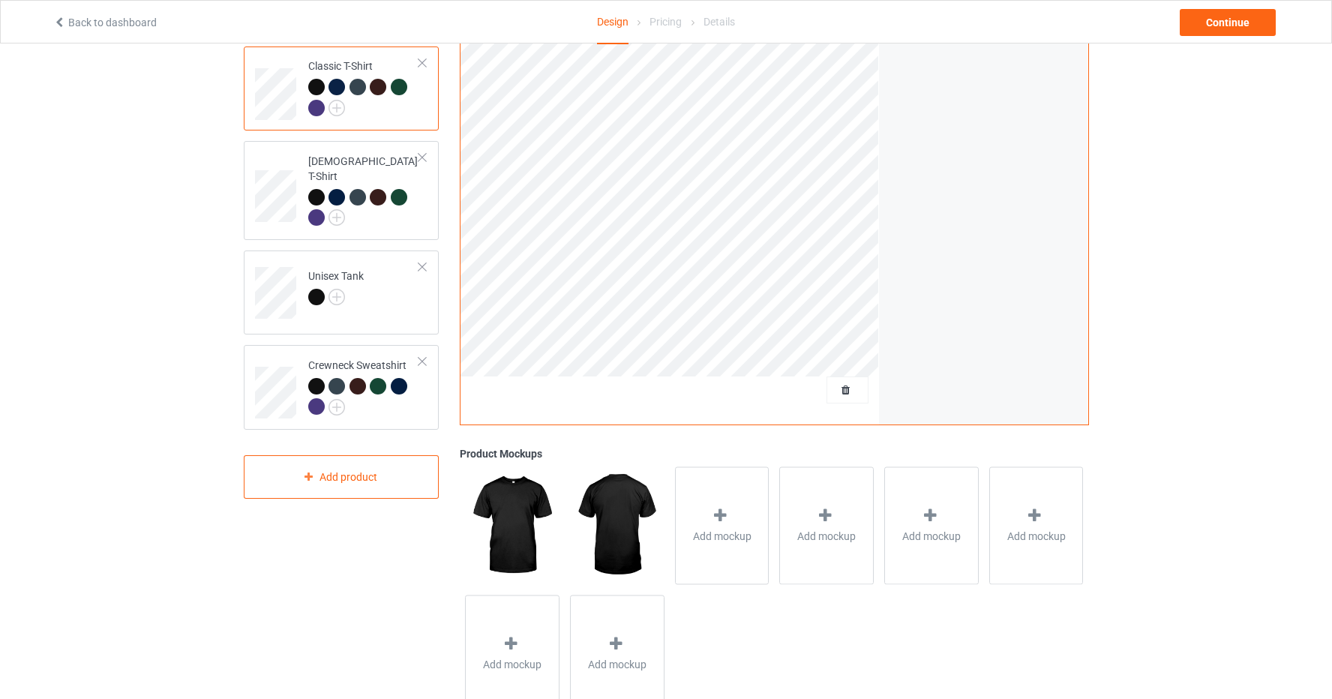
scroll to position [272, 0]
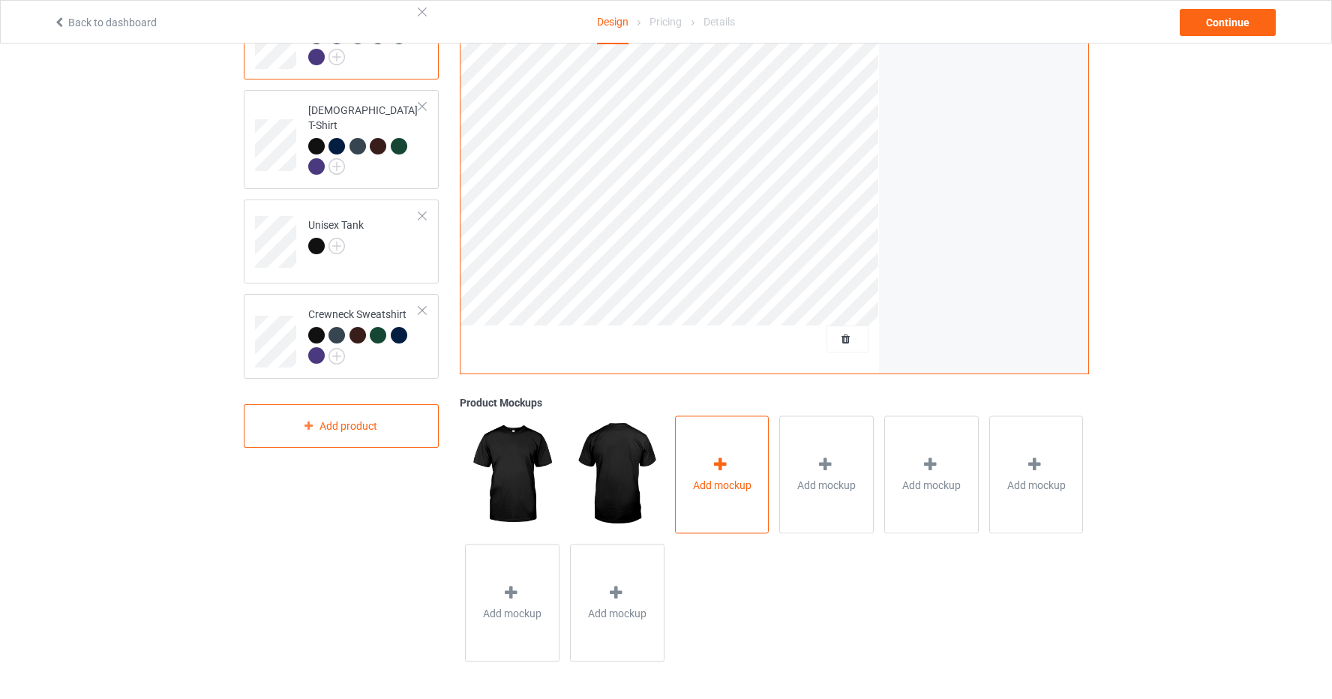
click at [717, 457] on icon at bounding box center [720, 465] width 19 height 16
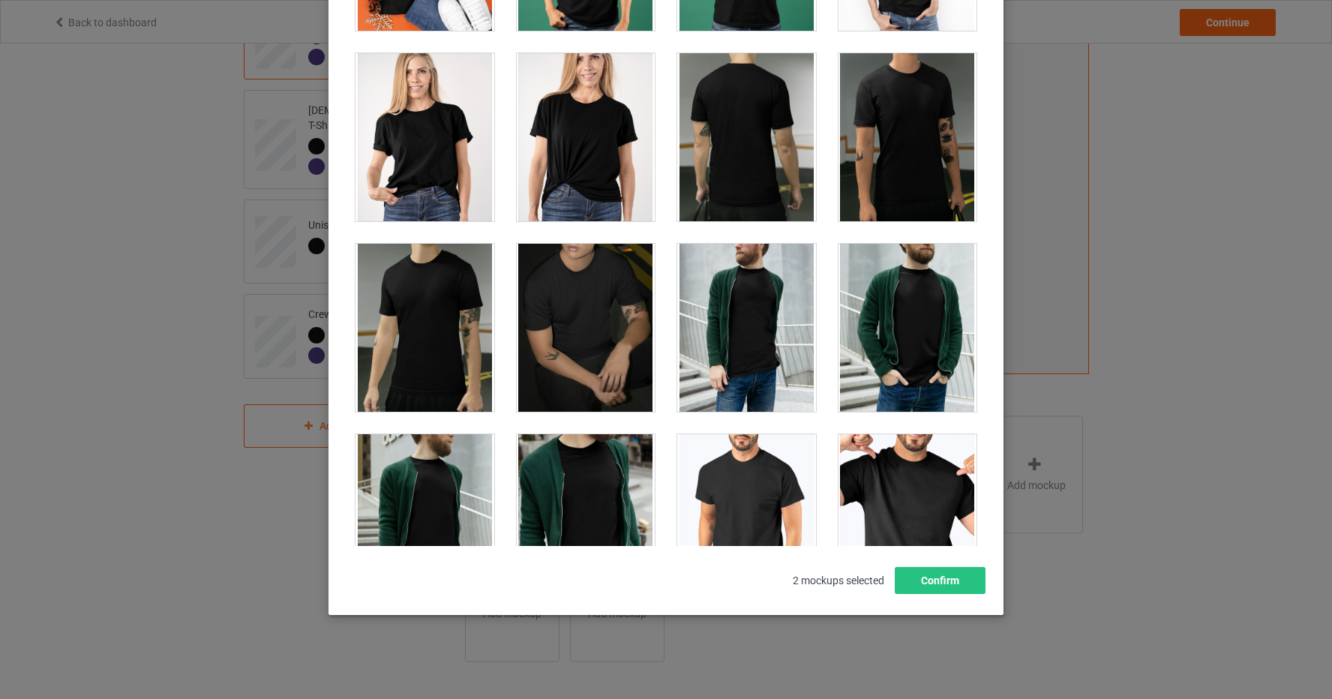
scroll to position [2421, 0]
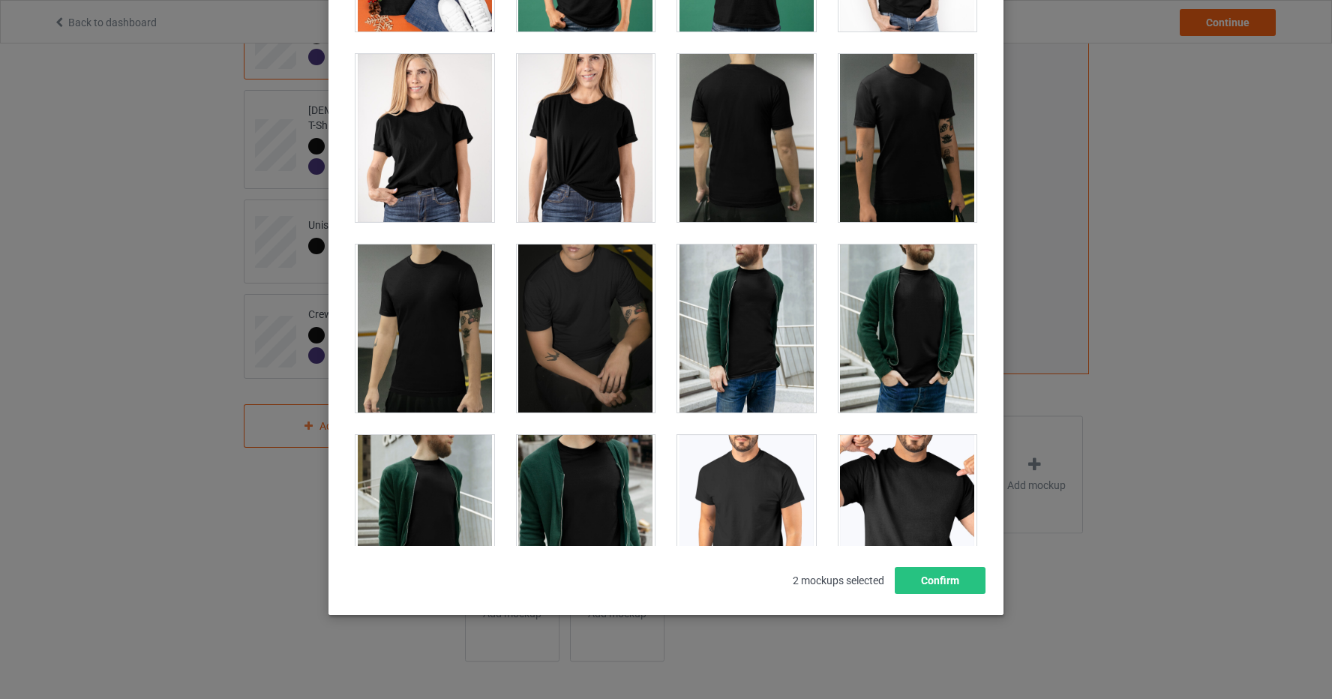
click at [573, 149] on div at bounding box center [586, 138] width 139 height 168
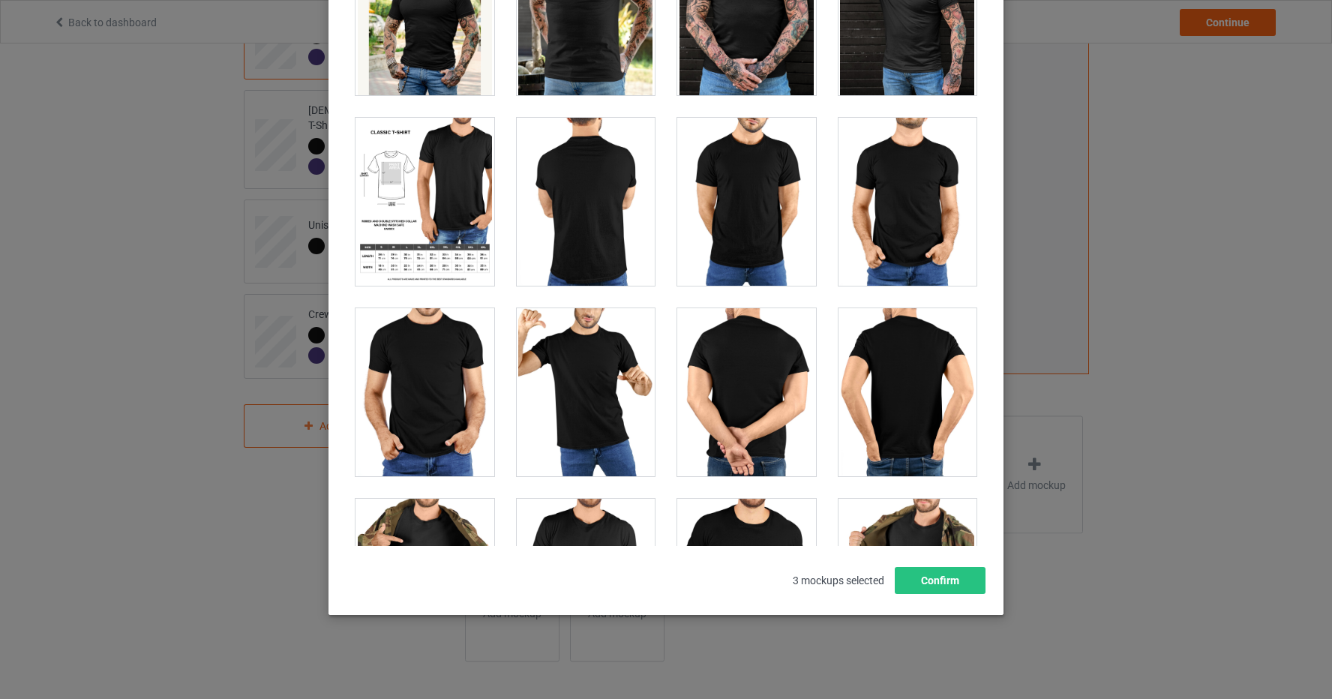
scroll to position [12456, 0]
click at [398, 153] on div at bounding box center [425, 201] width 139 height 168
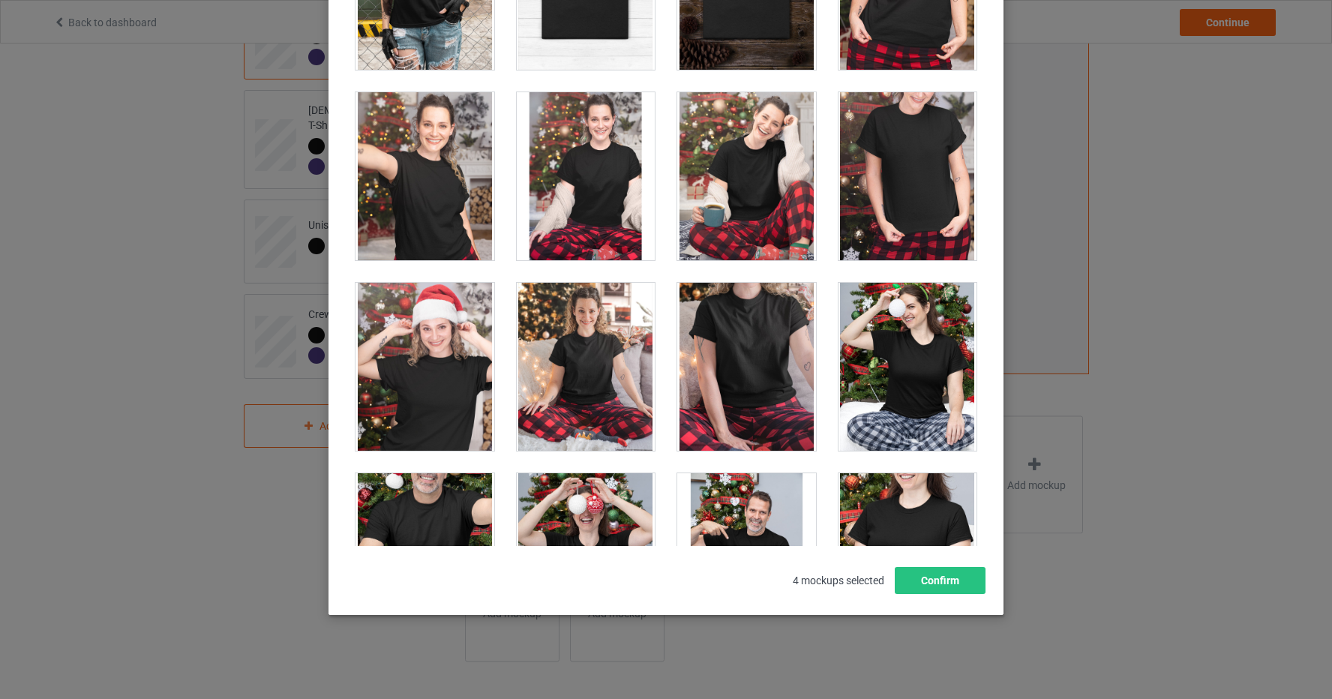
scroll to position [15328, 0]
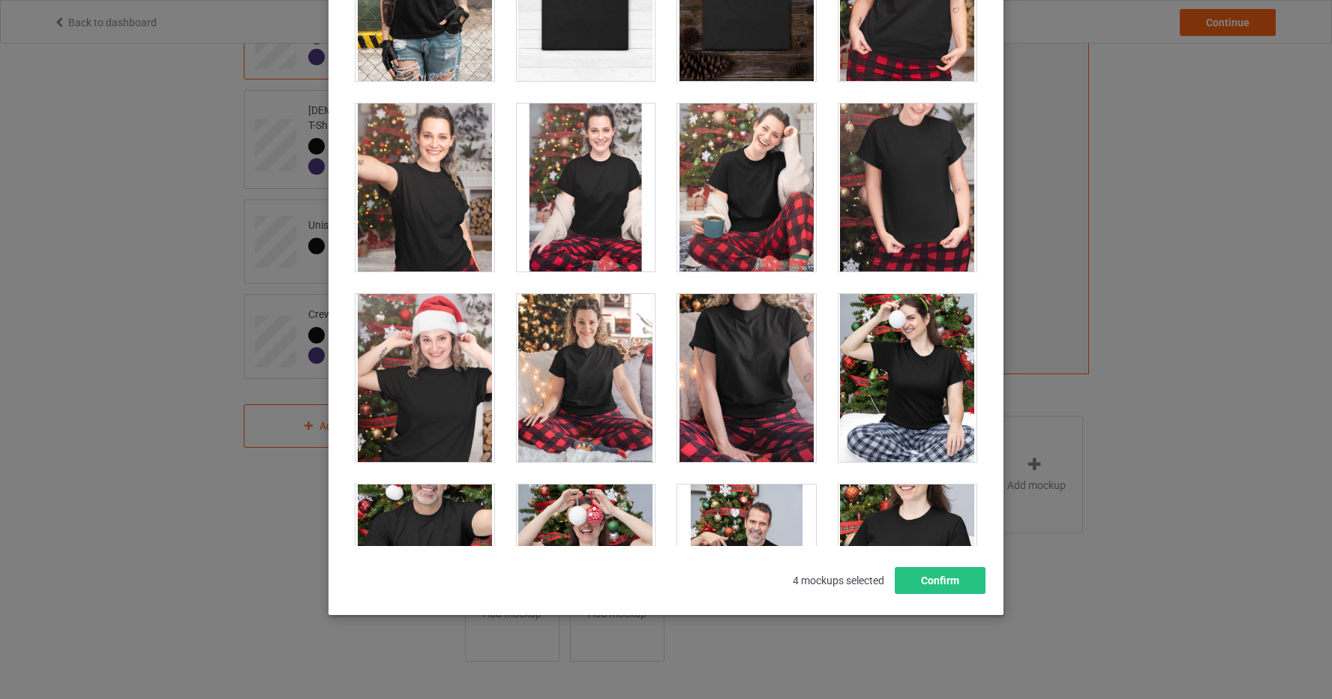
click at [913, 191] on div at bounding box center [908, 188] width 139 height 168
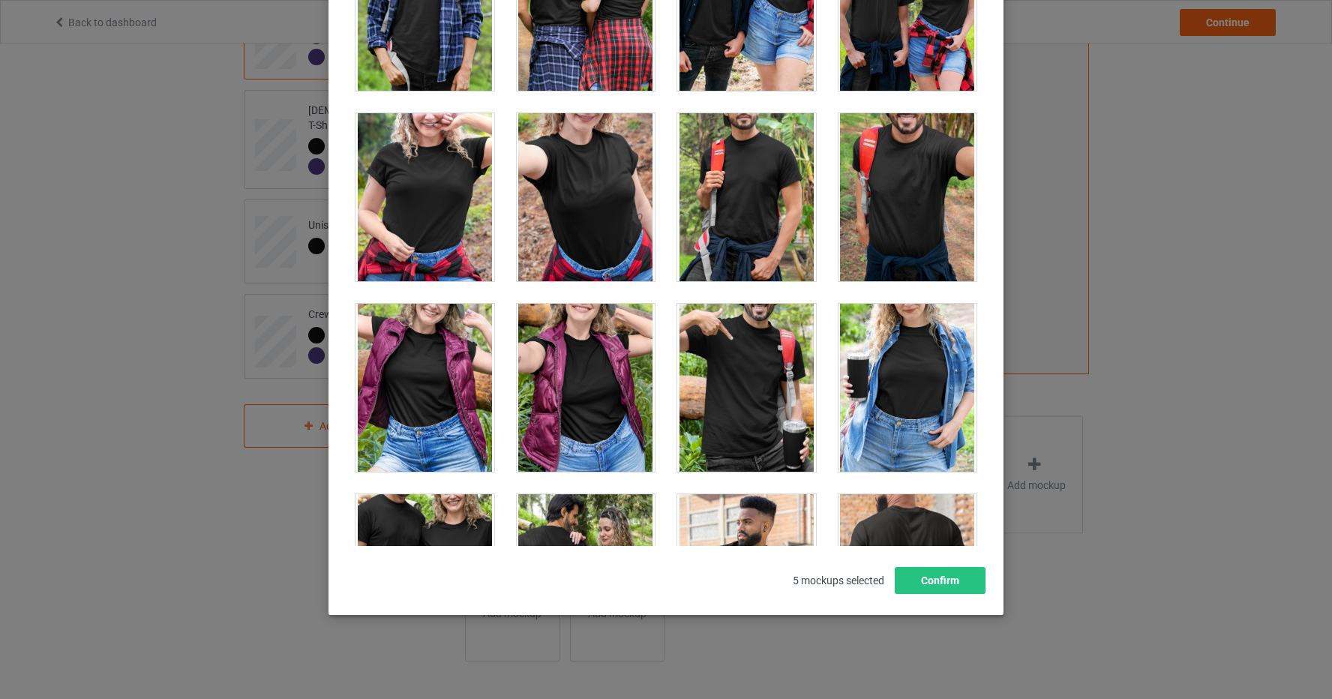
scroll to position [16845, 0]
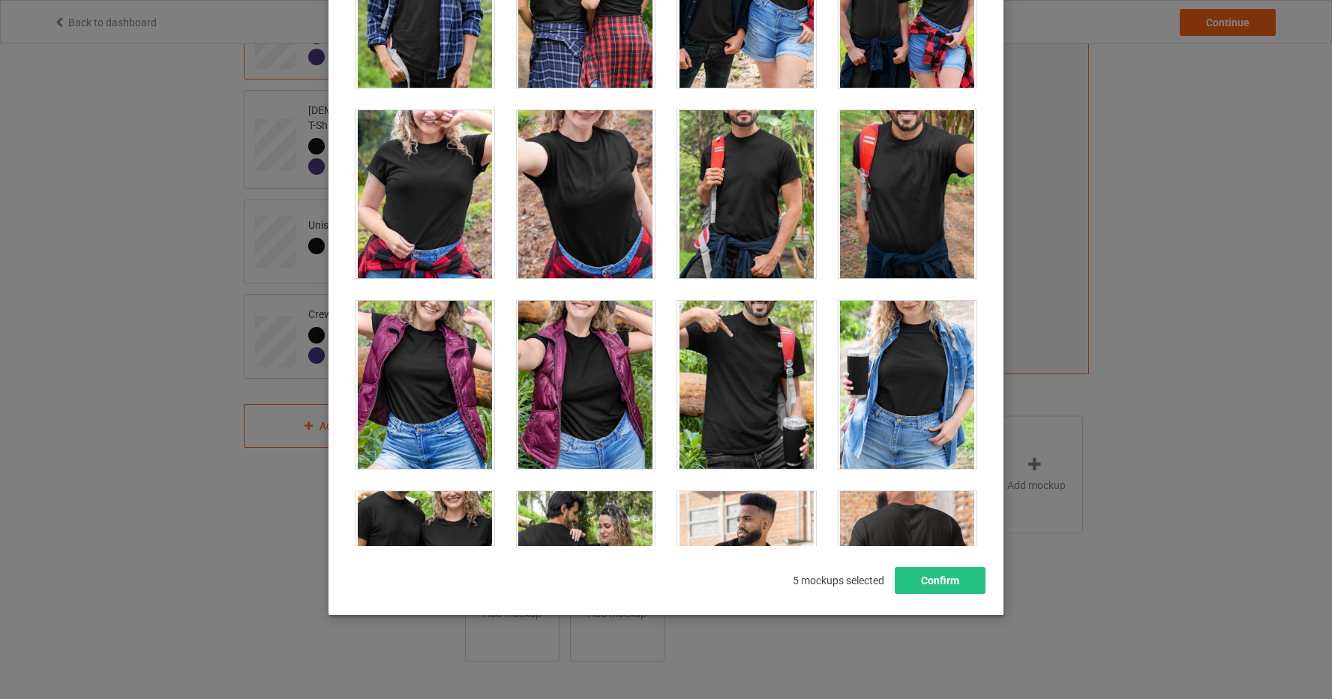
click at [431, 183] on div at bounding box center [425, 194] width 139 height 168
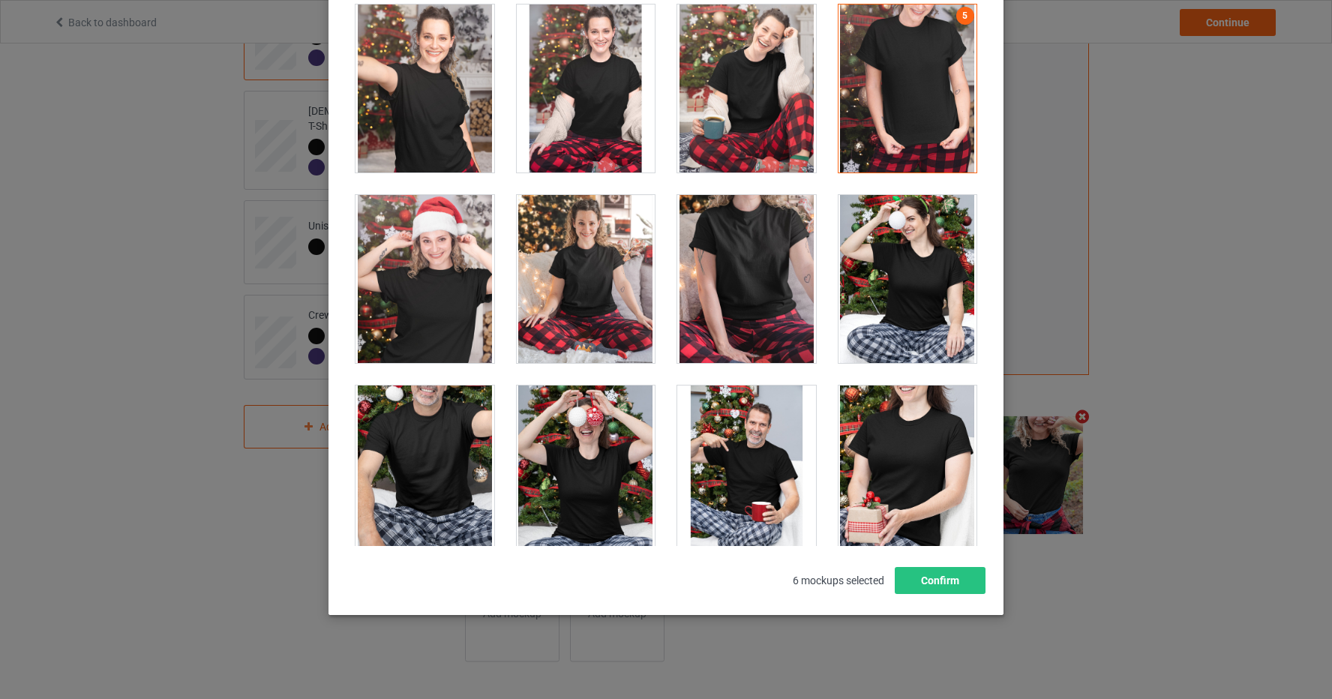
scroll to position [15457, 0]
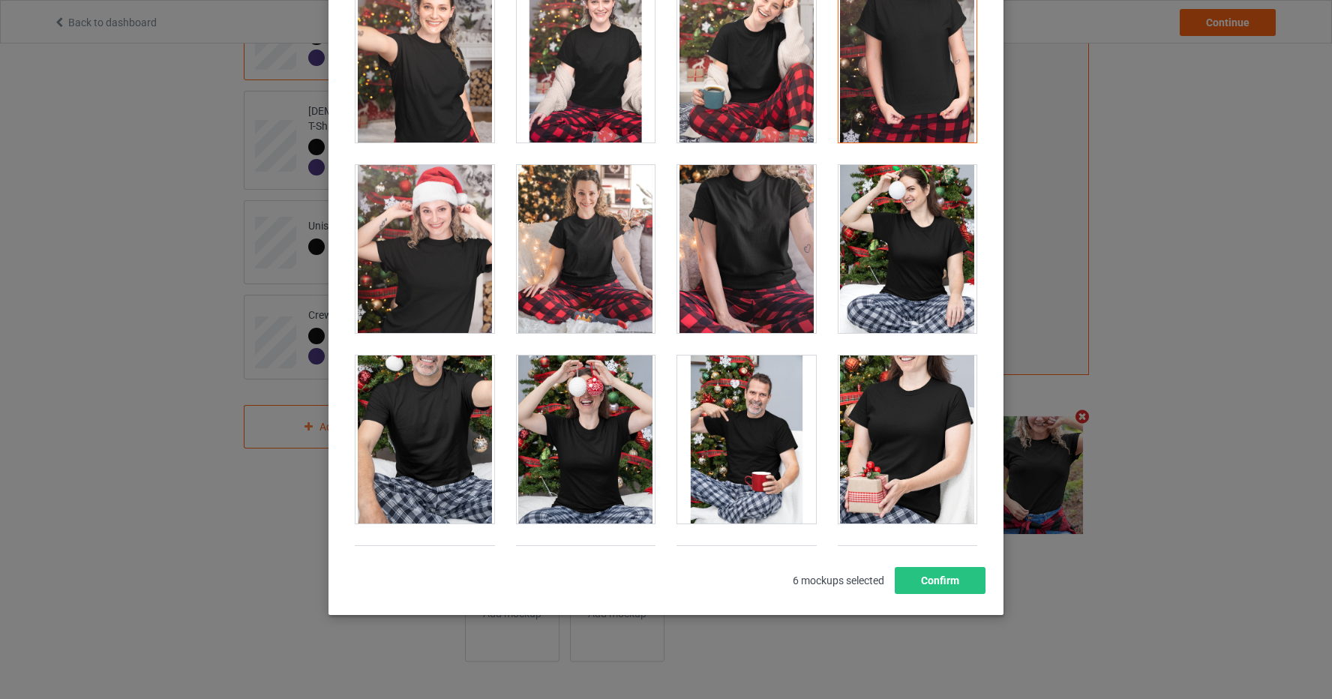
click at [756, 238] on div at bounding box center [746, 249] width 139 height 168
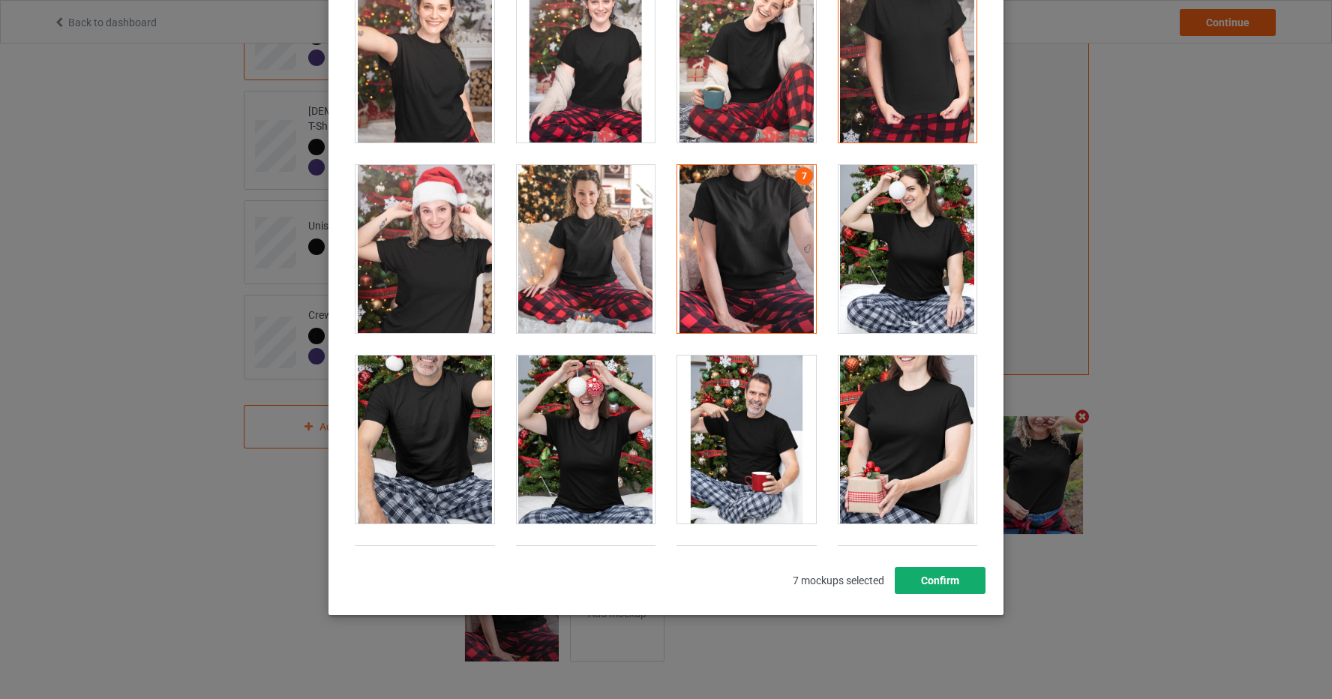
click at [965, 578] on button "Confirm" at bounding box center [940, 580] width 91 height 27
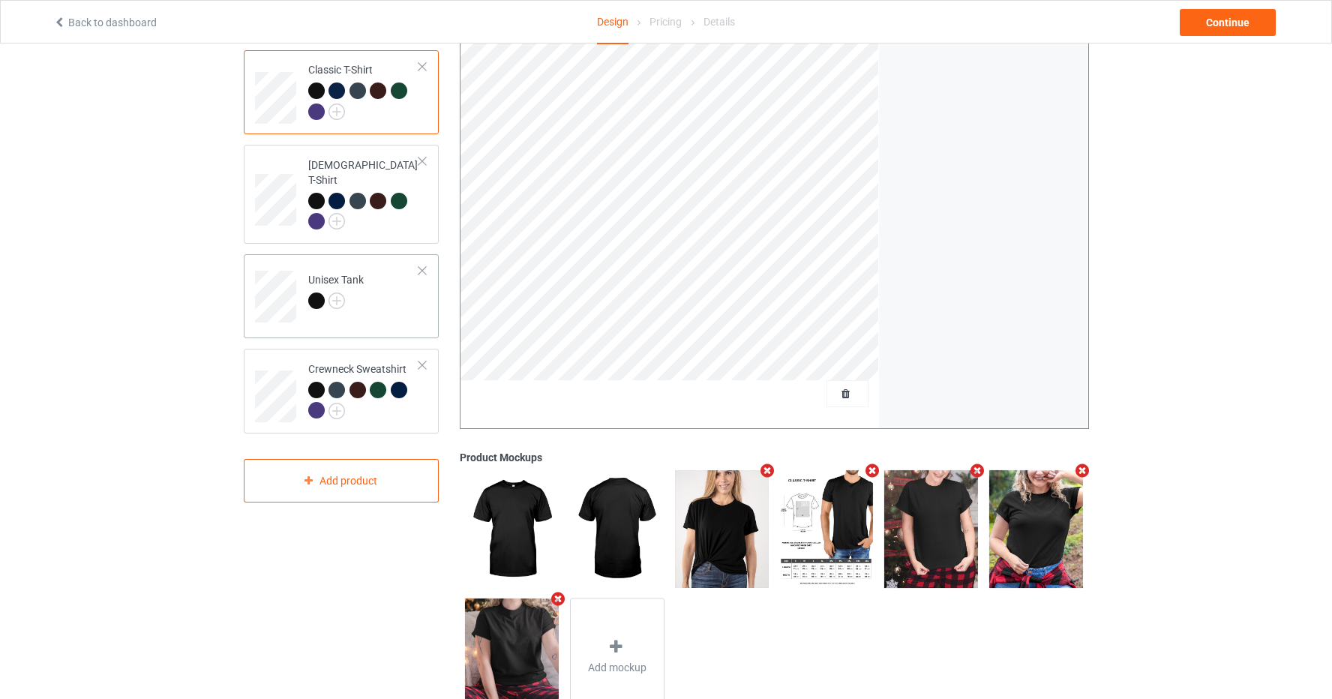
scroll to position [198, 0]
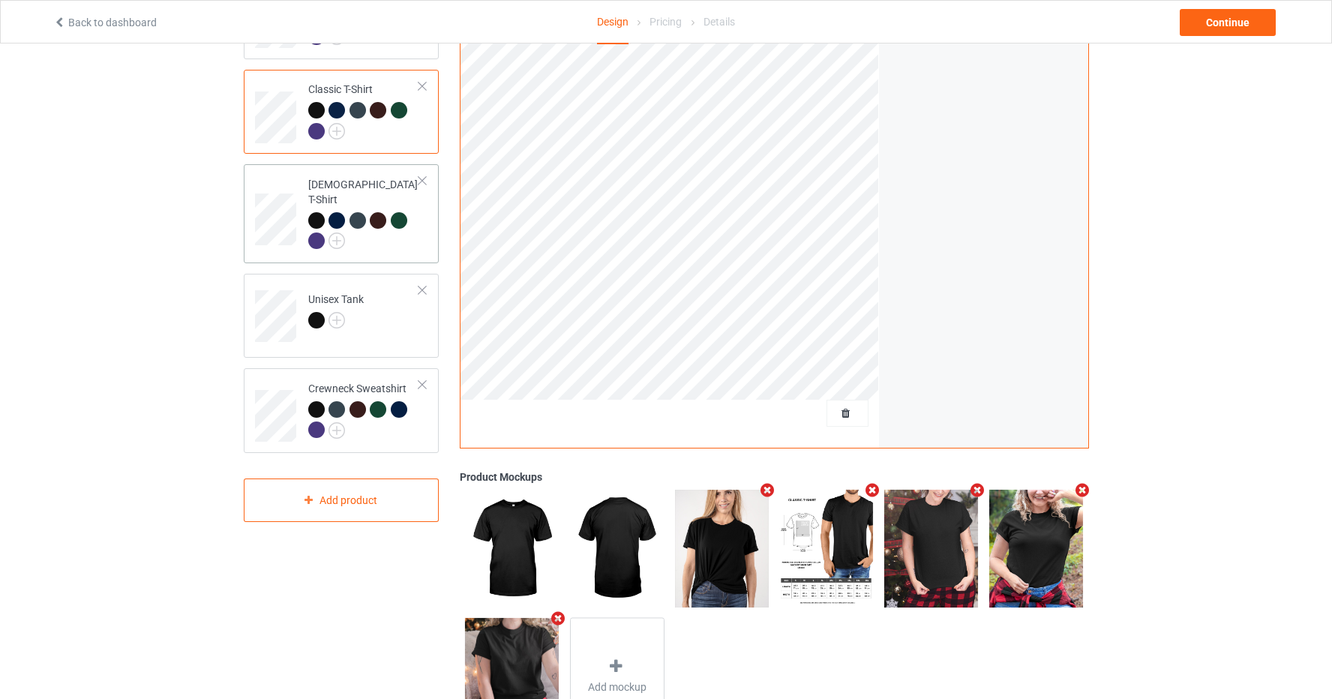
click at [402, 234] on div at bounding box center [364, 232] width 112 height 41
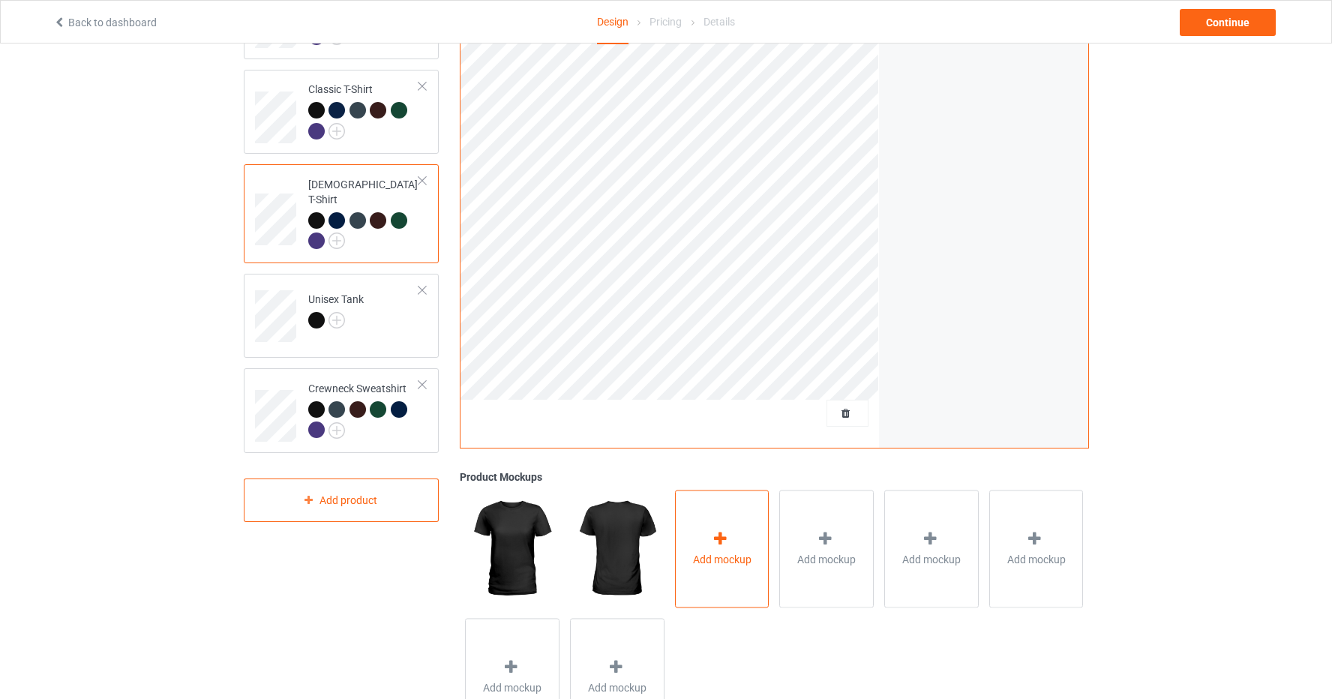
click at [728, 545] on icon at bounding box center [720, 539] width 19 height 16
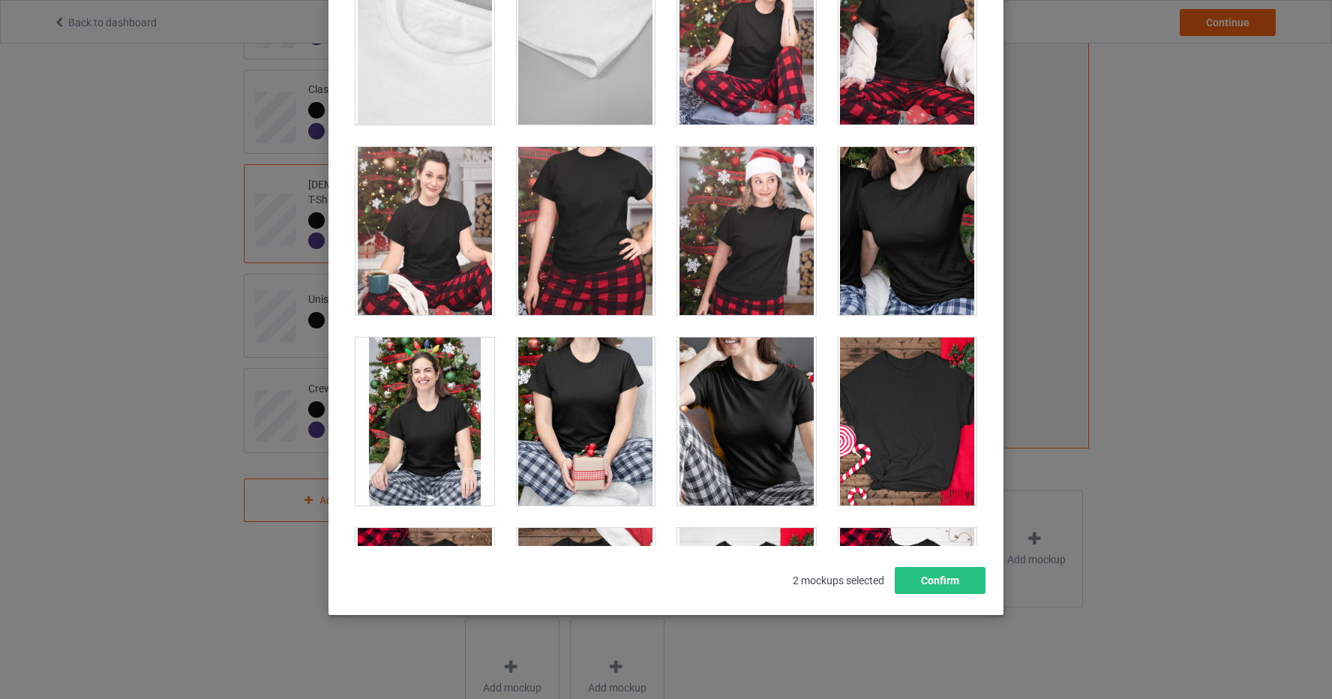
scroll to position [4423, 0]
click at [602, 227] on div at bounding box center [586, 232] width 139 height 168
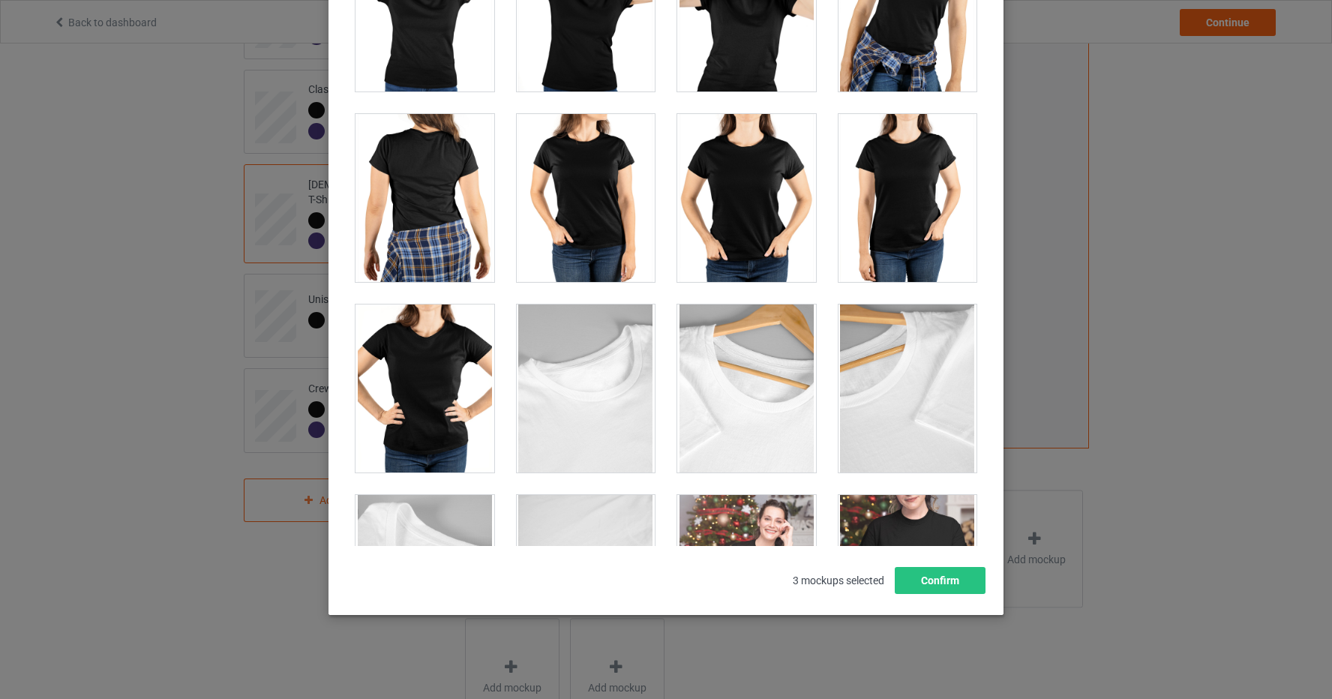
scroll to position [3885, 0]
click at [742, 209] on div at bounding box center [746, 199] width 139 height 168
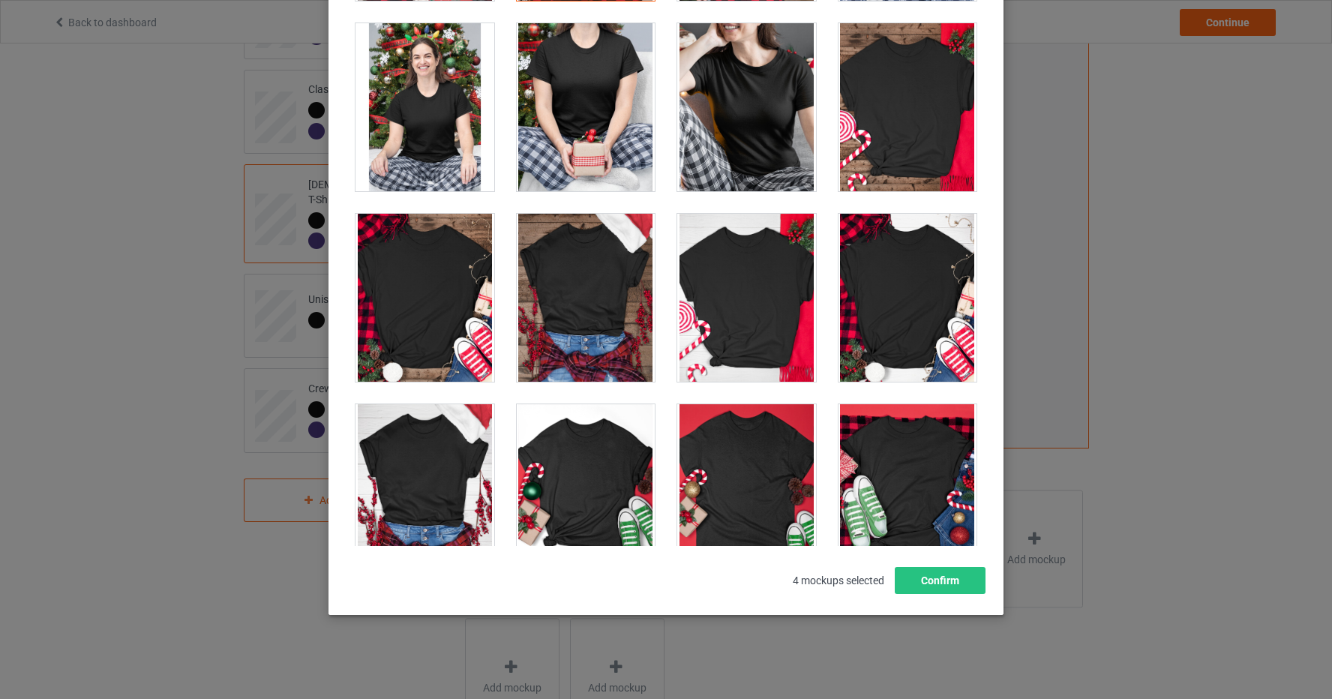
scroll to position [4737, 0]
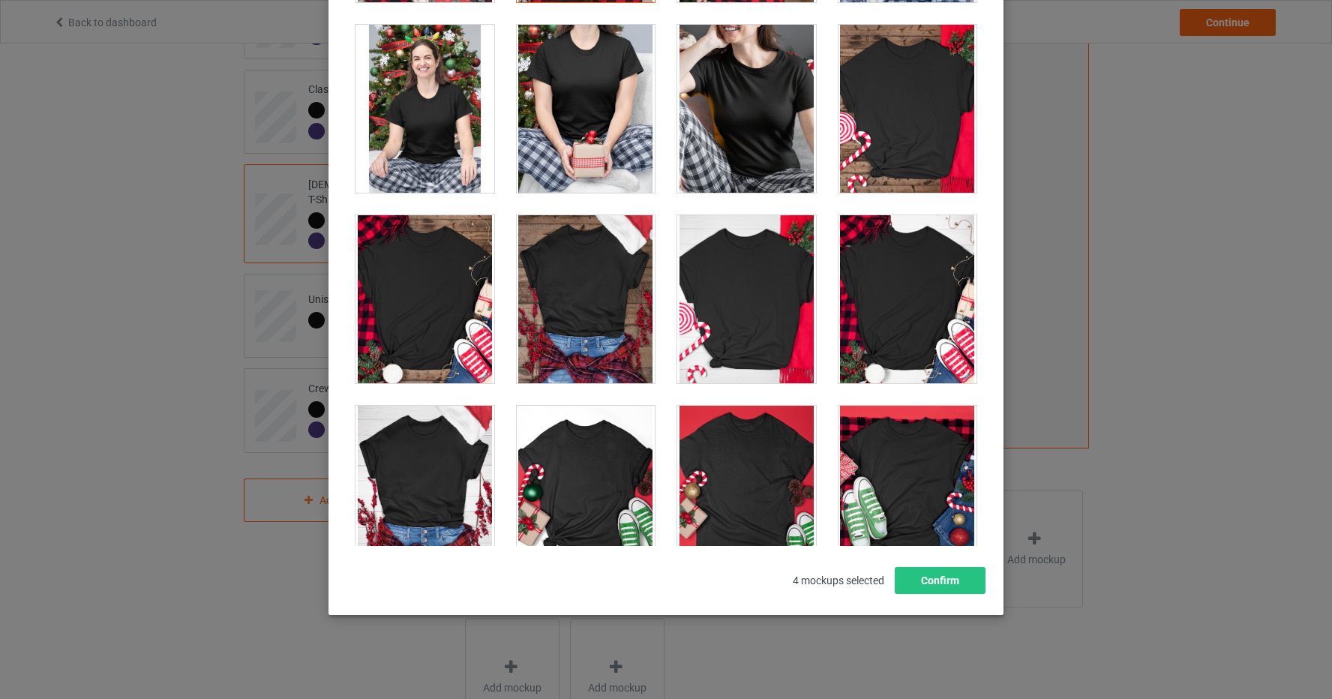
click at [425, 285] on div at bounding box center [425, 299] width 139 height 168
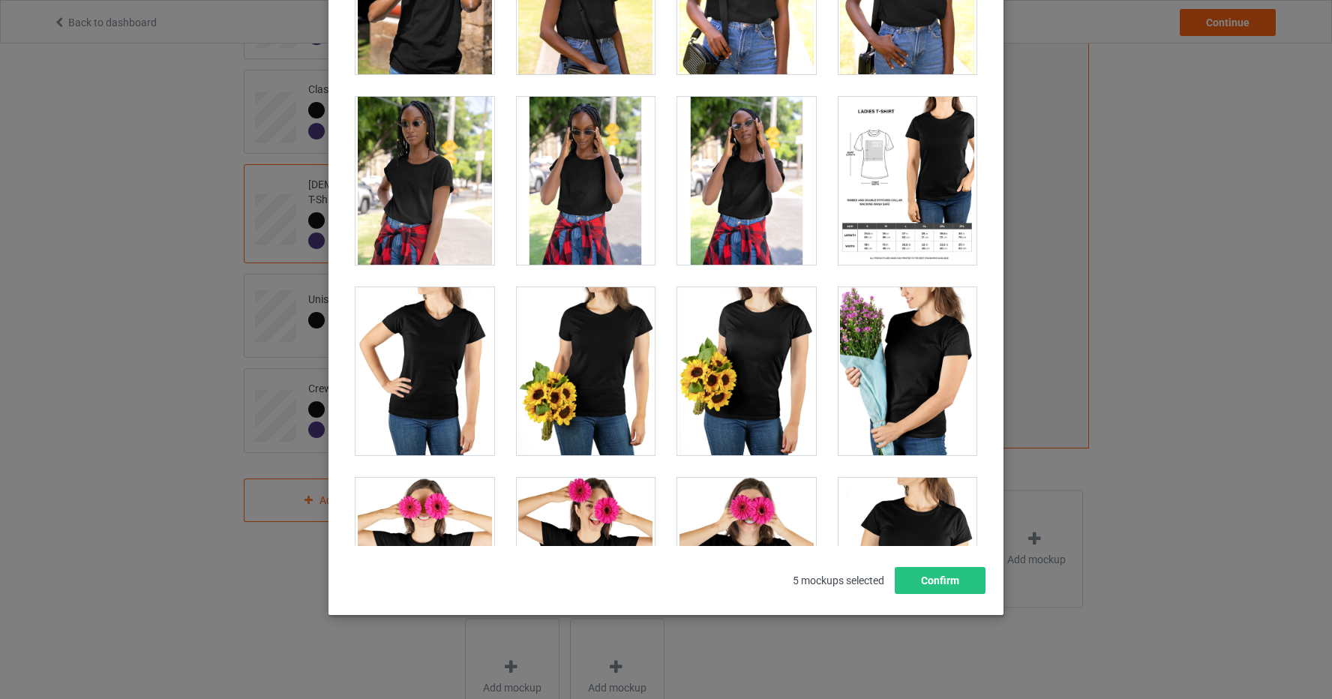
scroll to position [3328, 0]
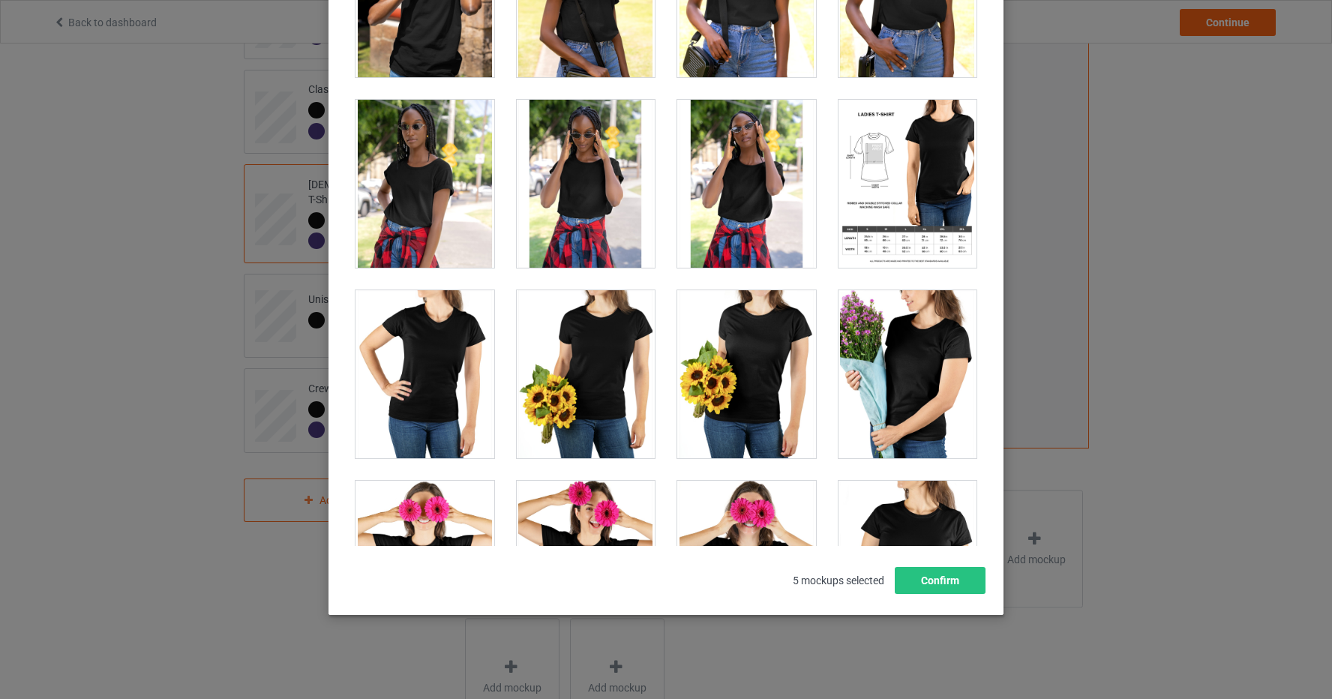
click at [871, 212] on div at bounding box center [908, 184] width 139 height 168
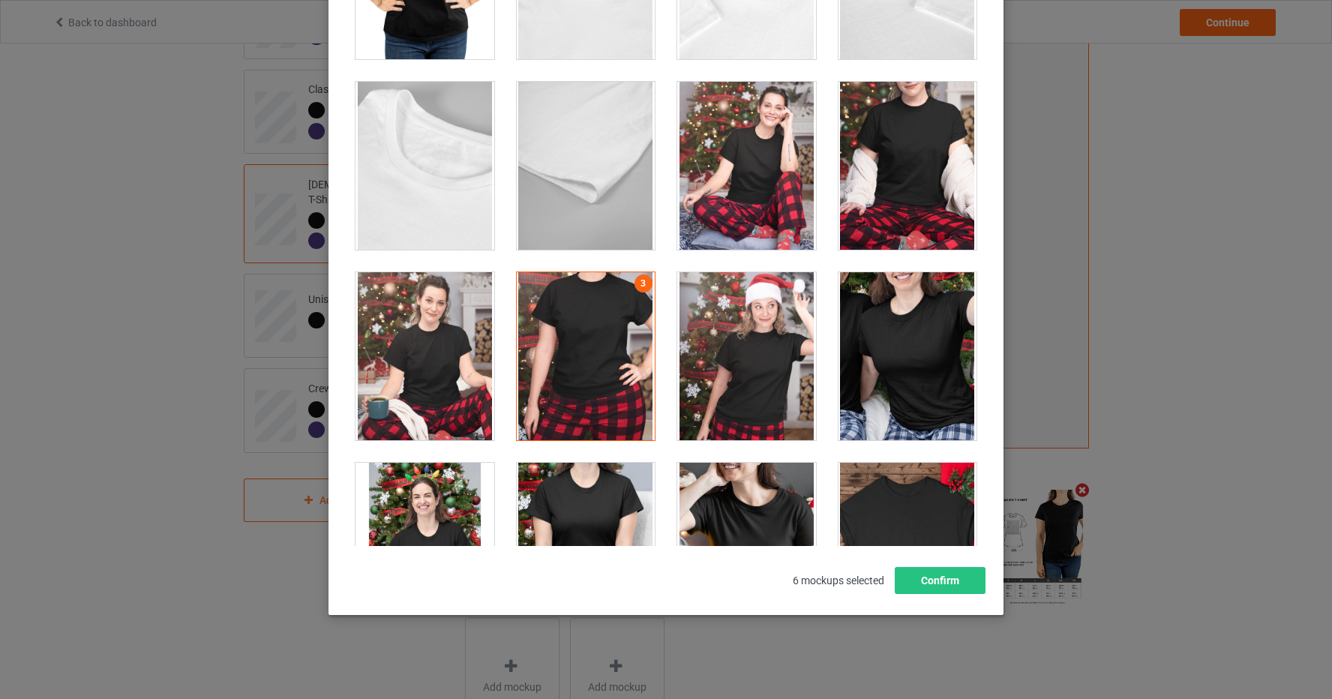
scroll to position [4298, 0]
click at [899, 123] on div at bounding box center [908, 167] width 139 height 168
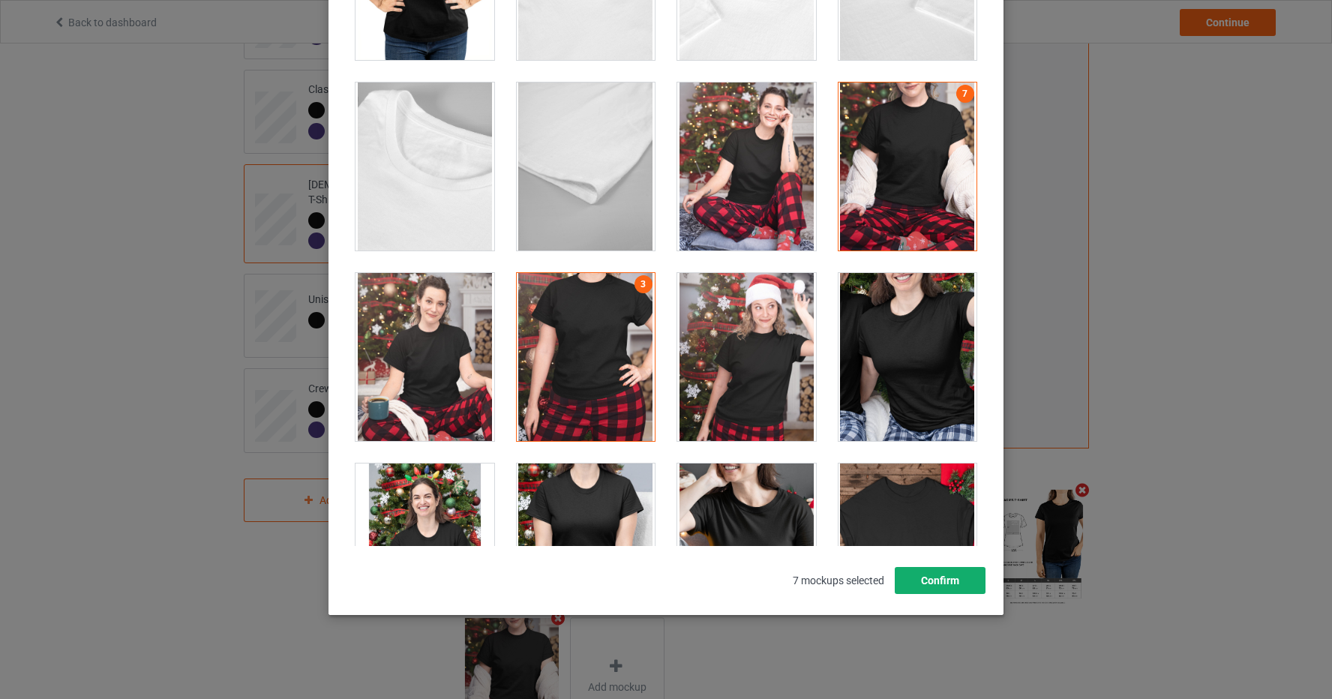
drag, startPoint x: 939, startPoint y: 585, endPoint x: 929, endPoint y: 581, distance: 11.2
click at [939, 585] on button "Confirm" at bounding box center [940, 580] width 91 height 27
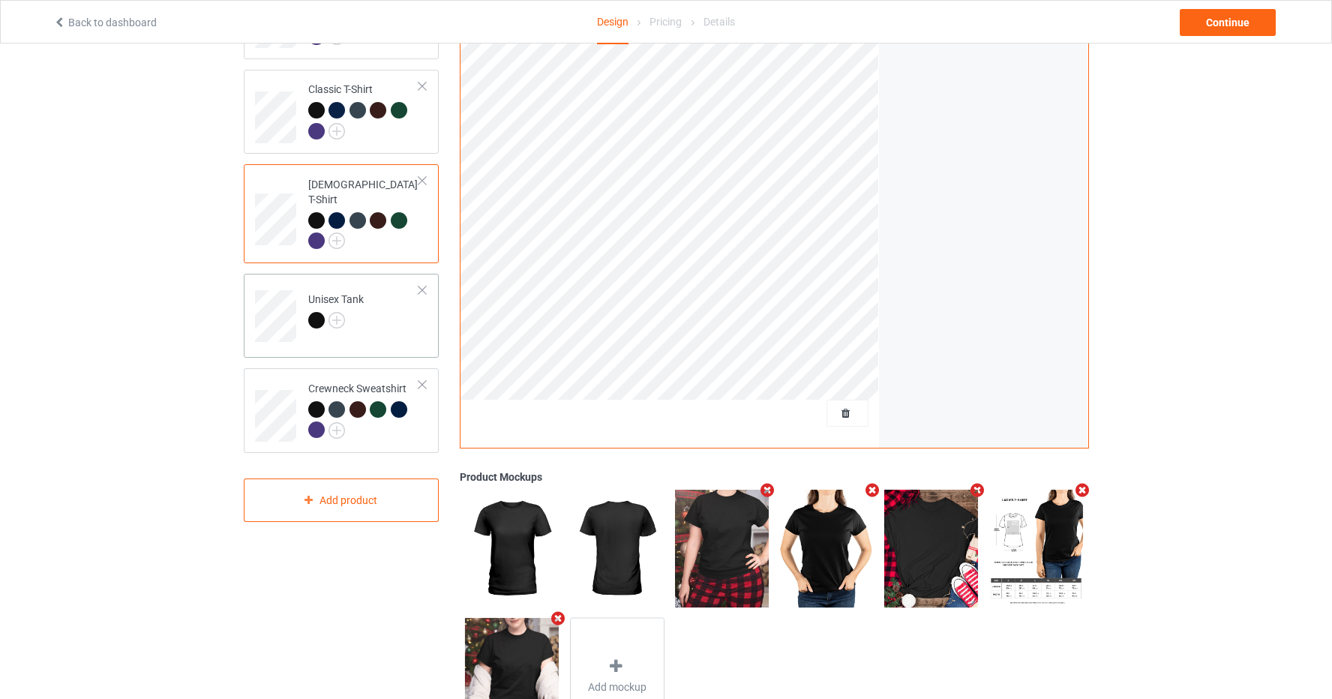
click at [374, 291] on td "Unisex Tank" at bounding box center [364, 311] width 128 height 62
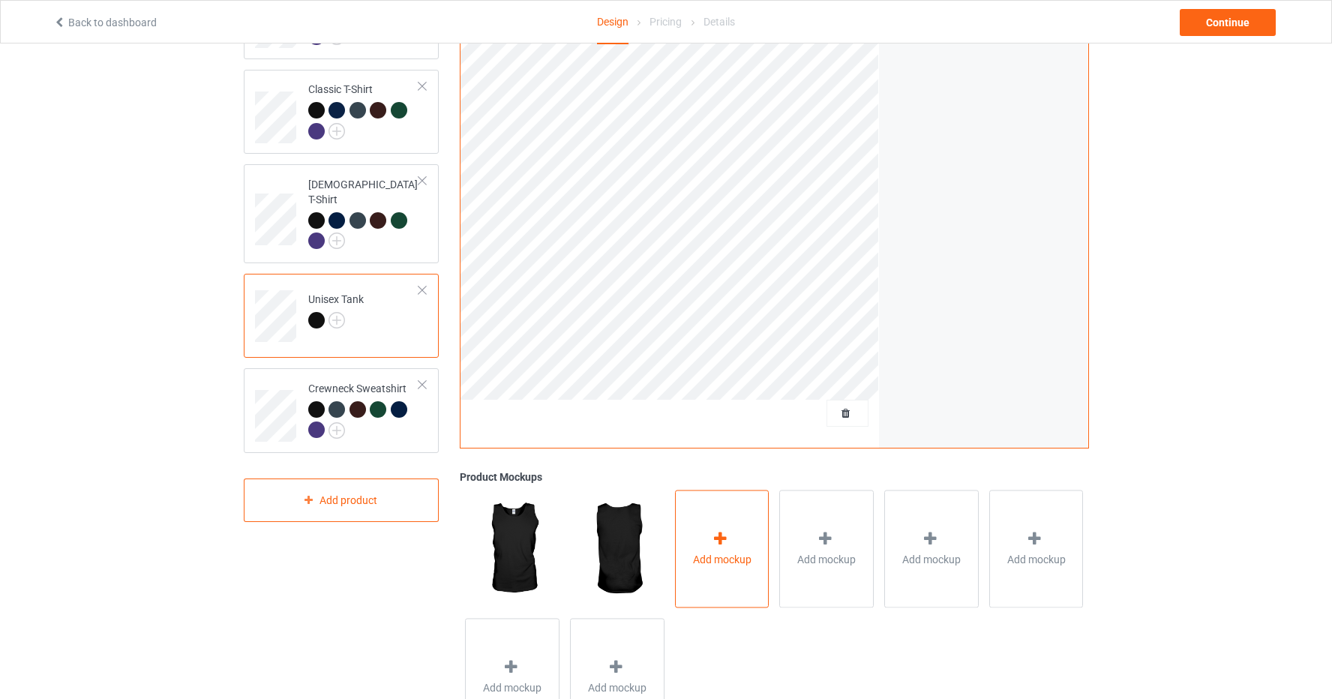
click at [727, 544] on icon at bounding box center [720, 539] width 19 height 16
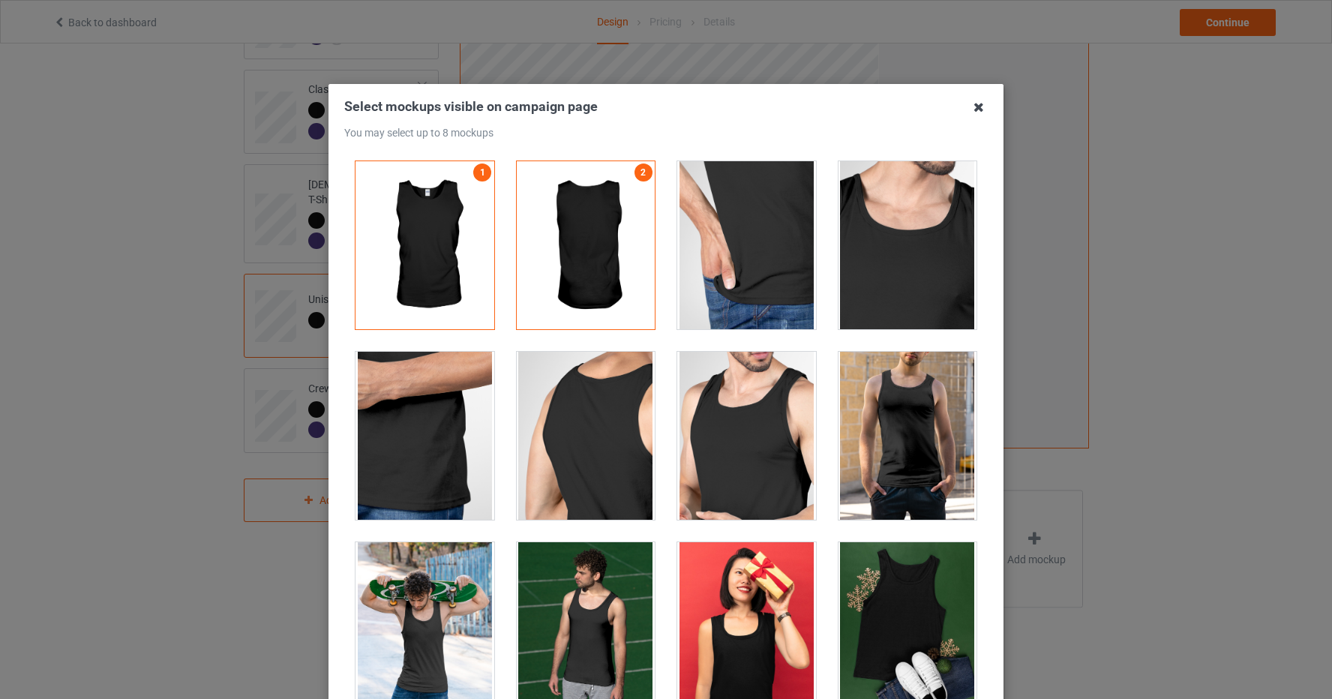
click at [984, 110] on icon at bounding box center [979, 107] width 24 height 24
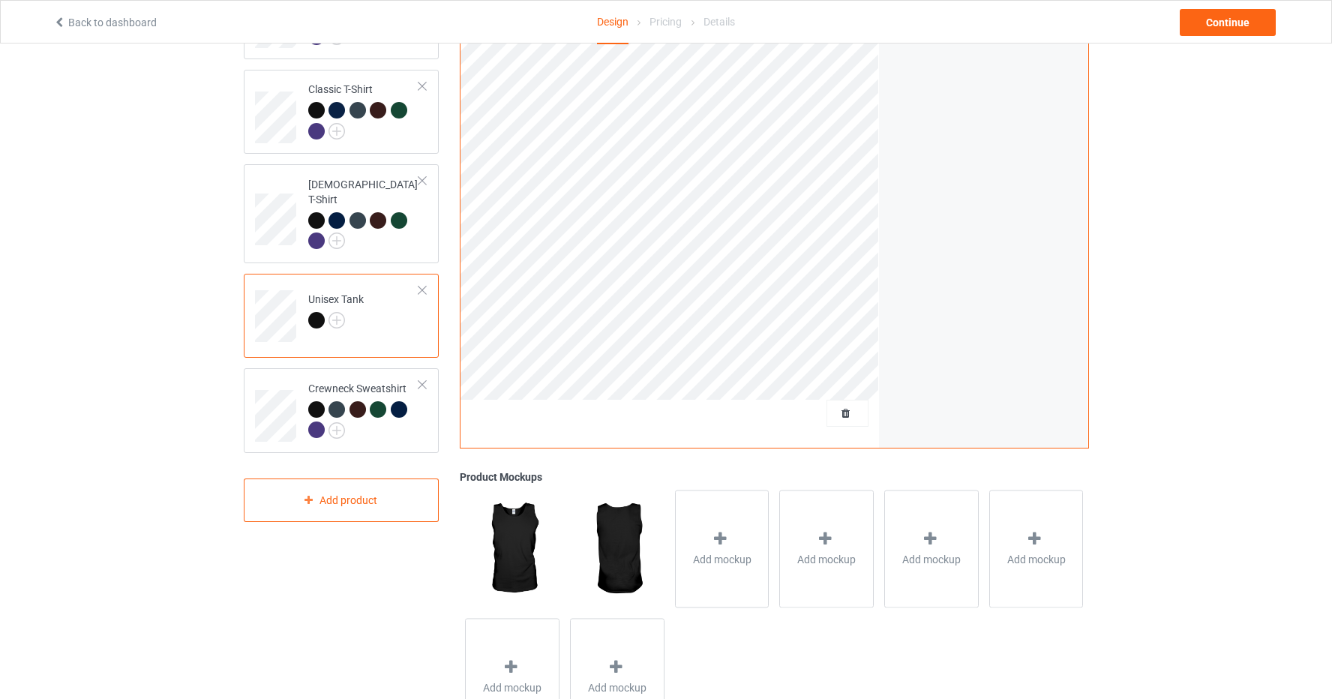
click at [425, 285] on div at bounding box center [422, 290] width 11 height 11
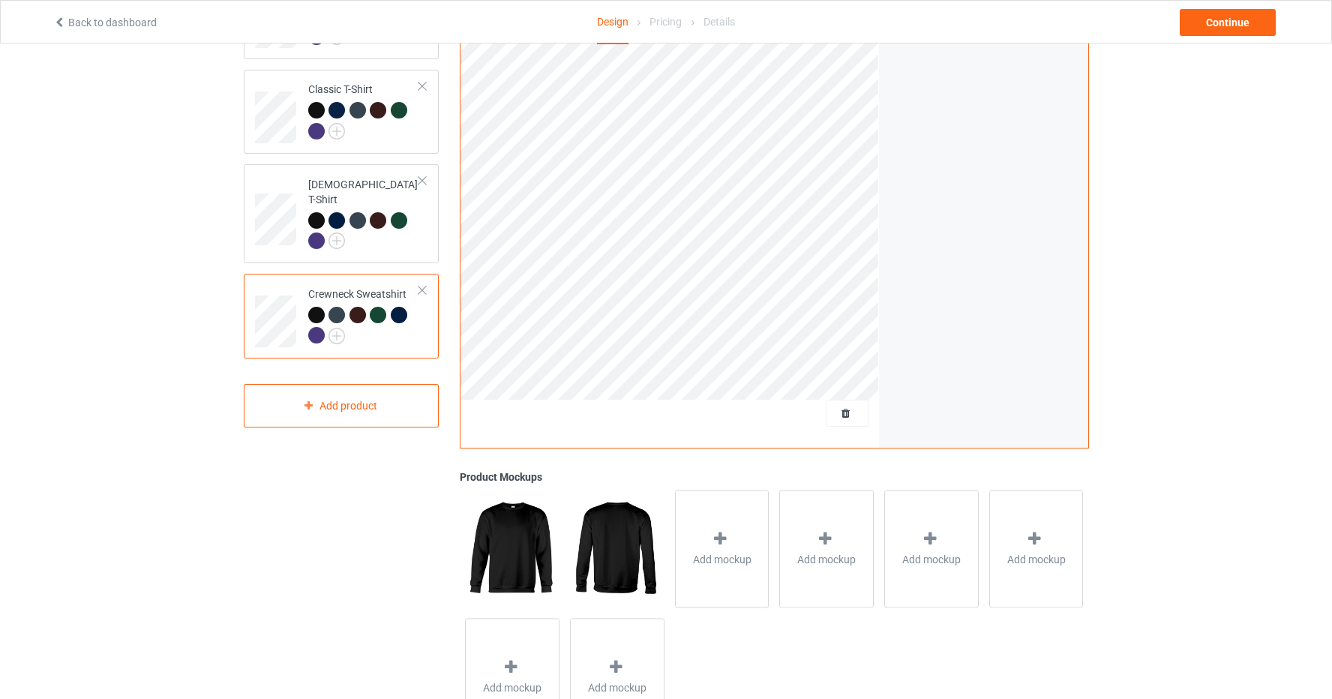
click at [423, 321] on td "Crewneck Sweatshirt" at bounding box center [364, 316] width 128 height 72
click at [720, 536] on icon at bounding box center [720, 539] width 19 height 16
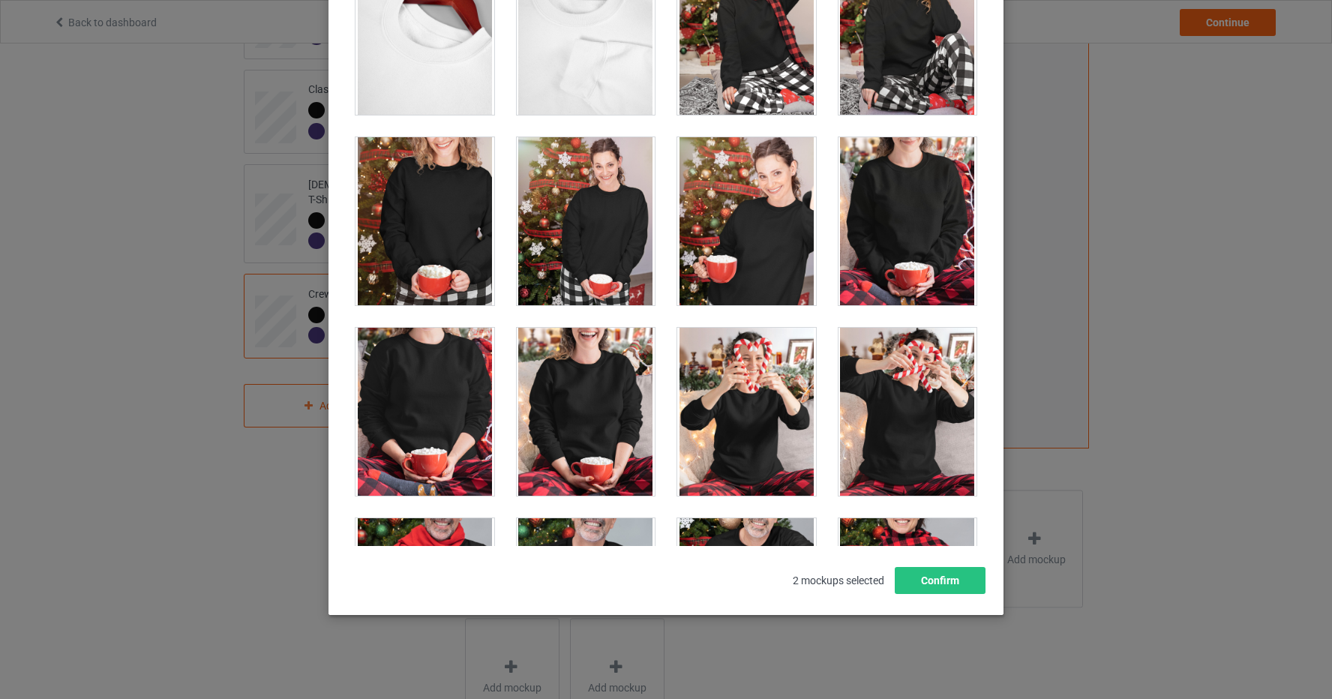
scroll to position [5579, 0]
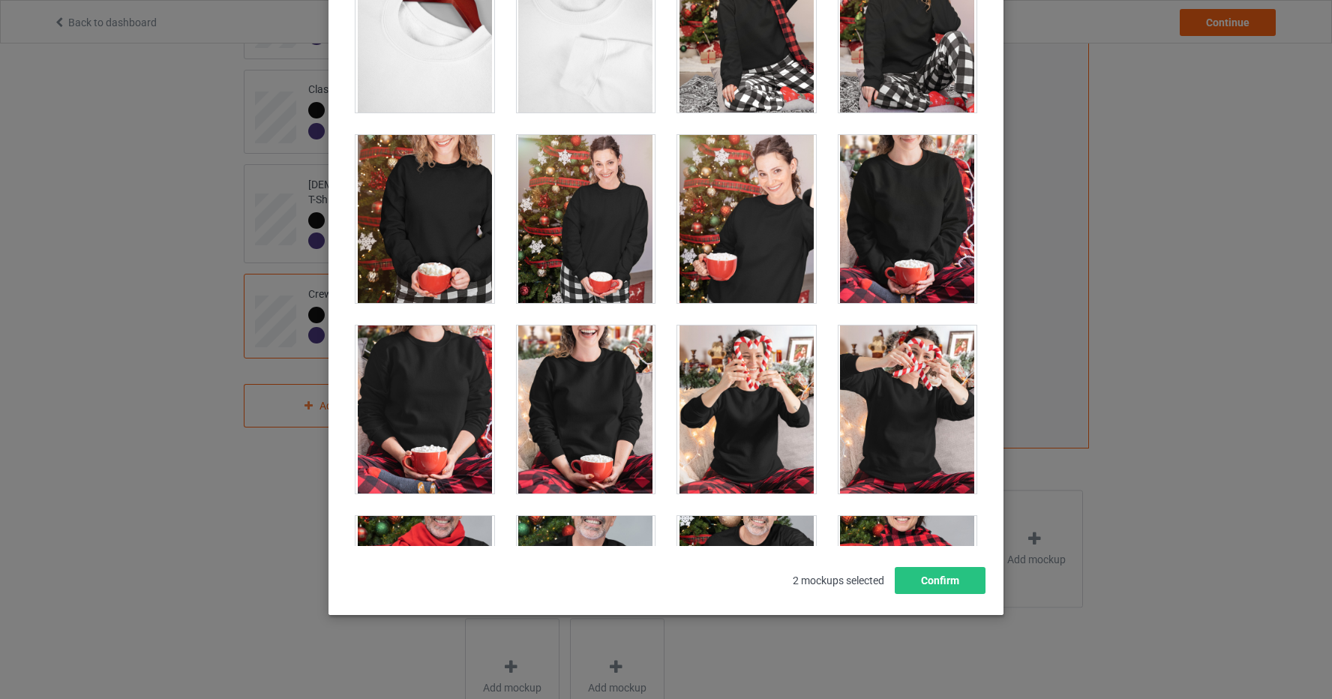
click at [430, 215] on div at bounding box center [425, 219] width 139 height 168
click at [923, 221] on div at bounding box center [908, 219] width 139 height 168
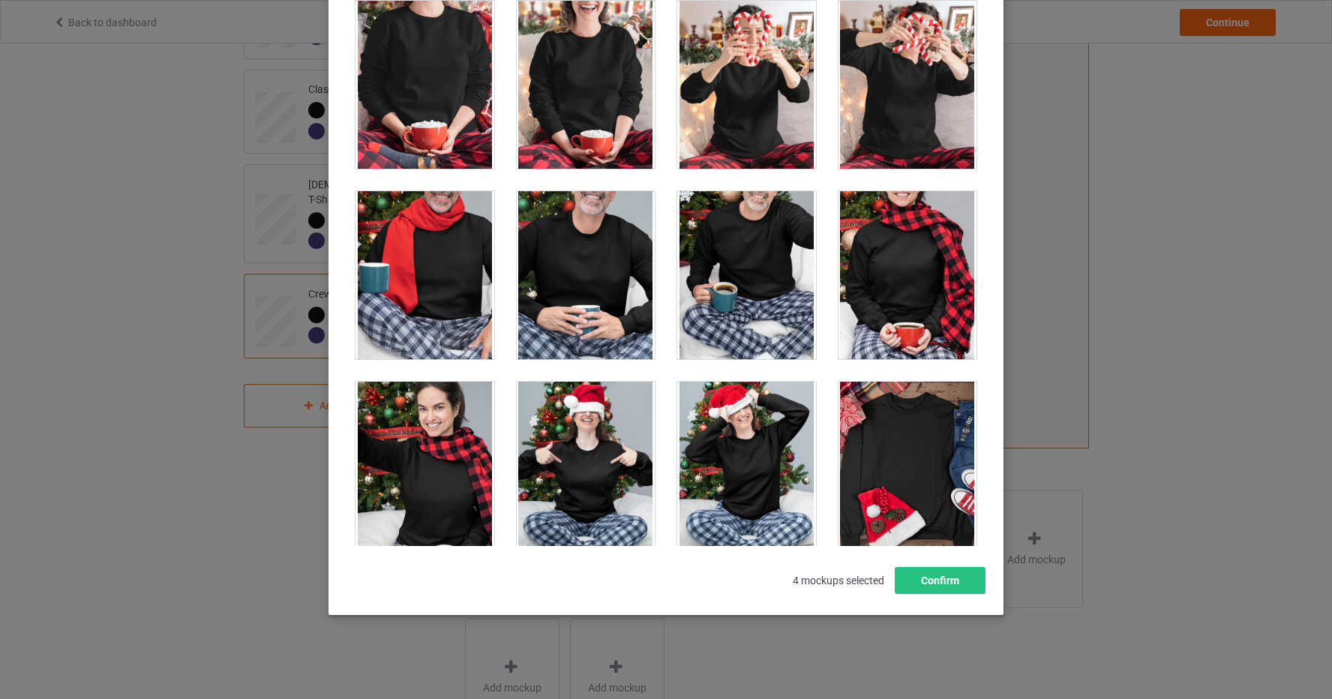
scroll to position [5903, 0]
click at [755, 285] on div at bounding box center [746, 276] width 139 height 168
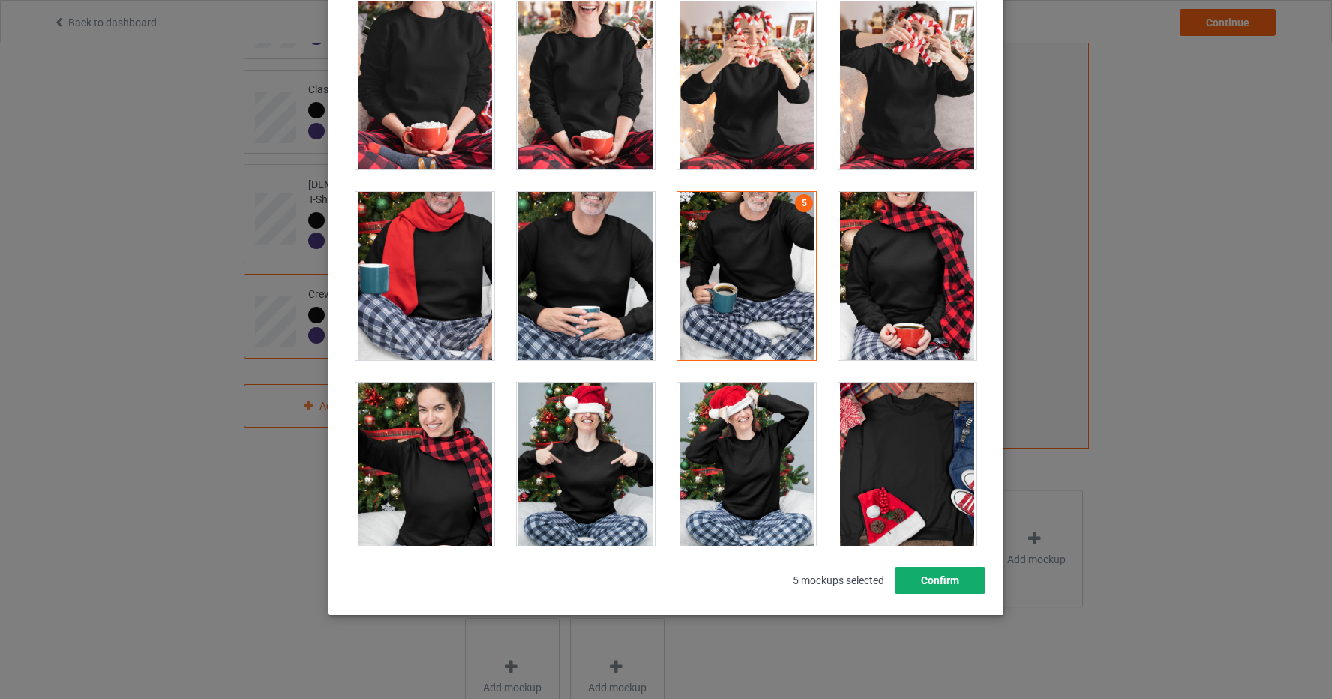
click at [942, 590] on button "Confirm" at bounding box center [940, 580] width 91 height 27
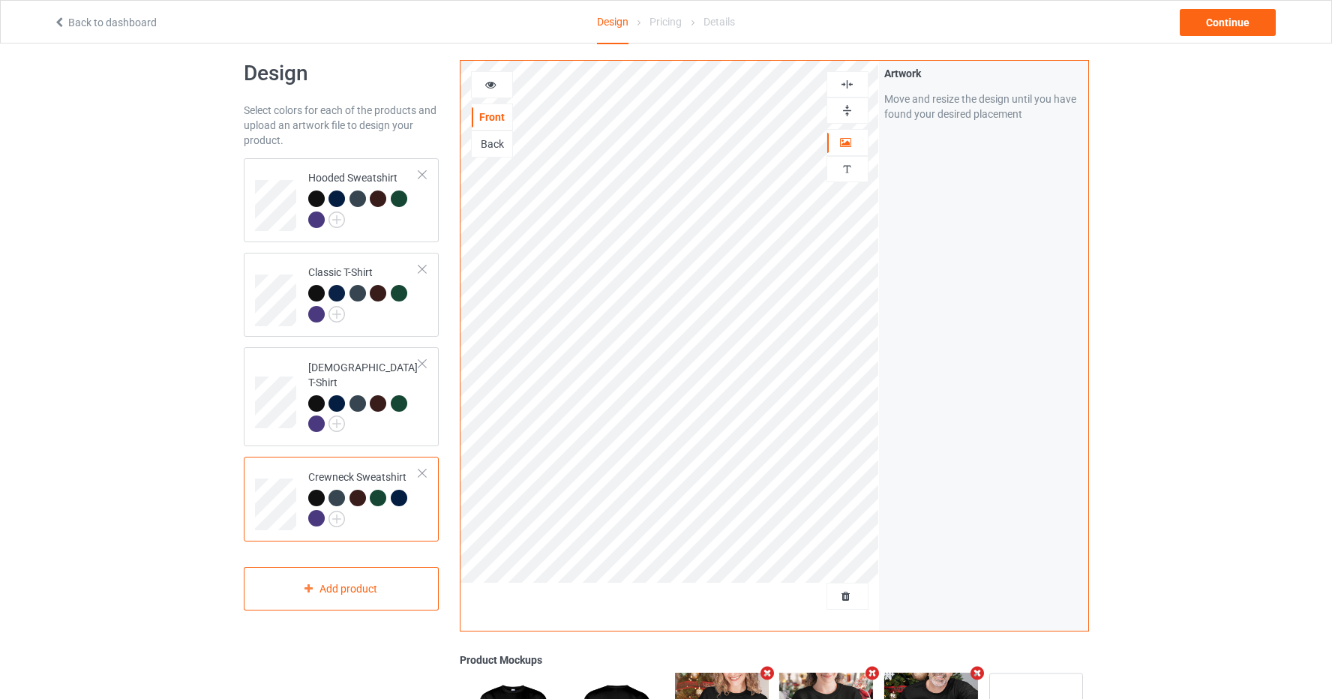
scroll to position [0, 0]
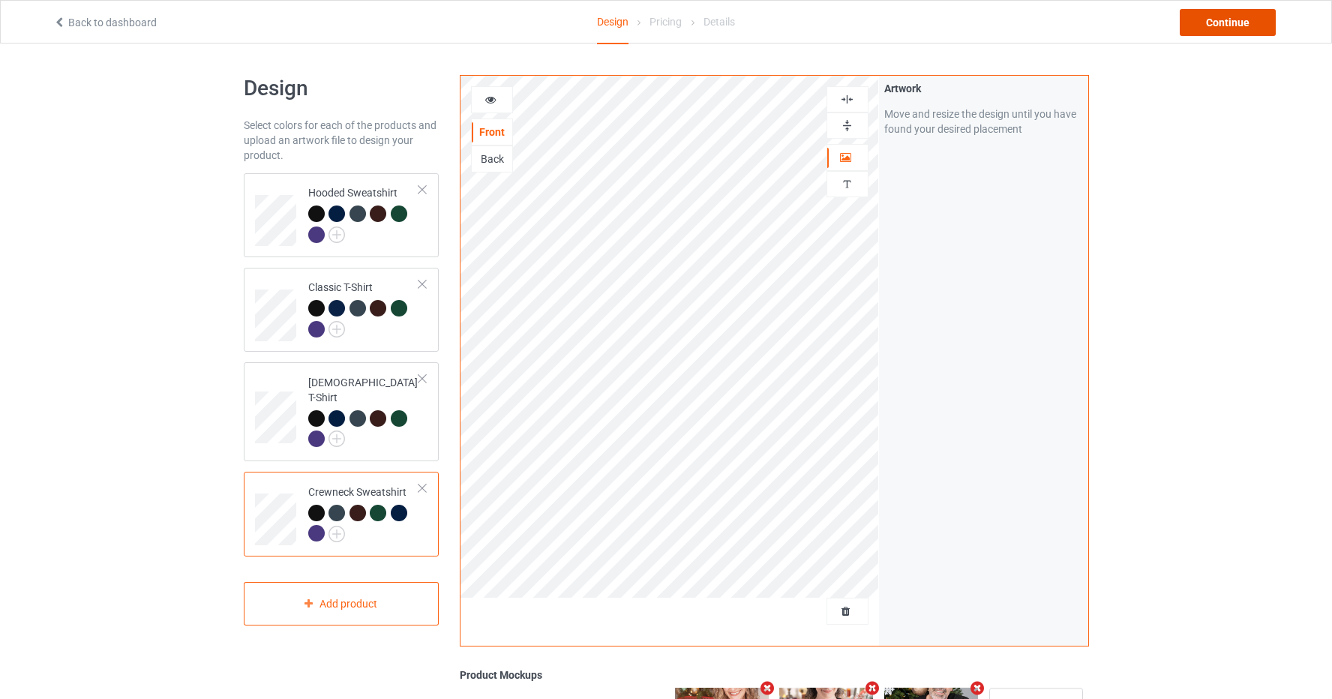
click at [1232, 27] on div "Continue" at bounding box center [1228, 22] width 96 height 27
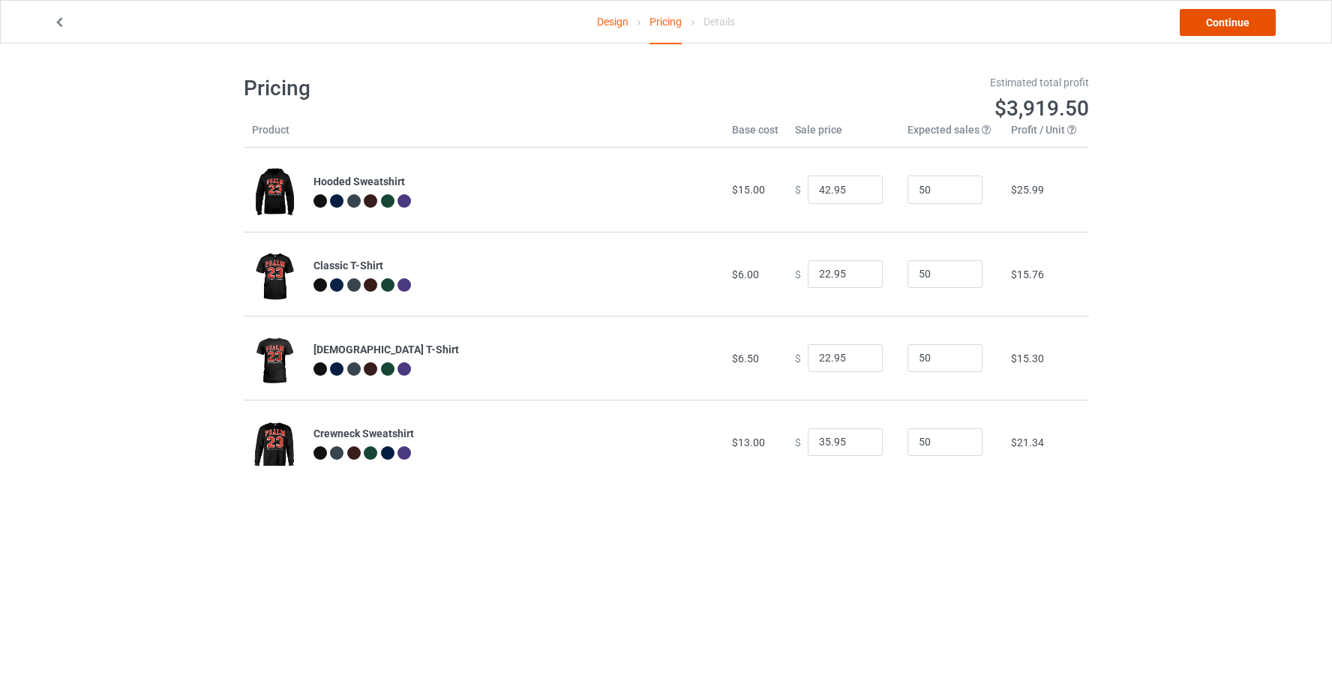
click at [1223, 25] on link "Continue" at bounding box center [1228, 22] width 96 height 27
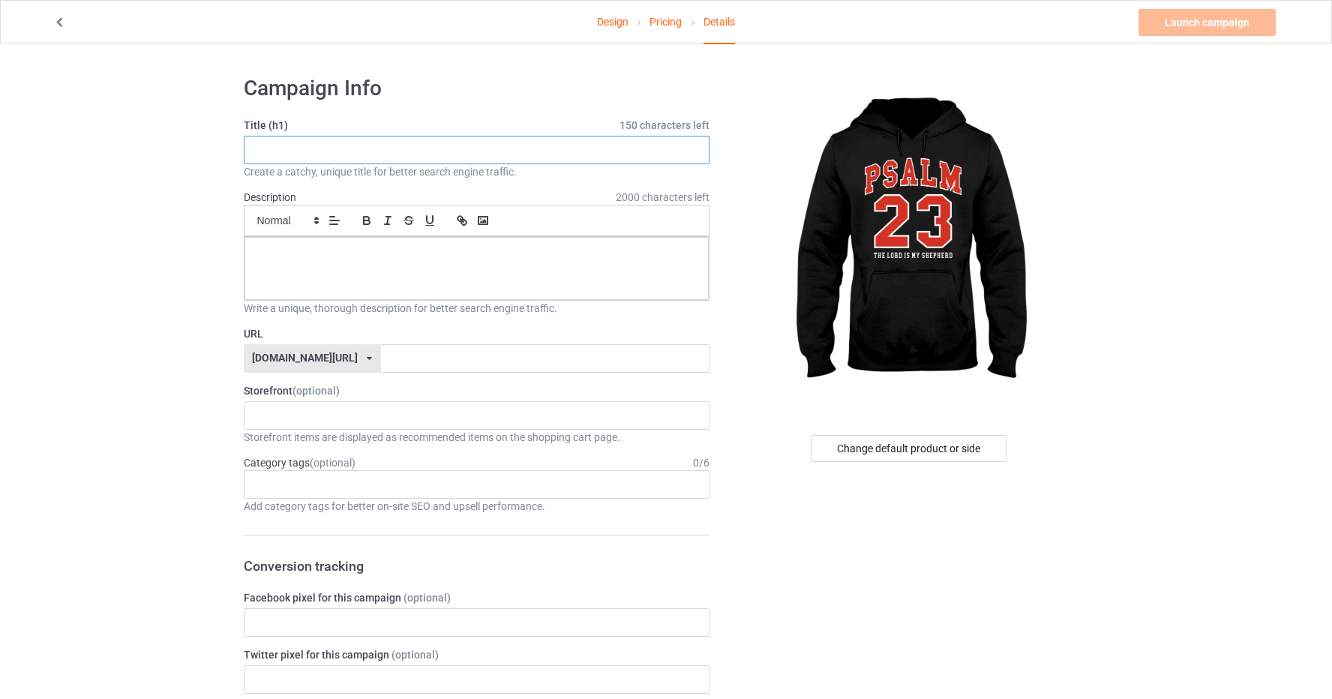
click at [344, 145] on input "text" at bounding box center [477, 150] width 467 height 29
type input "P"
drag, startPoint x: 393, startPoint y: 147, endPoint x: 296, endPoint y: 143, distance: 97.6
click at [296, 143] on input "PSALM 23 Hoodie" at bounding box center [477, 150] width 467 height 29
type input "PSALM 23 Hoodie"
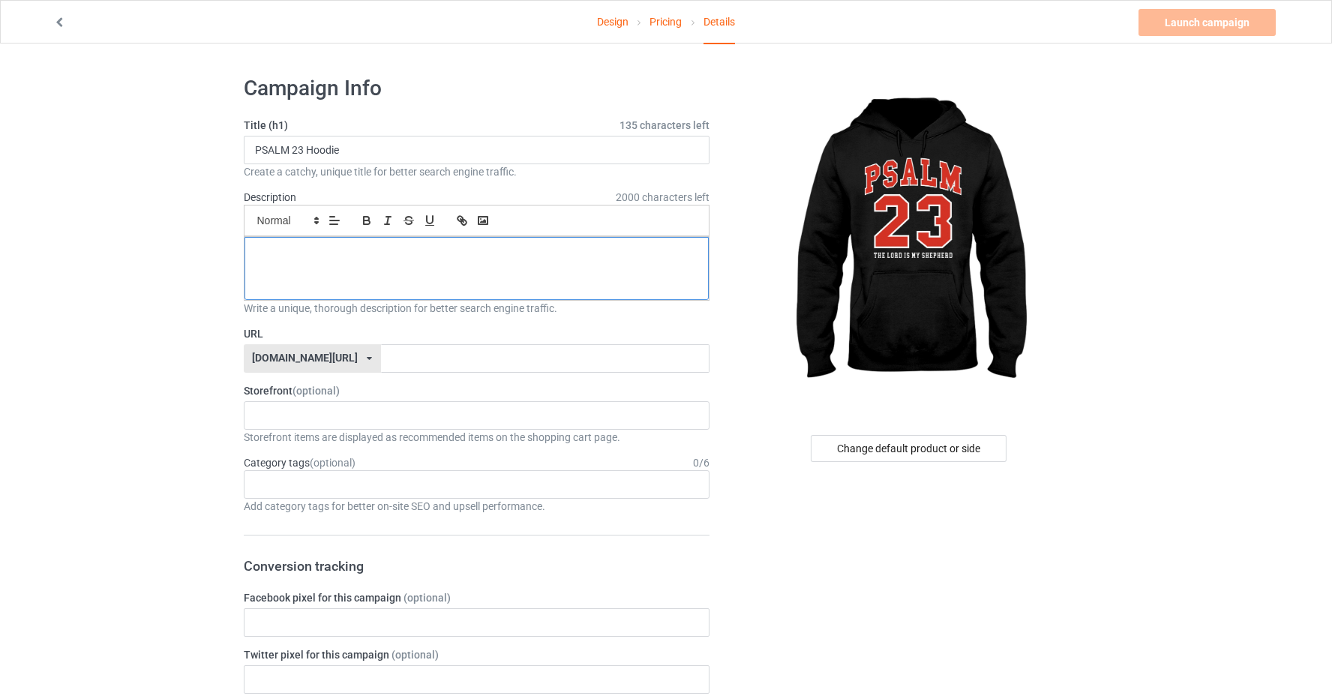
click at [298, 242] on div at bounding box center [477, 268] width 465 height 63
click at [381, 353] on input "text" at bounding box center [545, 358] width 329 height 29
type input "kiujyethspsh"
click at [1210, 28] on link "Launch campaign" at bounding box center [1207, 22] width 137 height 27
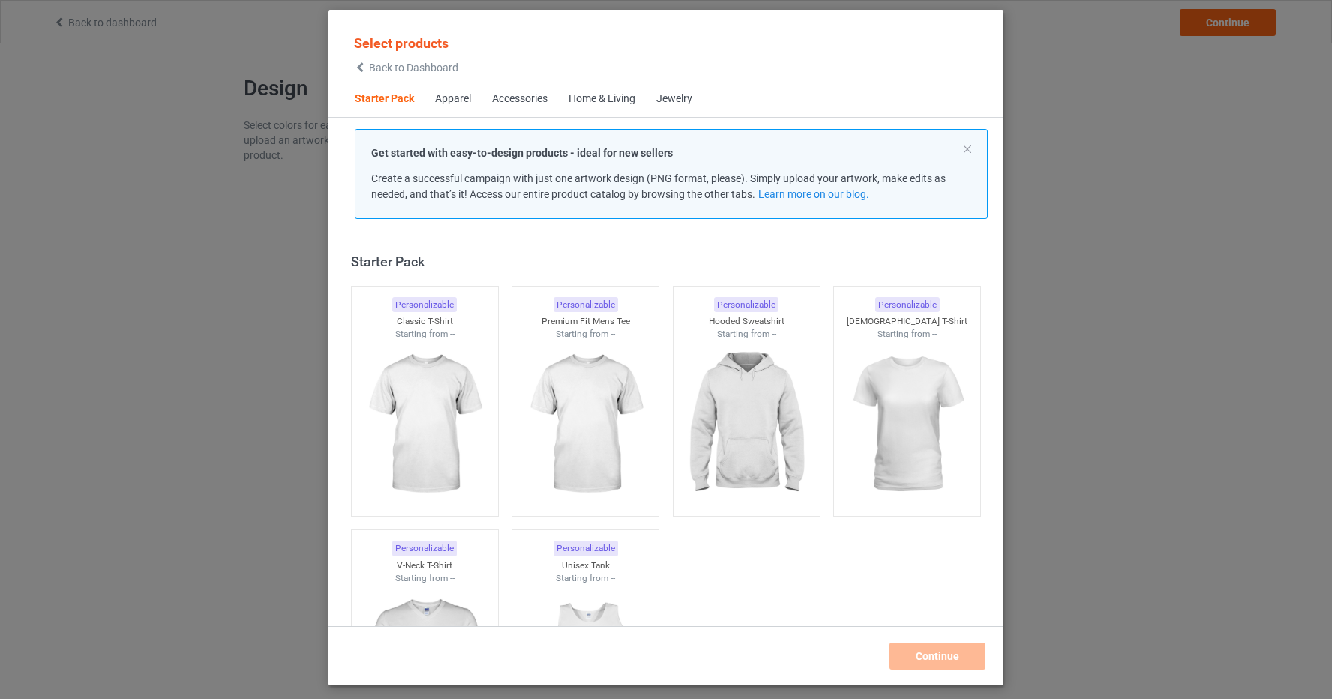
scroll to position [20, 0]
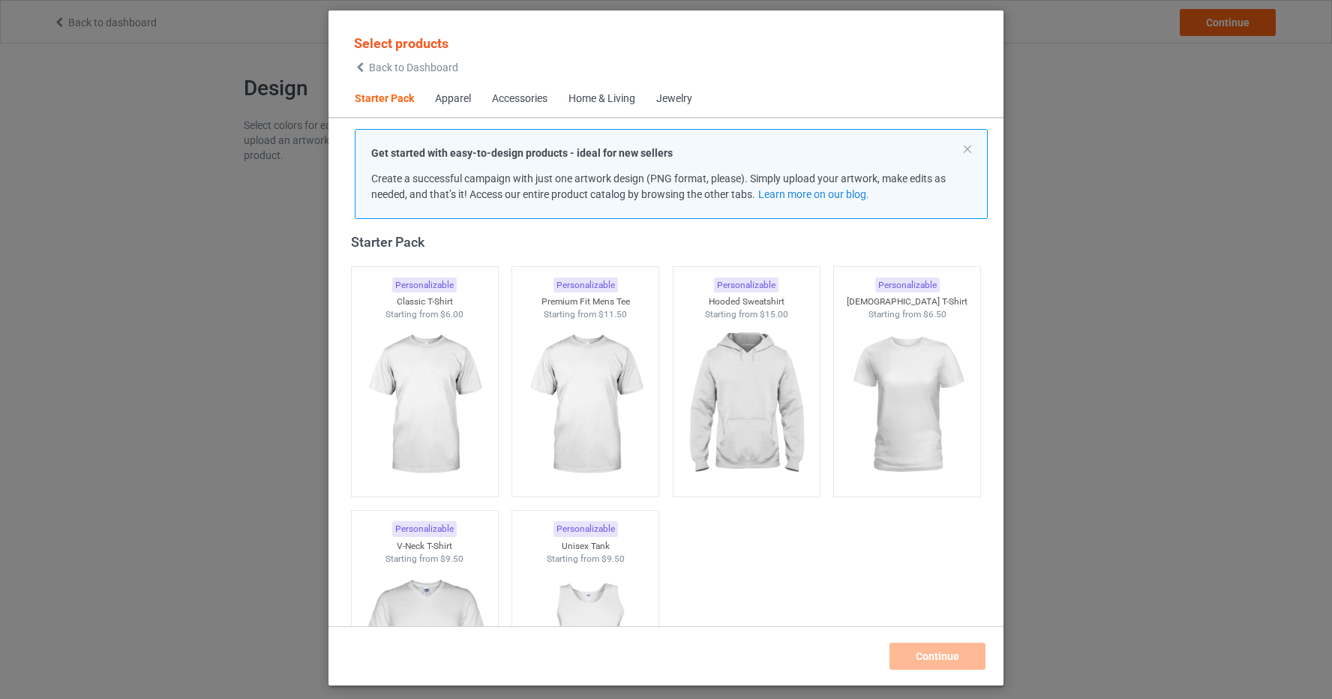
click at [384, 72] on span "Back to Dashboard" at bounding box center [413, 68] width 89 height 12
